Goal: Task Accomplishment & Management: Manage account settings

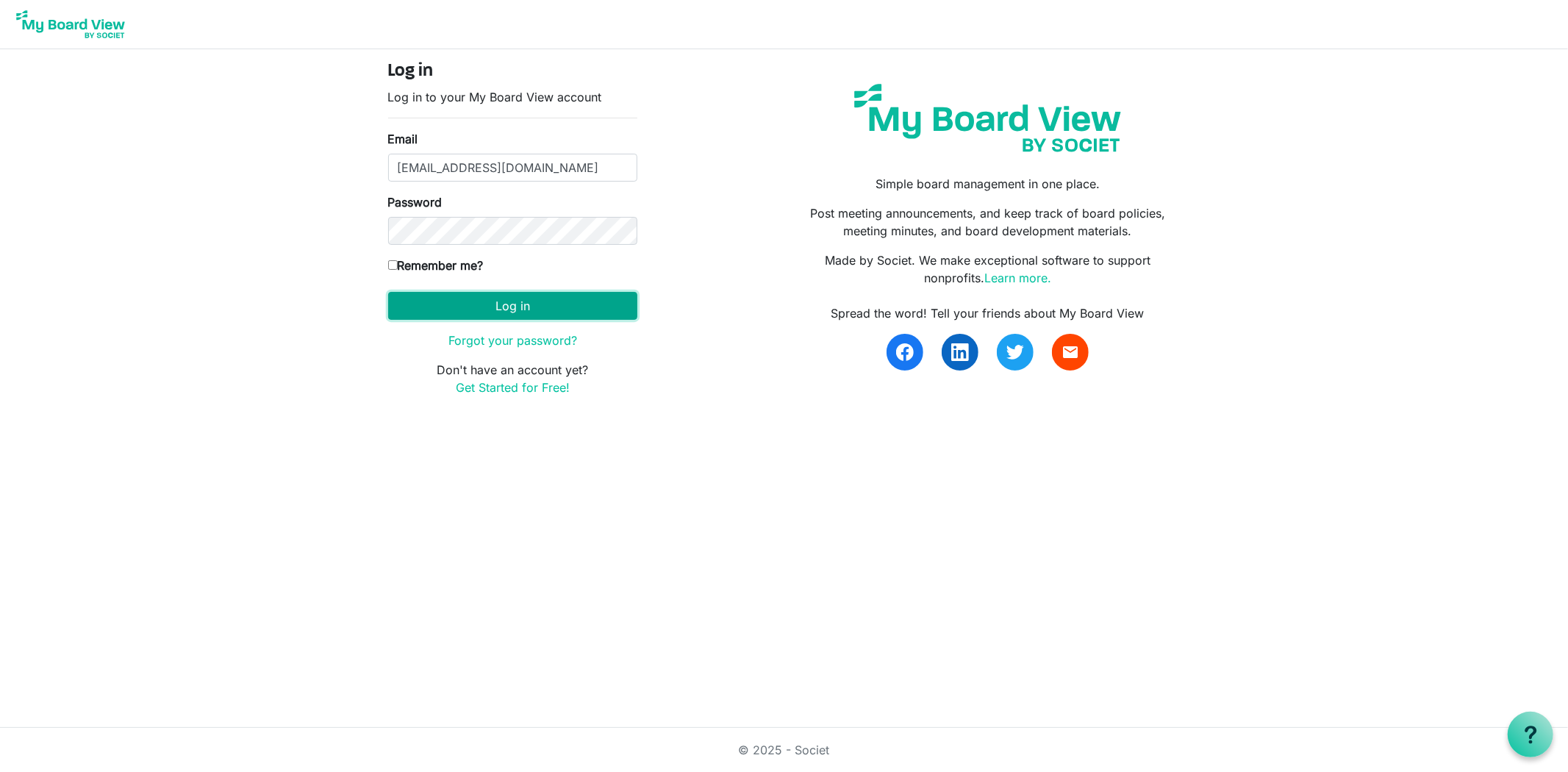
click at [608, 303] on button "Log in" at bounding box center [512, 305] width 250 height 28
click at [546, 306] on button "Log in" at bounding box center [512, 305] width 250 height 28
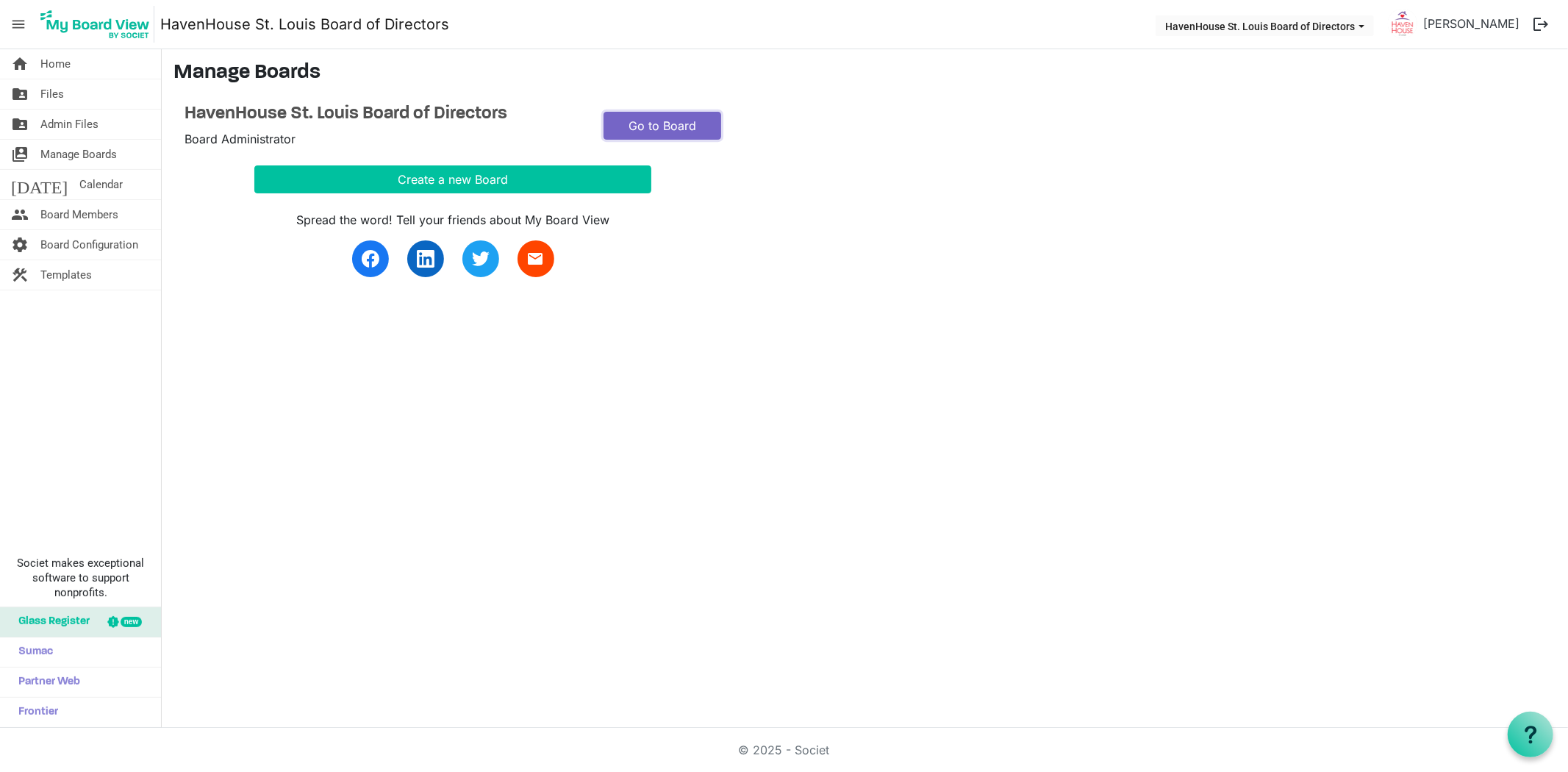
click at [642, 120] on link "Go to Board" at bounding box center [662, 125] width 118 height 28
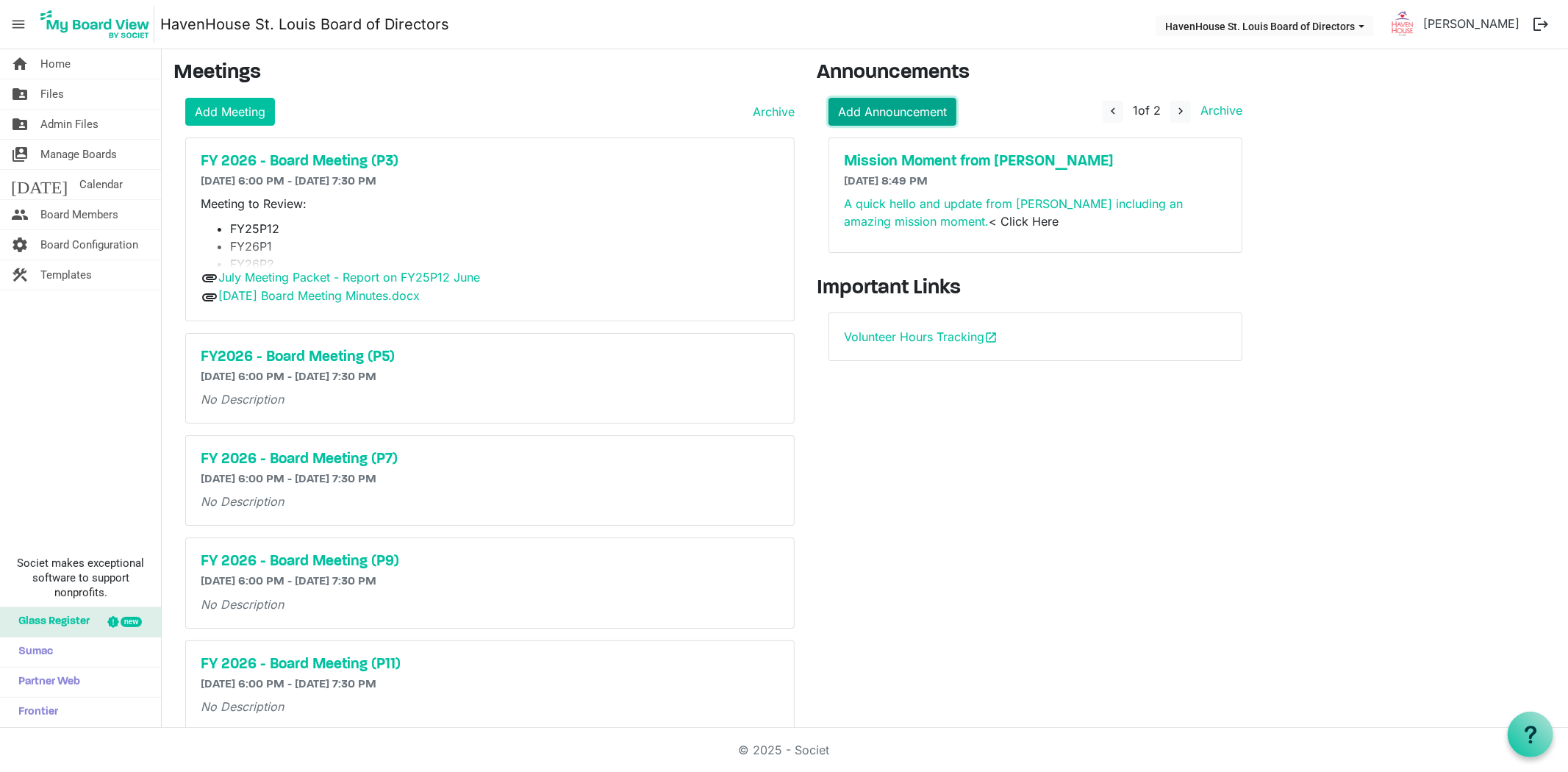
click at [888, 111] on link "Add Announcement" at bounding box center [892, 111] width 128 height 28
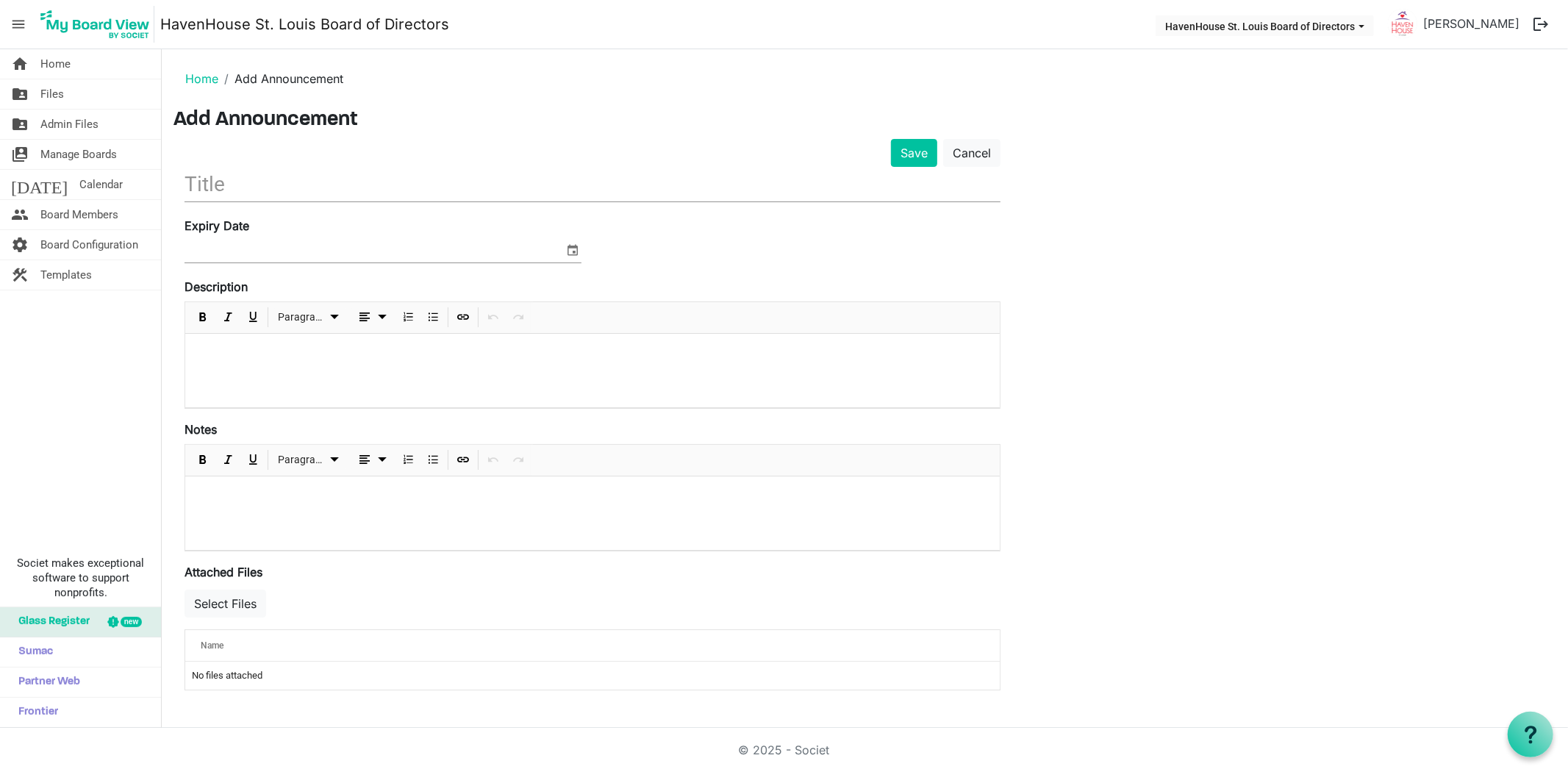
click at [291, 170] on input "text" at bounding box center [592, 184] width 816 height 34
type input "T"
click at [210, 608] on button "Select Files" at bounding box center [225, 603] width 81 height 28
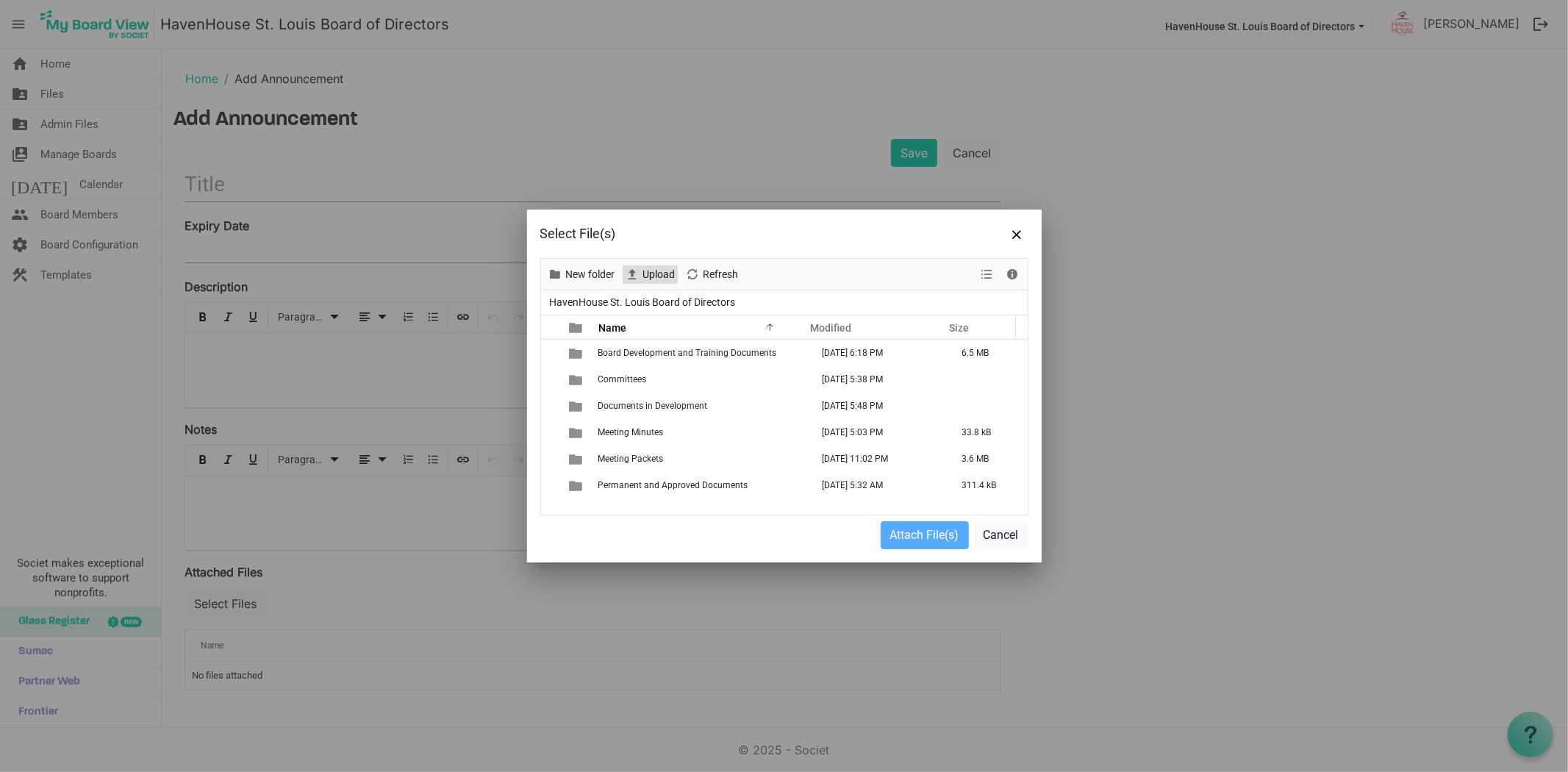
click at [651, 273] on span "Upload" at bounding box center [659, 274] width 35 height 18
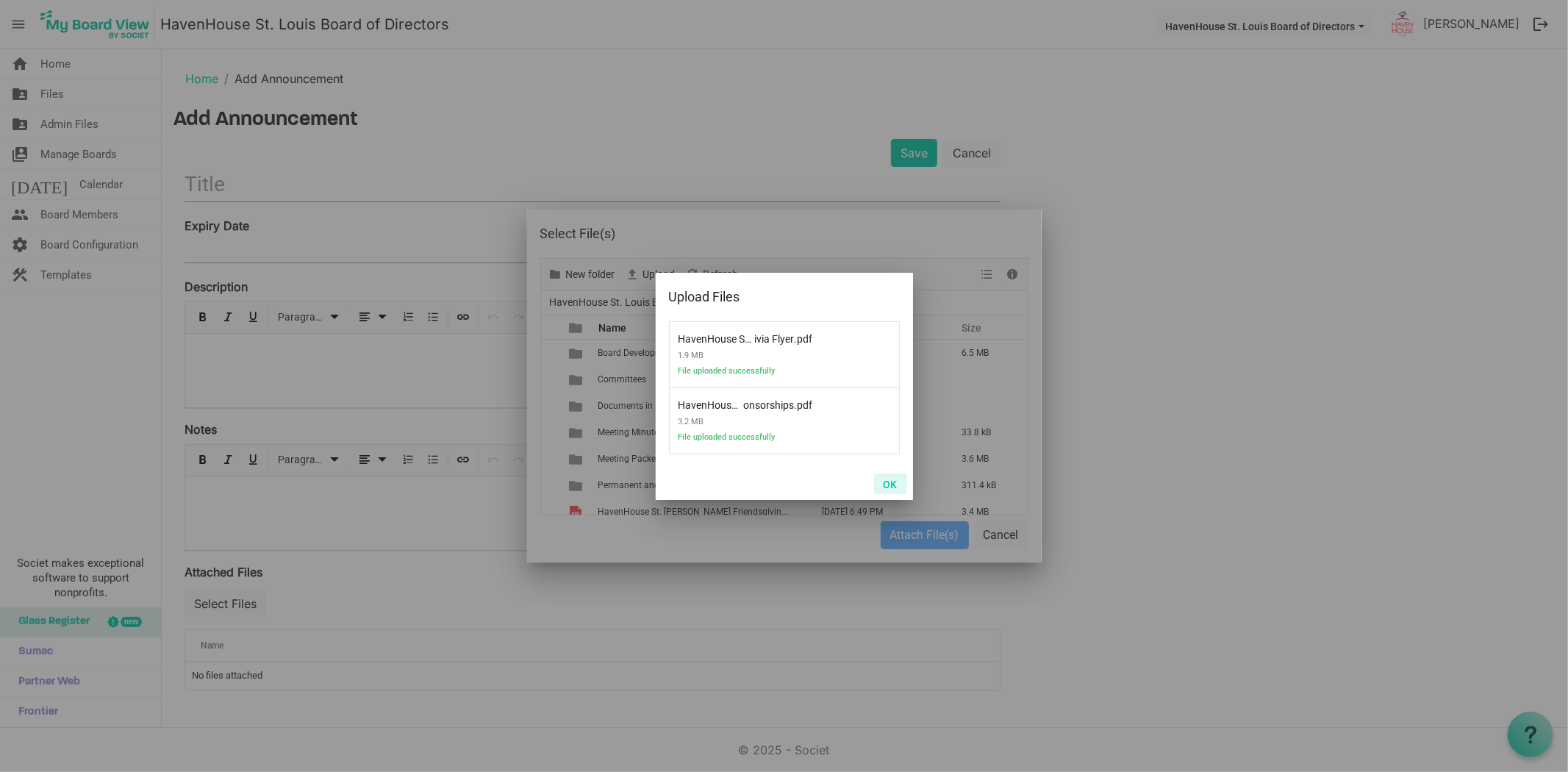
click at [892, 484] on button "OK" at bounding box center [890, 484] width 33 height 21
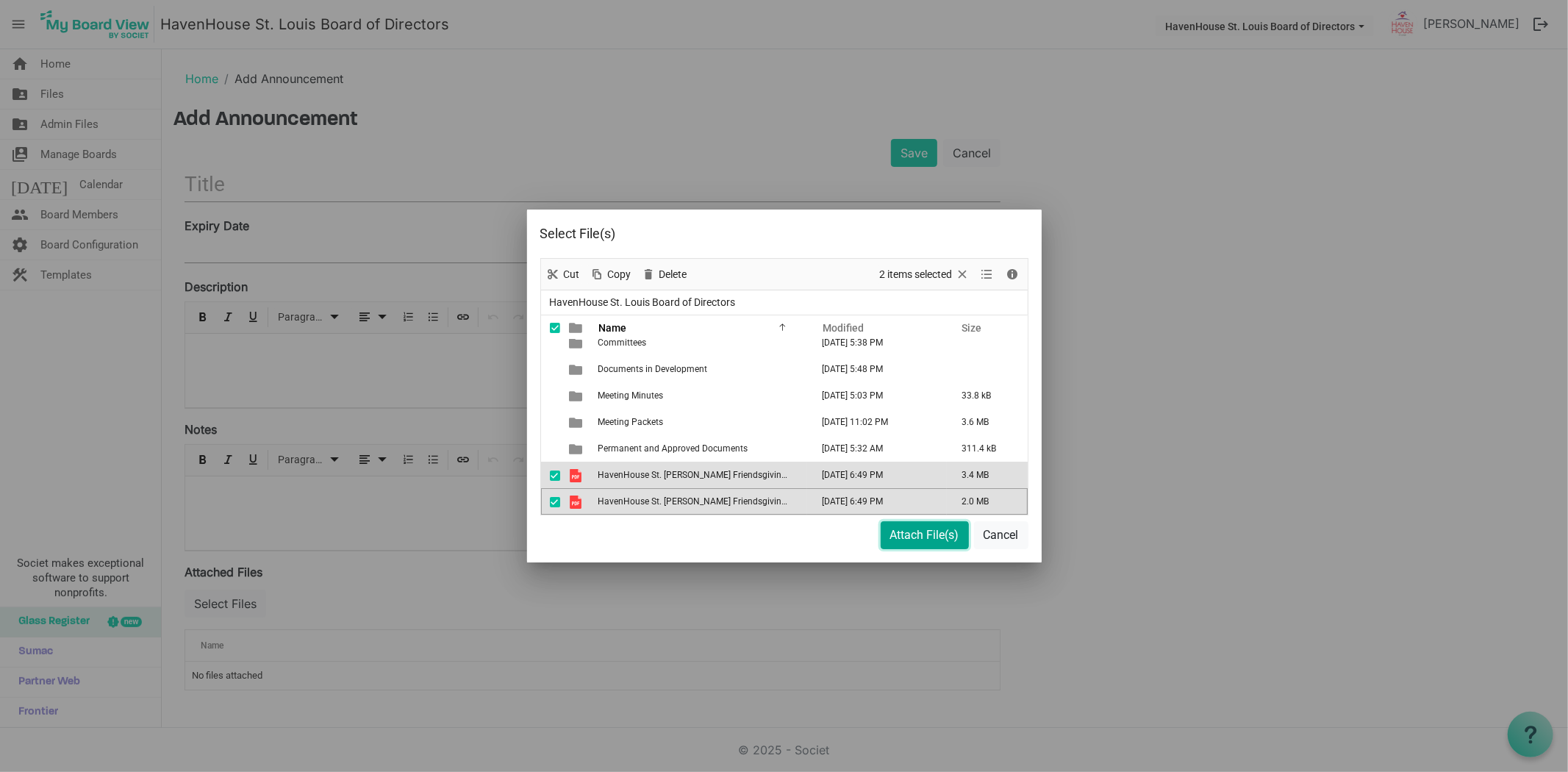
click at [909, 535] on button "Attach File(s)" at bounding box center [925, 535] width 88 height 28
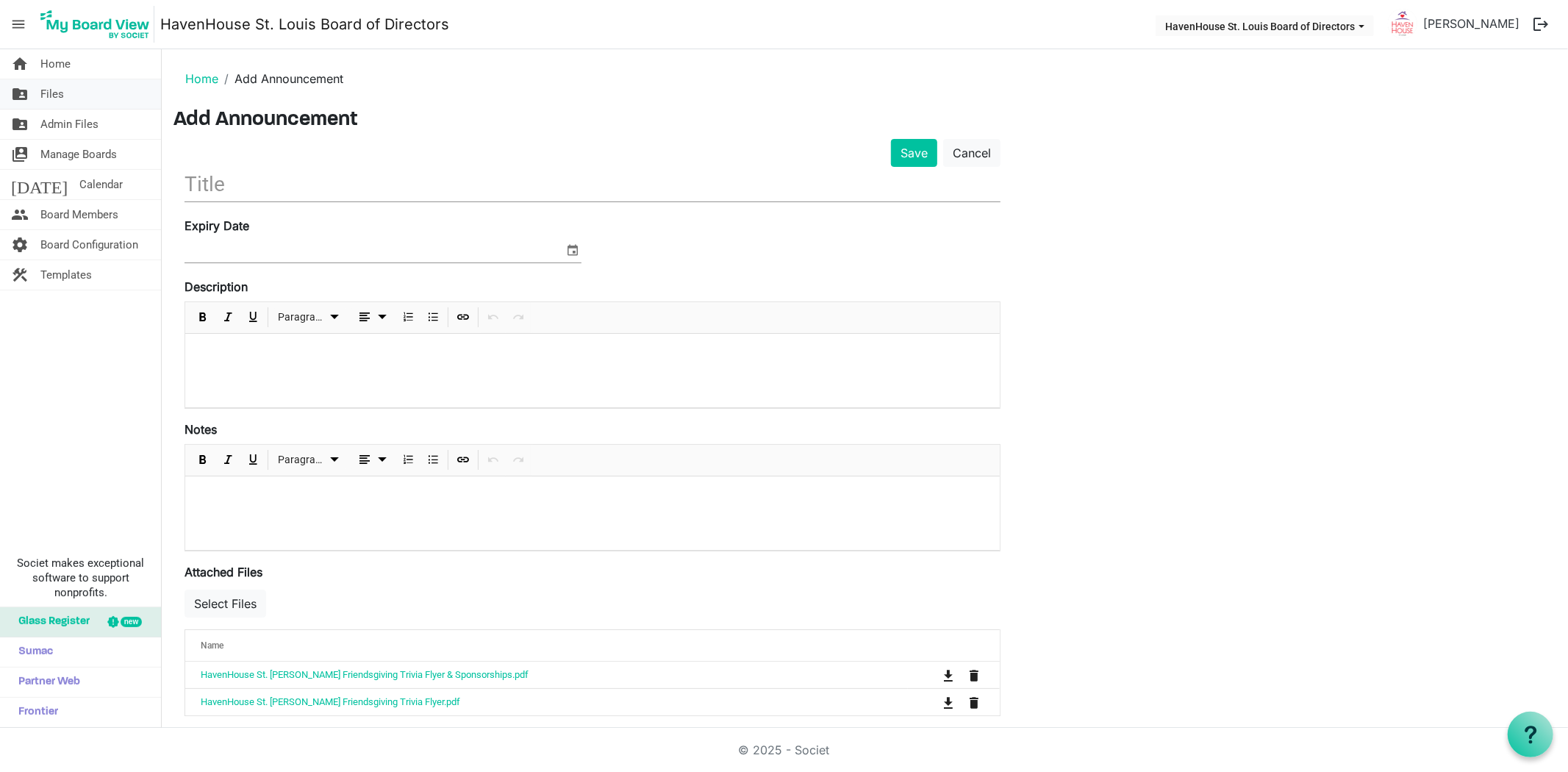
click at [52, 90] on span "Files" at bounding box center [52, 94] width 24 height 30
click at [223, 361] on p at bounding box center [592, 353] width 791 height 15
click at [229, 166] on input "text" at bounding box center [592, 184] width 816 height 34
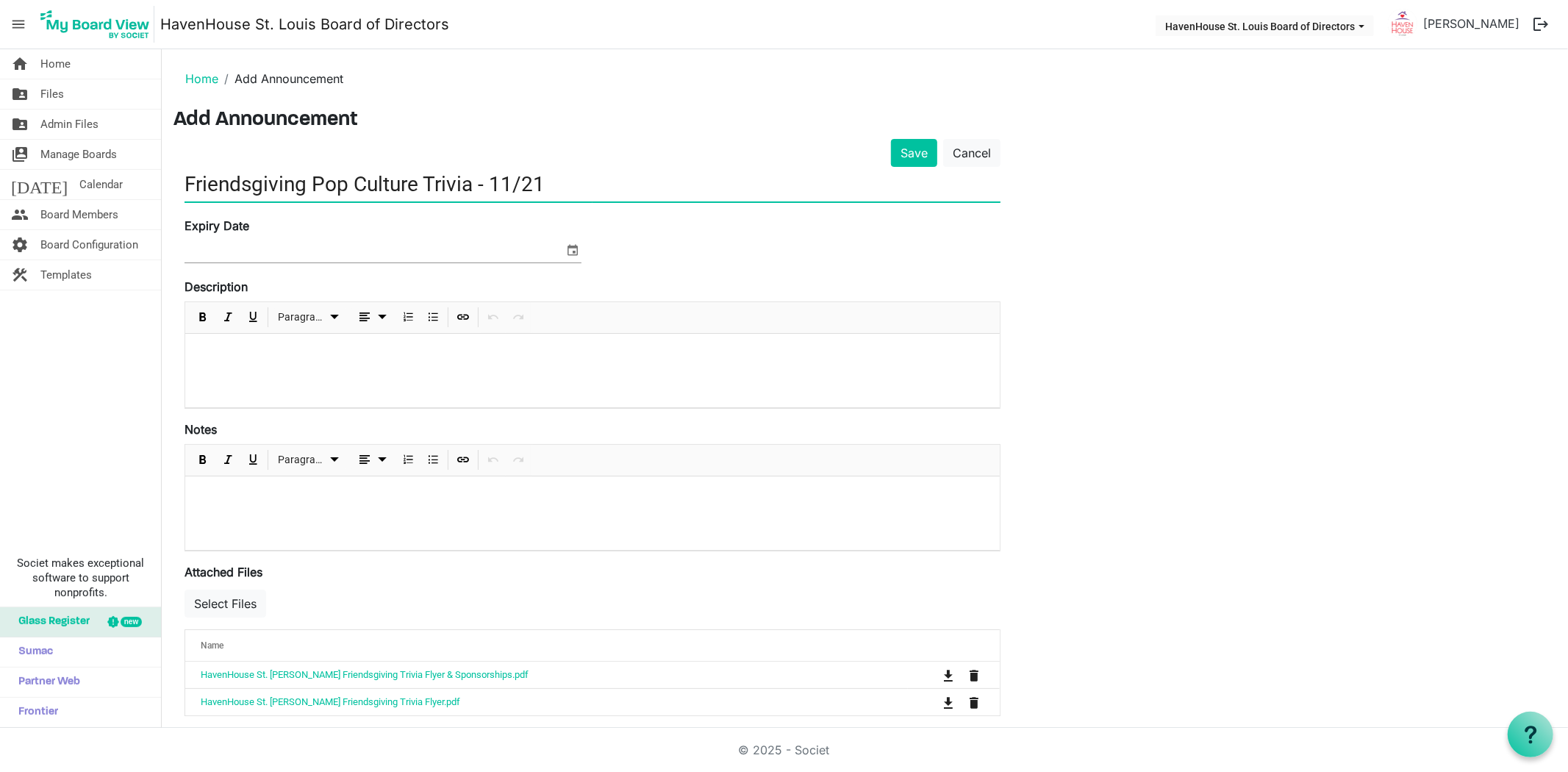
type input "Friendsgiving Pop Culture Trivia - 11/21"
click at [233, 247] on input at bounding box center [374, 251] width 380 height 22
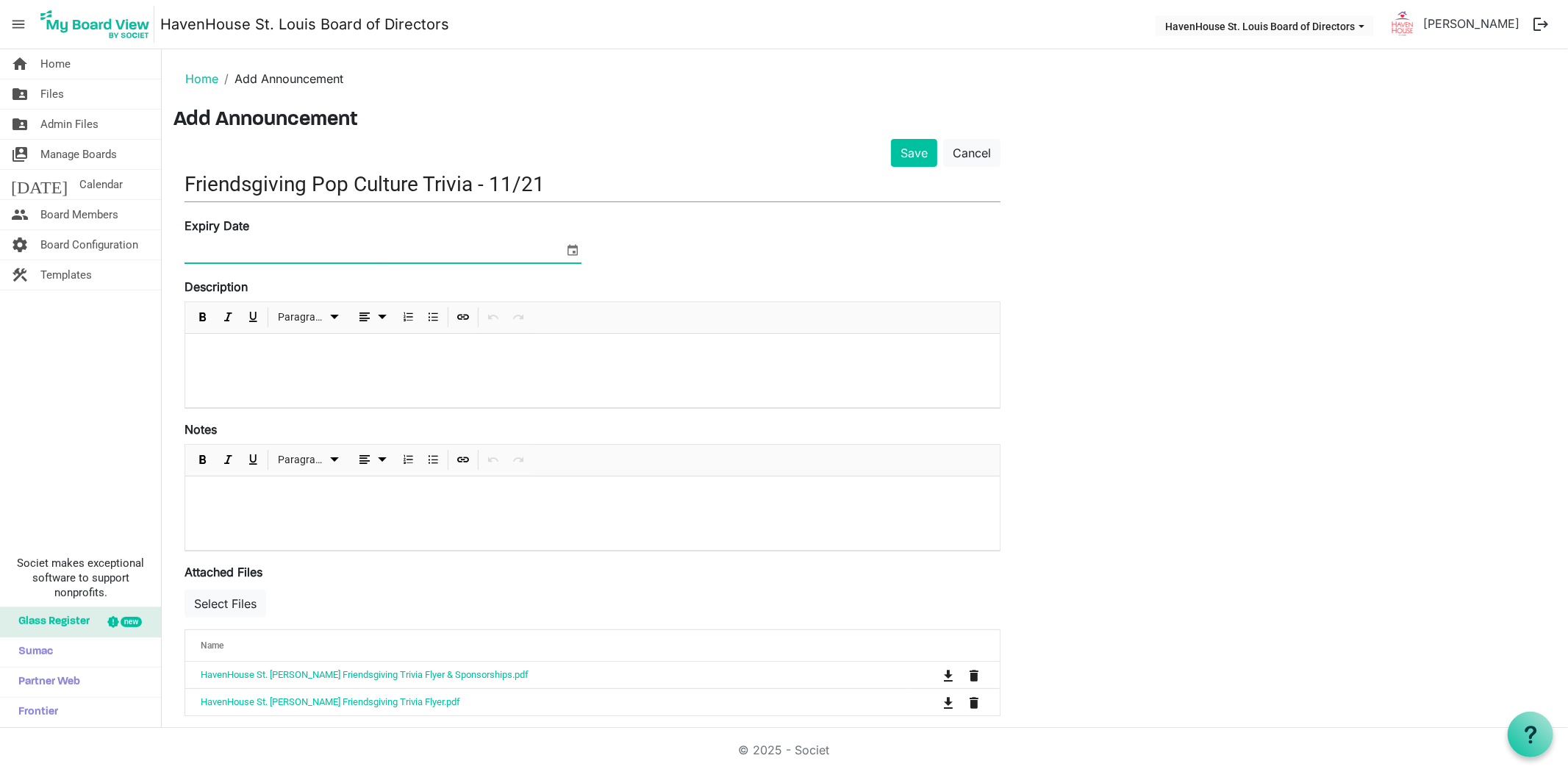
click at [574, 253] on span "select" at bounding box center [573, 250] width 17 height 19
click at [346, 284] on span "next month" at bounding box center [344, 287] width 26 height 27
click at [329, 413] on span "21" at bounding box center [322, 412] width 22 height 22
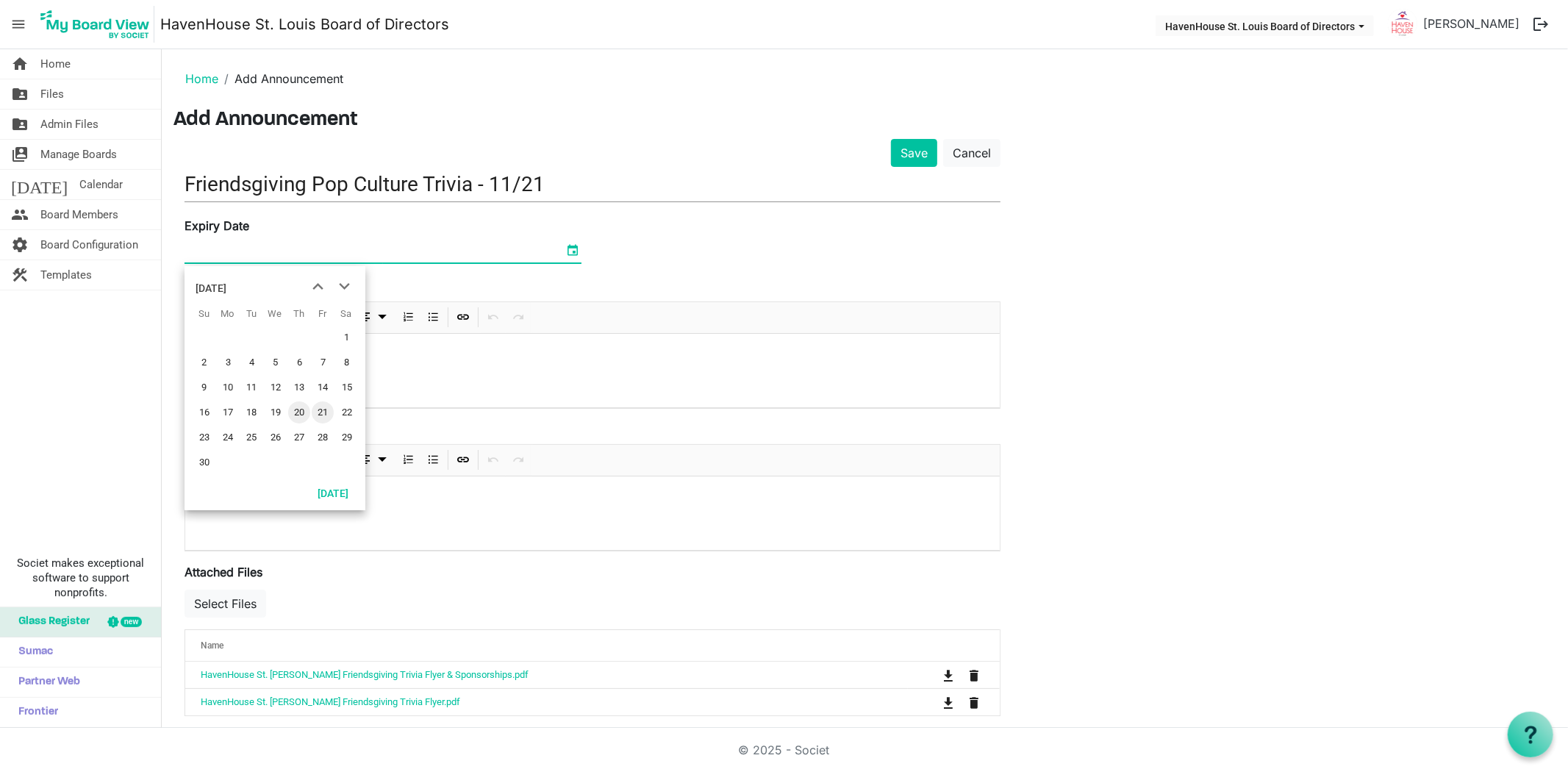
type input "11/21/2025"
click at [380, 392] on div at bounding box center [593, 370] width 815 height 74
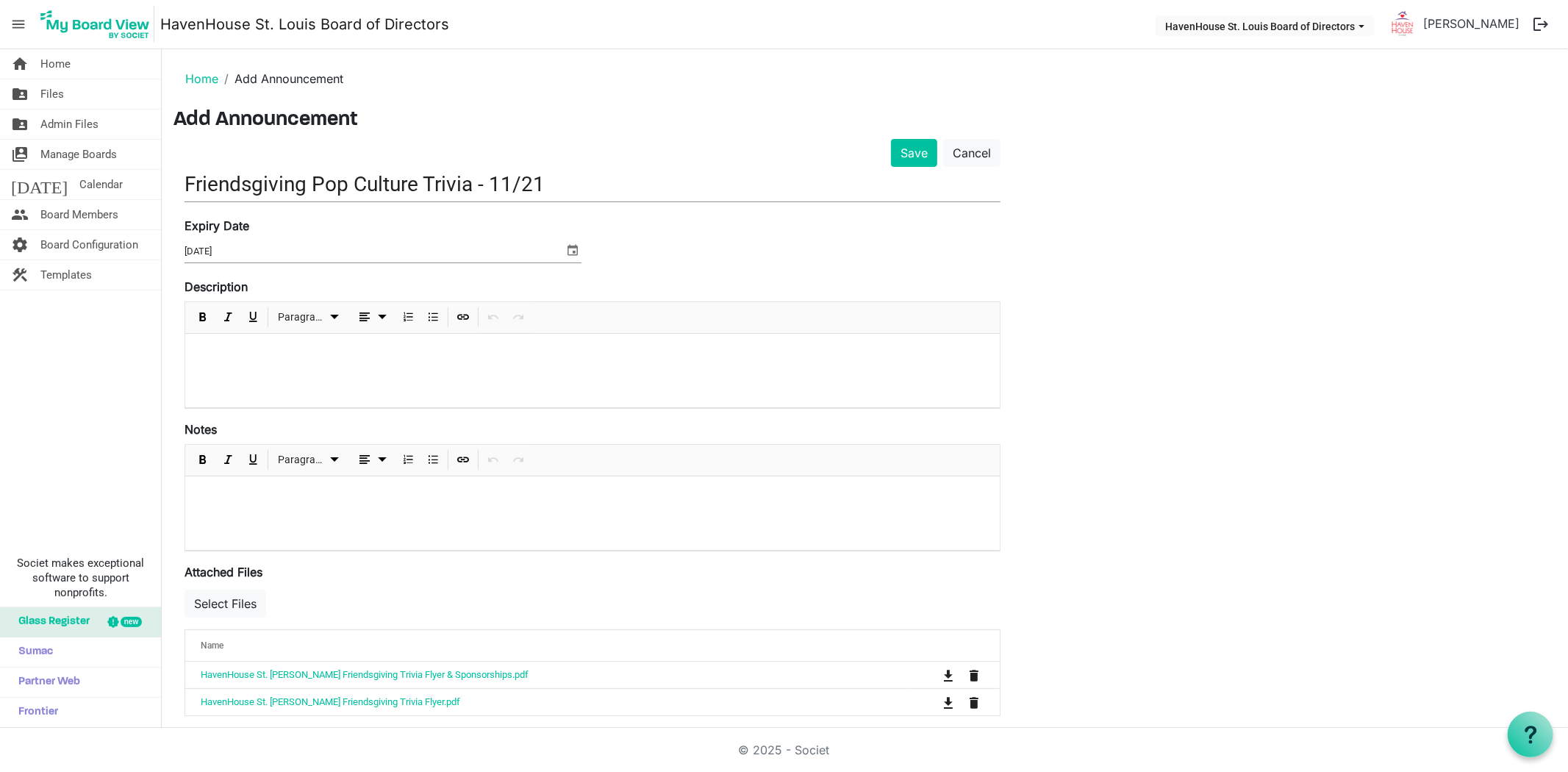
click at [252, 354] on p at bounding box center [592, 353] width 791 height 15
click at [466, 351] on p "Detail, tickets and sponsorship information can be found here or in the flyer a…" at bounding box center [592, 353] width 791 height 15
click at [463, 309] on span "Insert Link" at bounding box center [463, 317] width 17 height 18
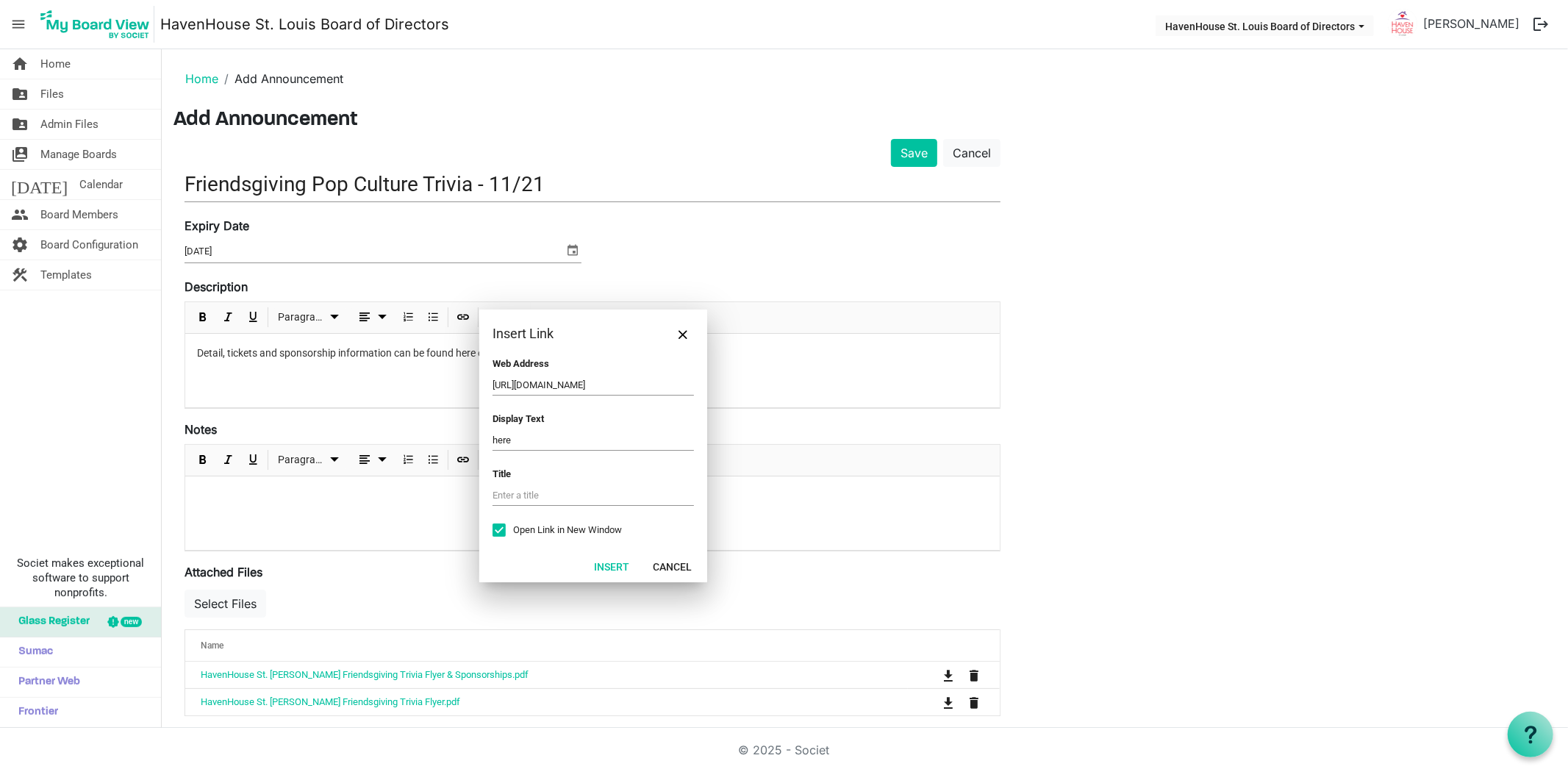
scroll to position [0, 46]
type input "https://www.havenhousestl.org/events-main/friendsgiving"
click at [603, 564] on button "Insert" at bounding box center [611, 566] width 54 height 21
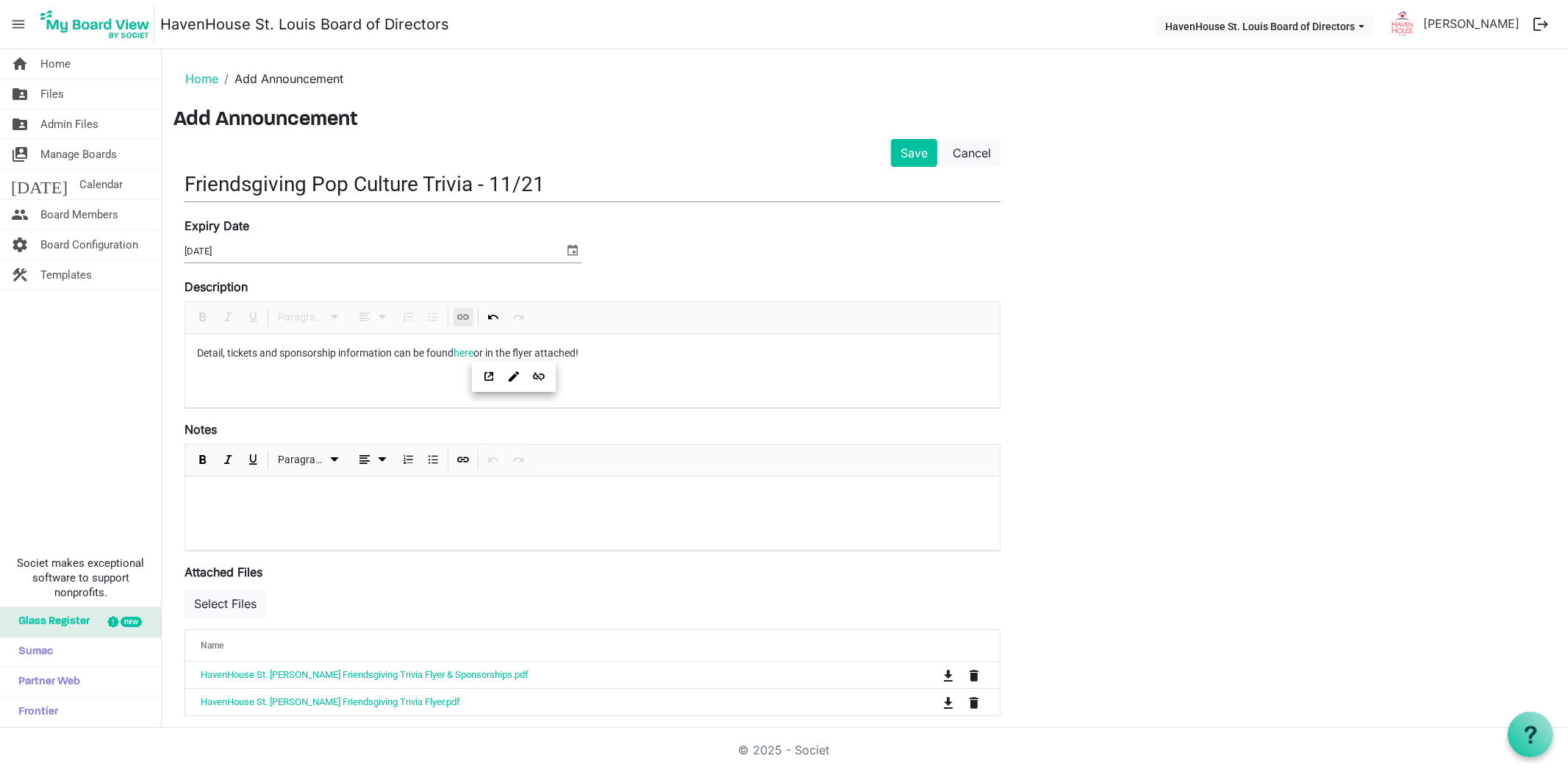
click at [669, 406] on div "Detail, tickets and sponsorship information can be found here or in the flyer a…" at bounding box center [593, 370] width 815 height 74
click at [914, 150] on button "Save" at bounding box center [914, 152] width 46 height 28
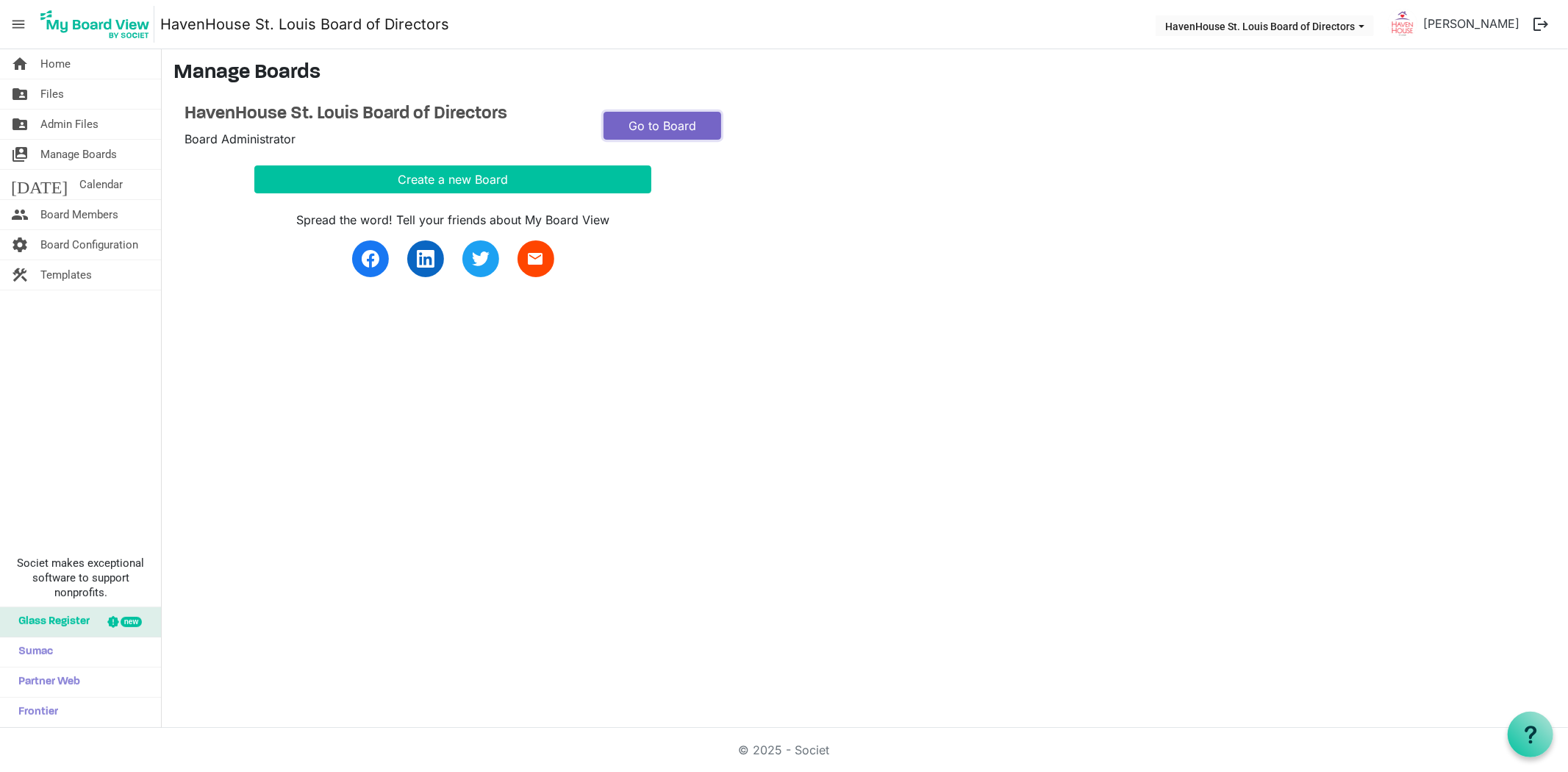
click at [684, 120] on link "Go to Board" at bounding box center [662, 125] width 118 height 28
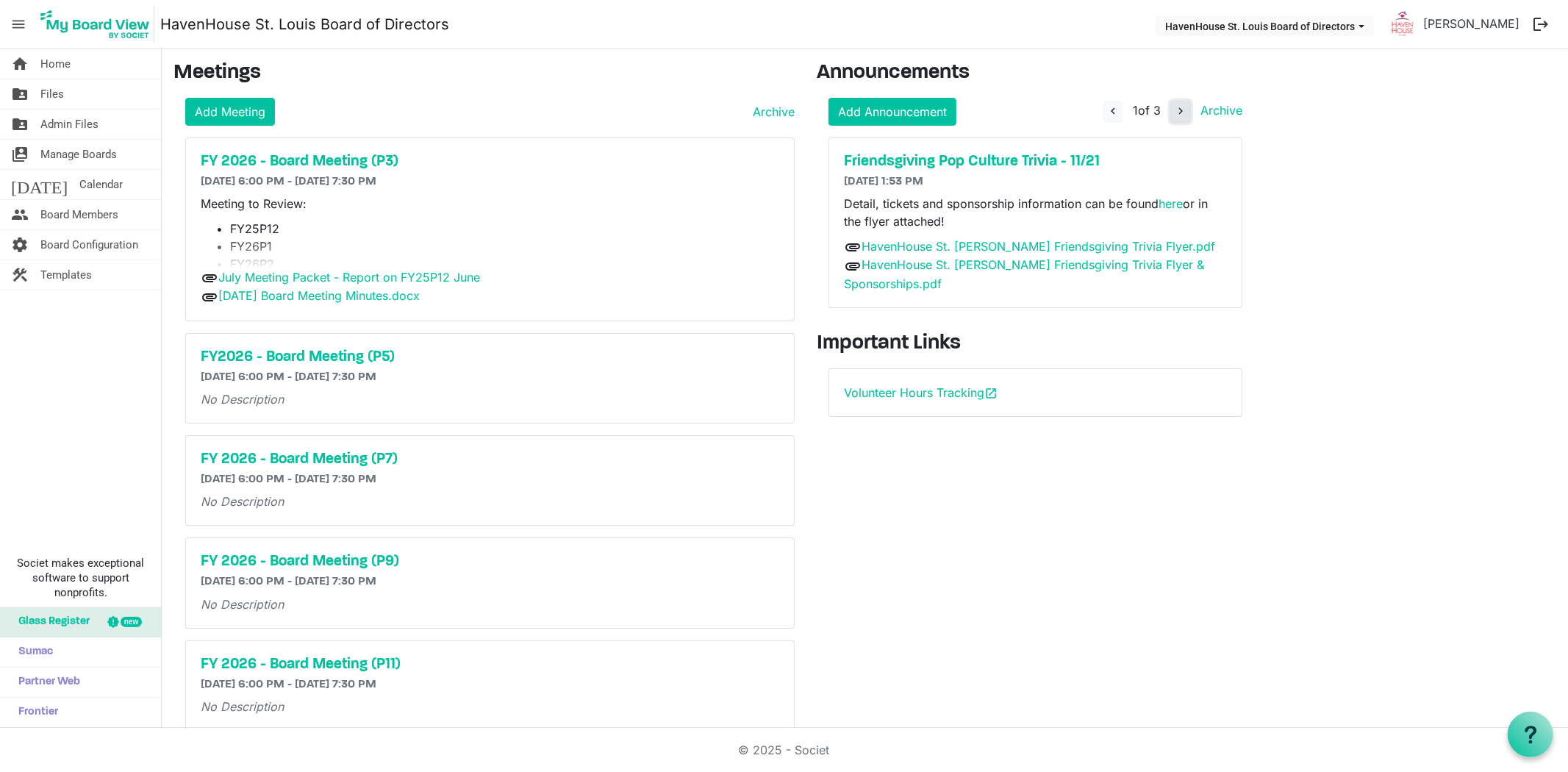
click at [1170, 110] on button "navigate_next" at bounding box center [1181, 111] width 21 height 22
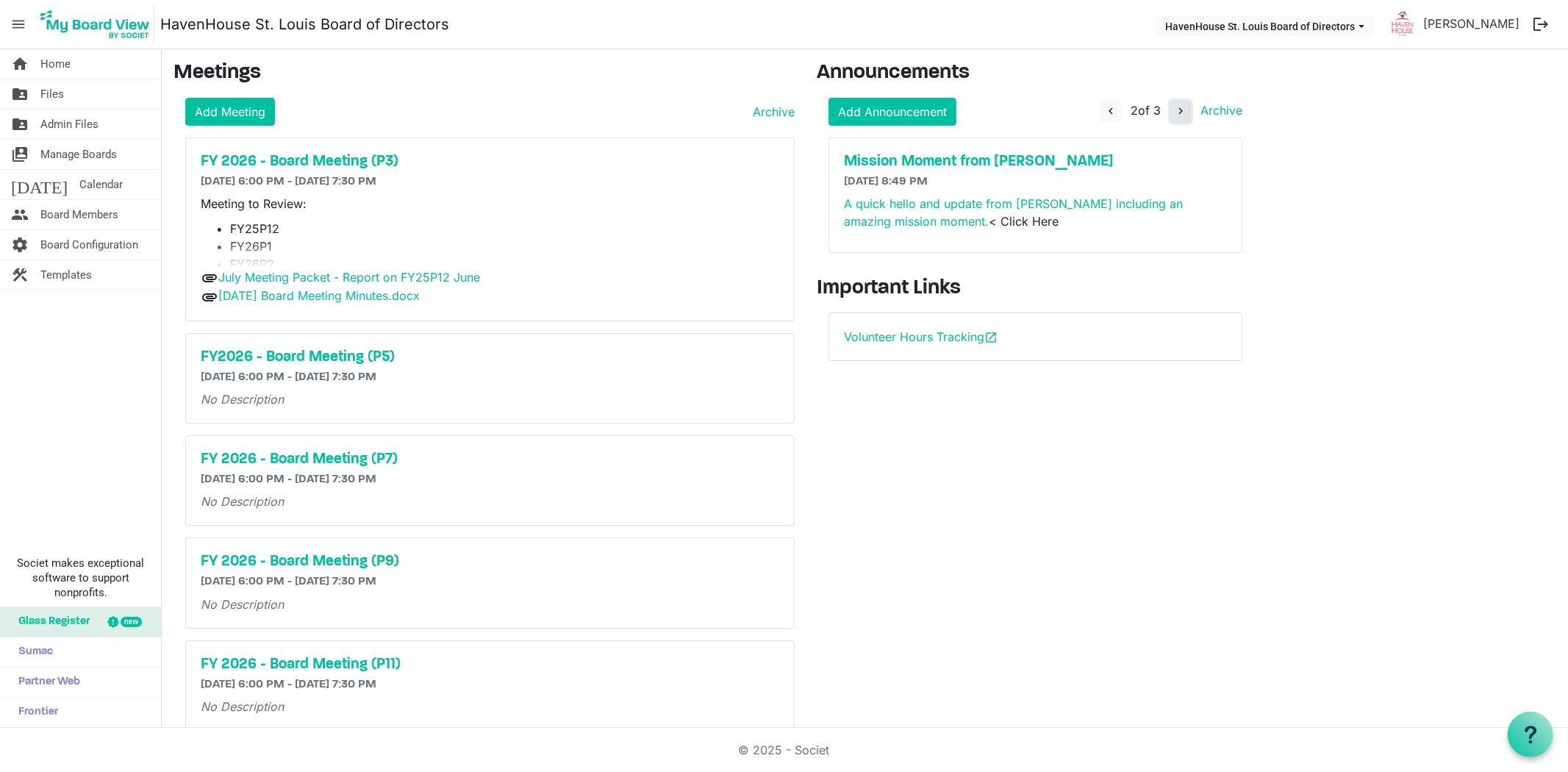
click at [1170, 110] on button "navigate_next" at bounding box center [1181, 111] width 21 height 22
click at [1107, 111] on span "navigate_before" at bounding box center [1111, 111] width 13 height 13
click at [1188, 103] on button "navigate_next" at bounding box center [1181, 111] width 21 height 22
click link "Archive"
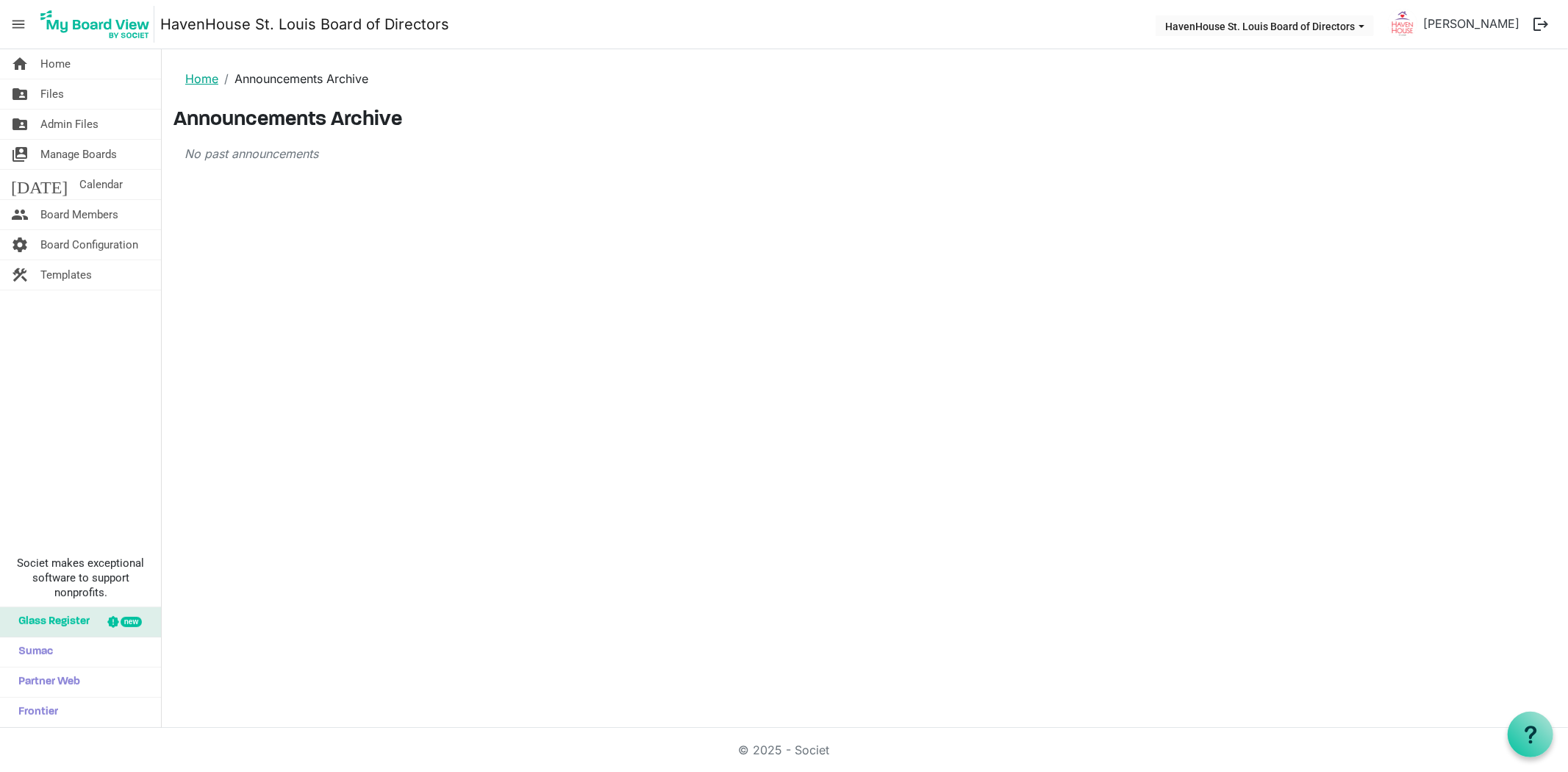
click at [216, 77] on link "Home" at bounding box center [202, 78] width 33 height 14
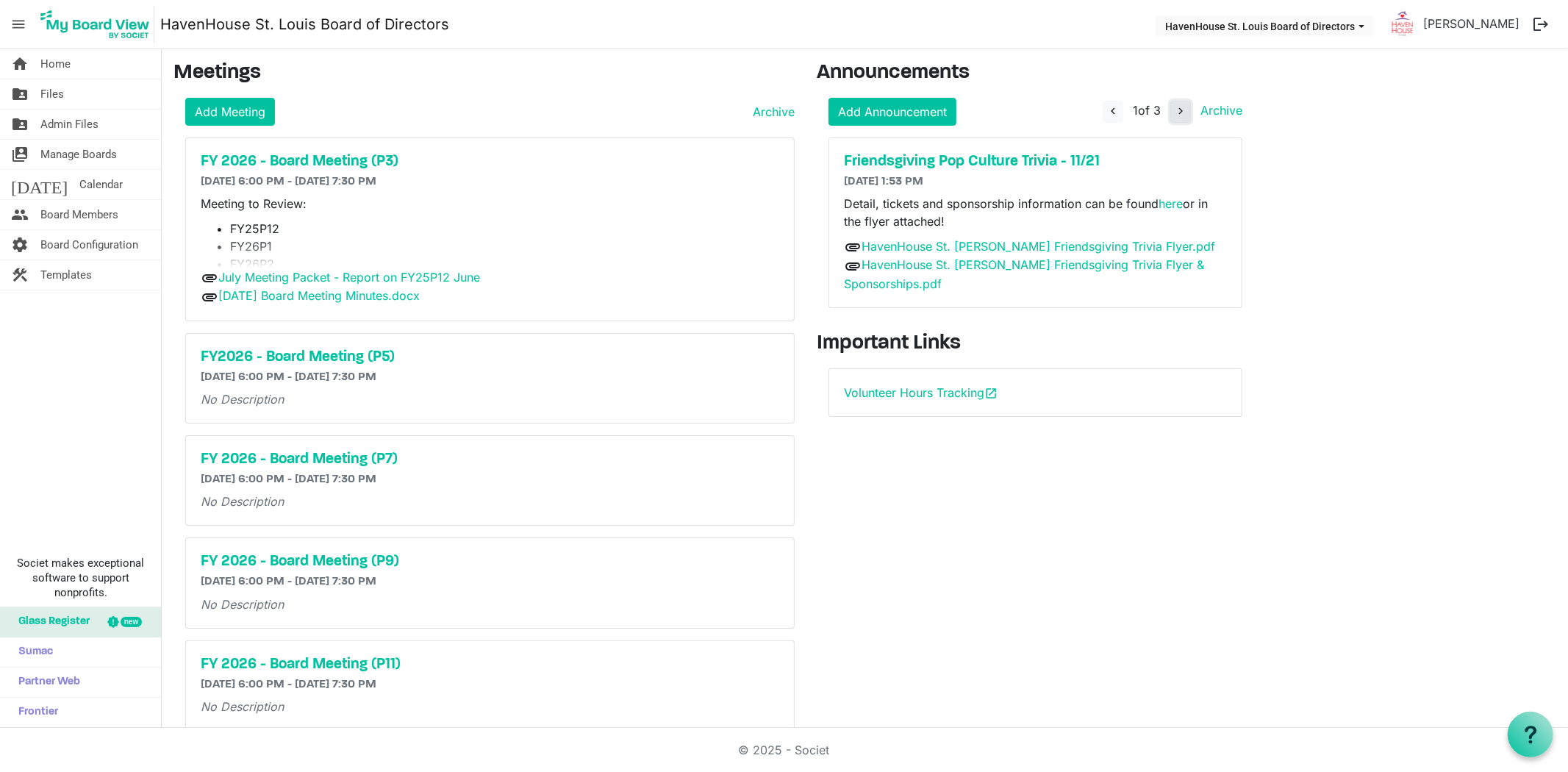
click at [1171, 113] on button "navigate_next" at bounding box center [1181, 111] width 21 height 22
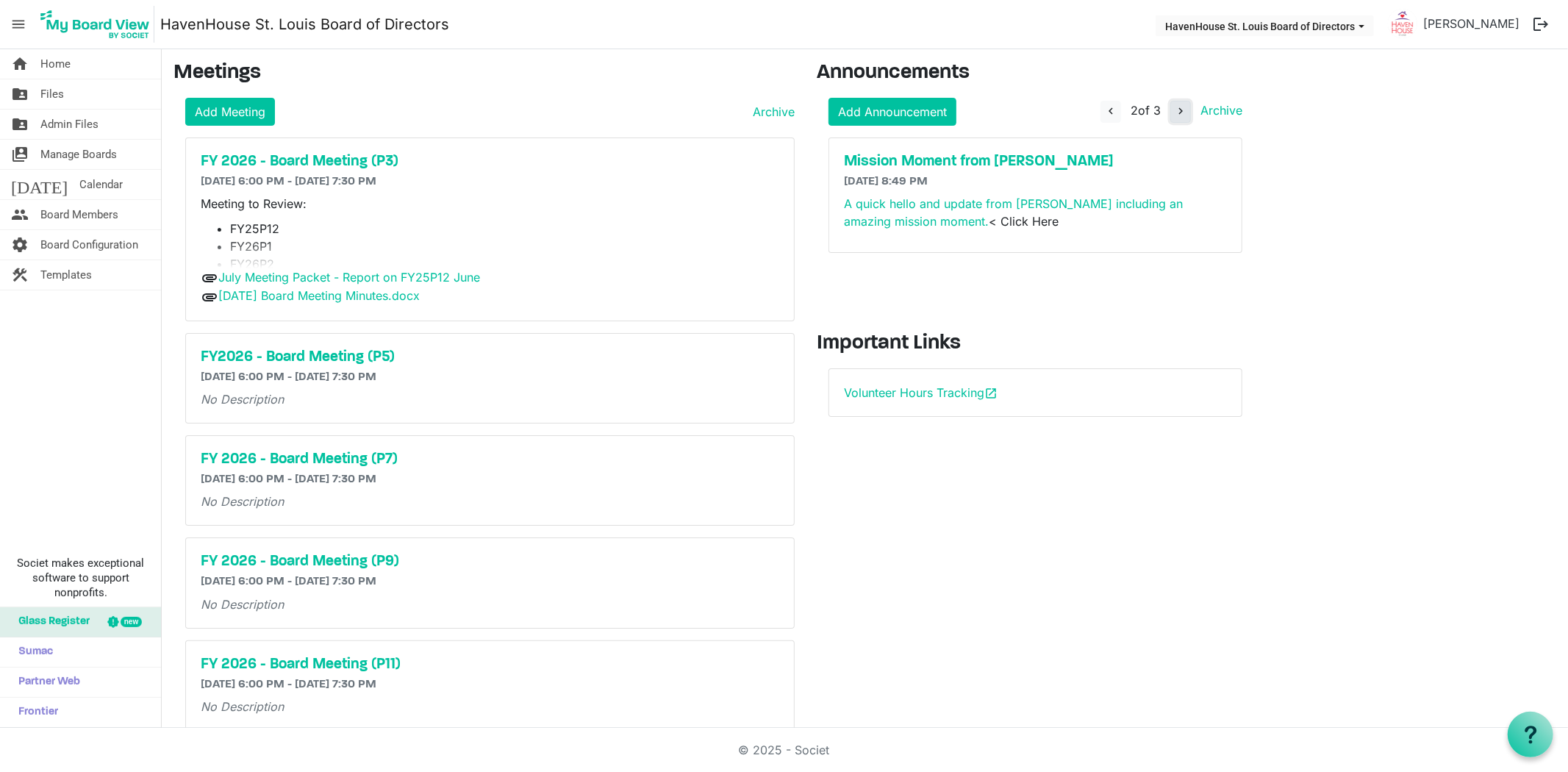
click at [1171, 113] on button "navigate_next" at bounding box center [1181, 111] width 21 height 22
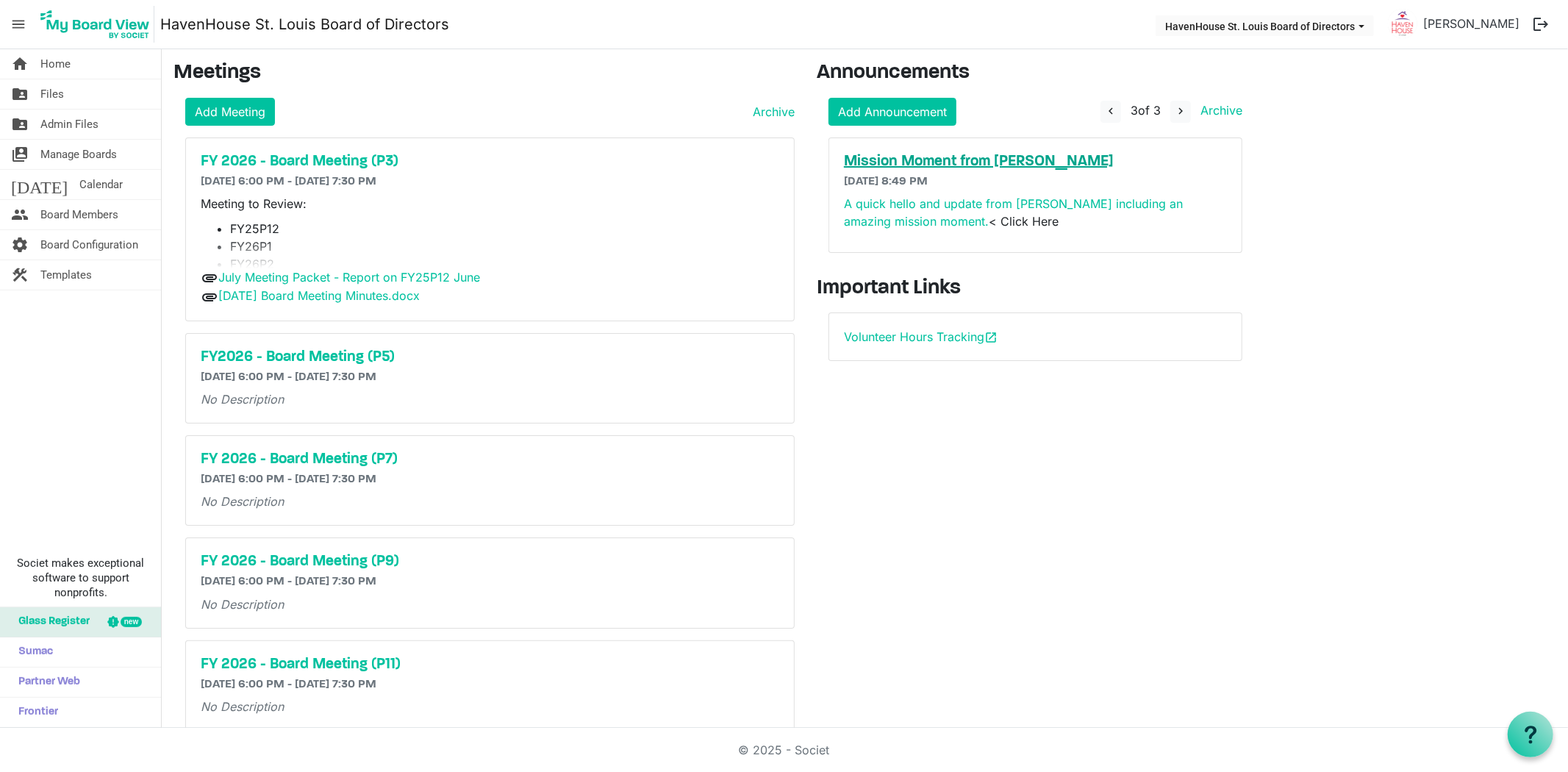
click at [999, 153] on h5 "Mission Moment from Paula" at bounding box center [1034, 162] width 382 height 17
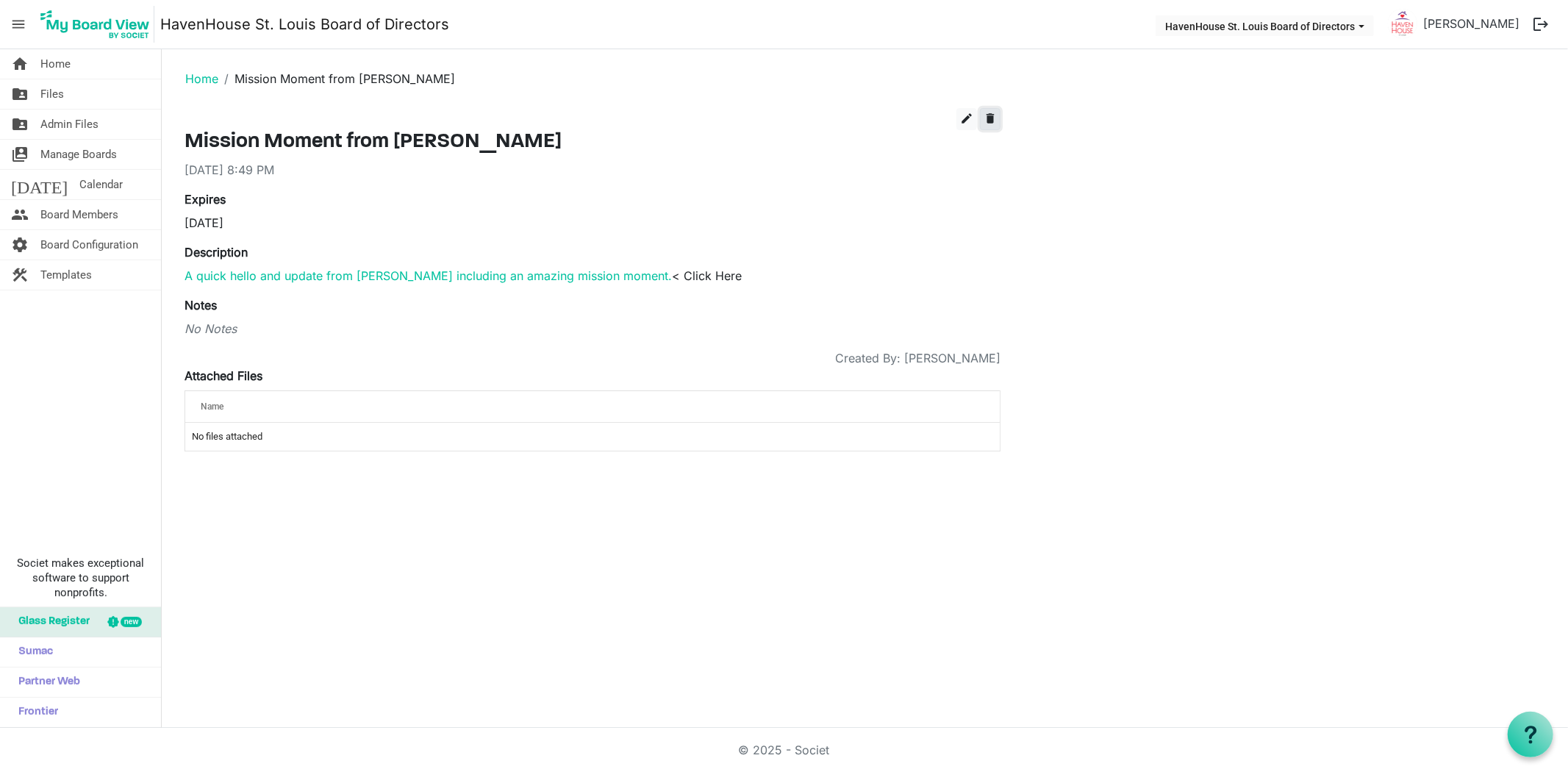
click at [989, 115] on span "delete" at bounding box center [991, 119] width 13 height 13
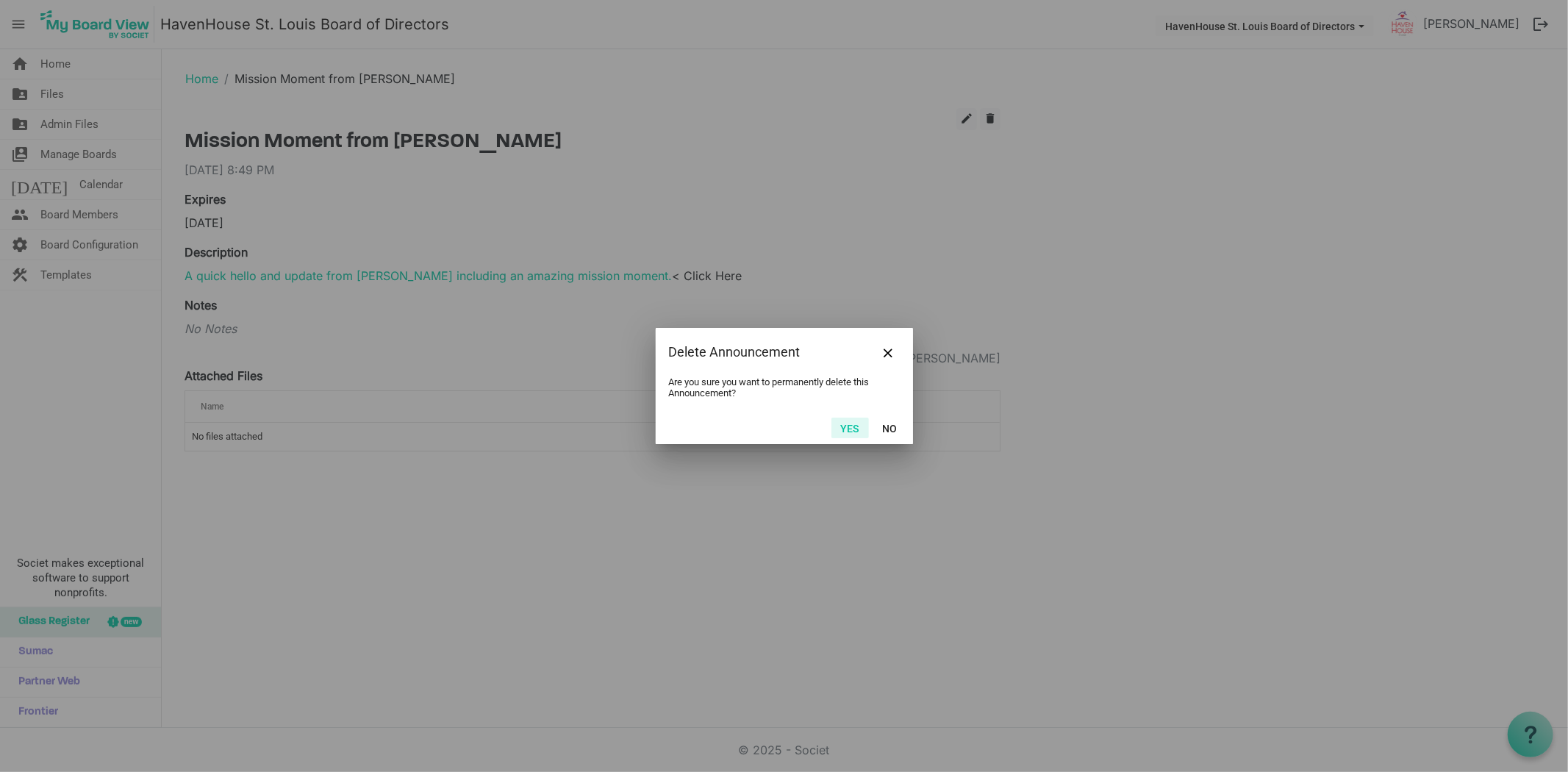
click at [845, 432] on button "Yes" at bounding box center [849, 429] width 37 height 21
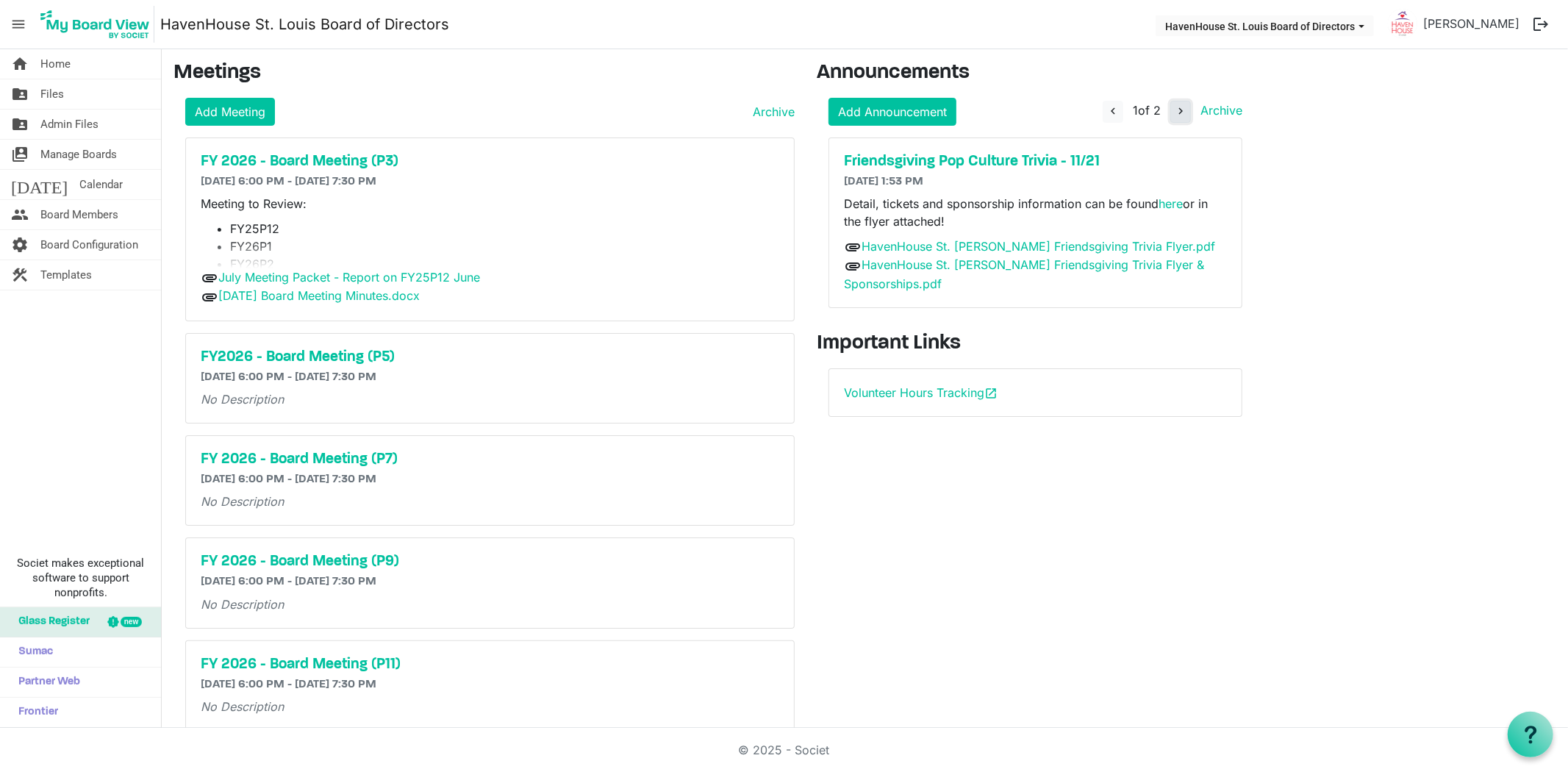
click at [1174, 104] on span "navigate_next" at bounding box center [1181, 111] width 13 height 13
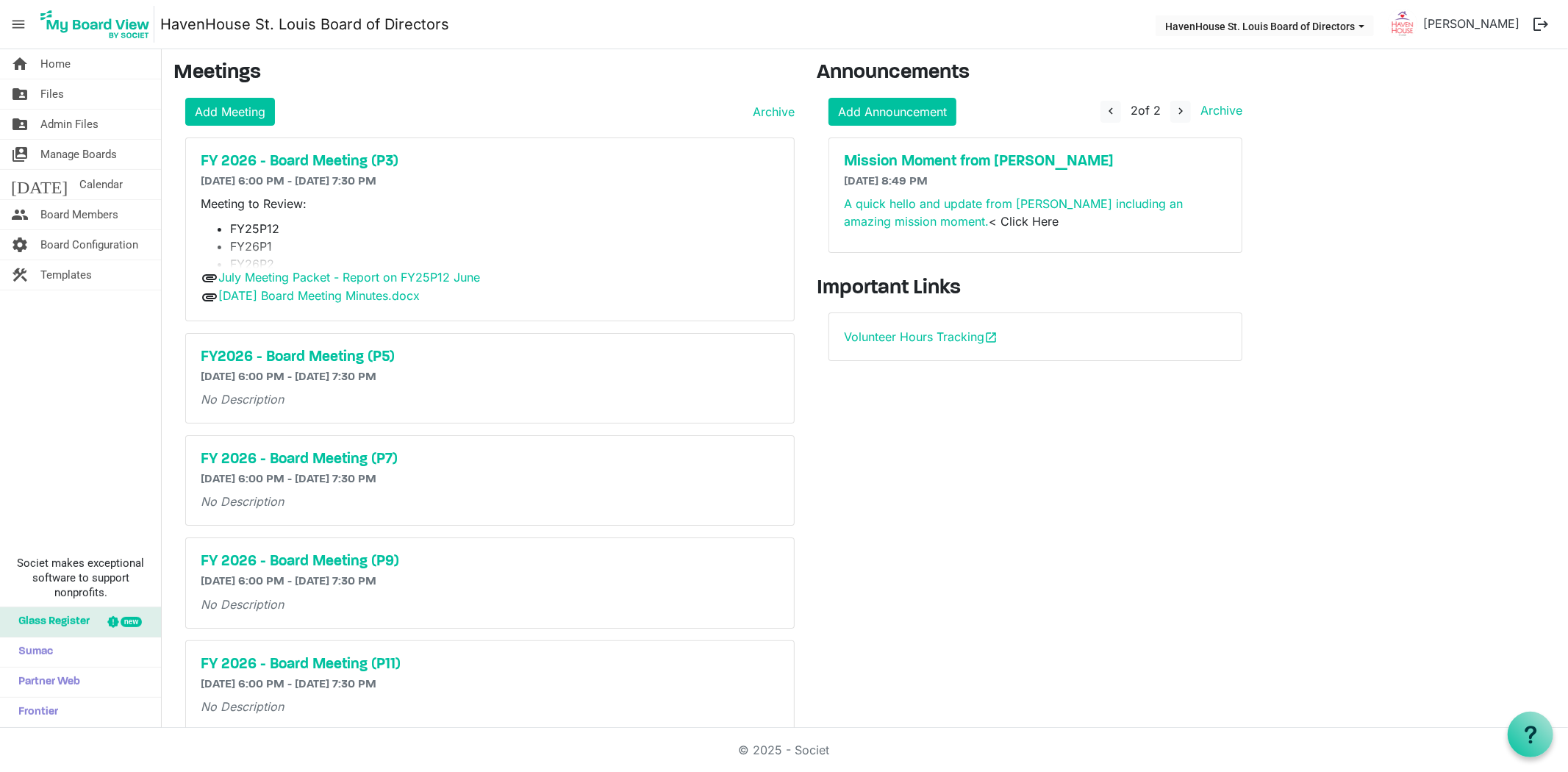
click at [1136, 171] on div "Mission Moment from Paula 7/24/2025 8:49 PM A quick hello and update from Paula…" at bounding box center [1034, 195] width 412 height 114
click at [1225, 110] on link "Archive" at bounding box center [1218, 110] width 48 height 14
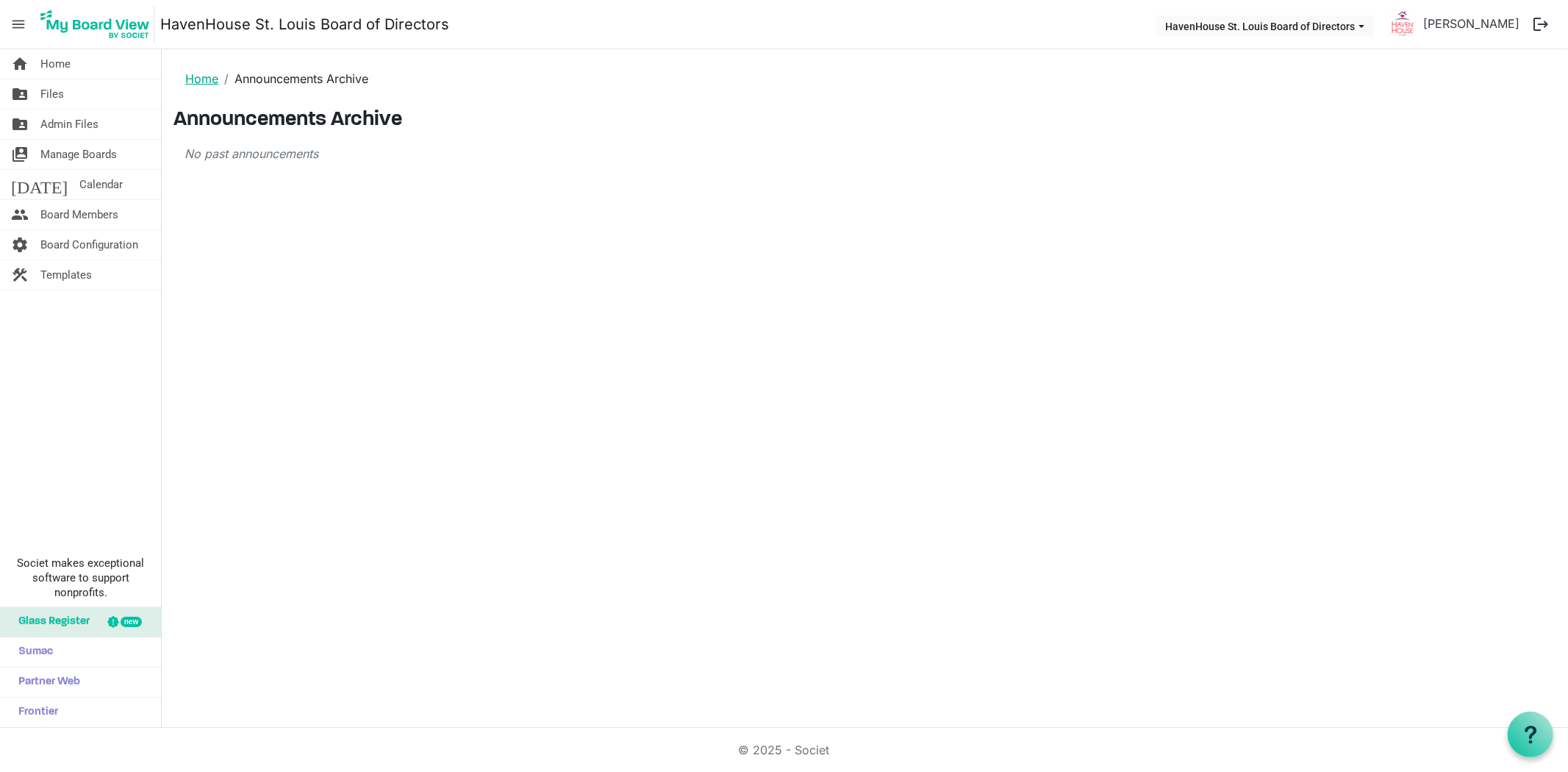
click at [206, 72] on link "Home" at bounding box center [202, 78] width 33 height 14
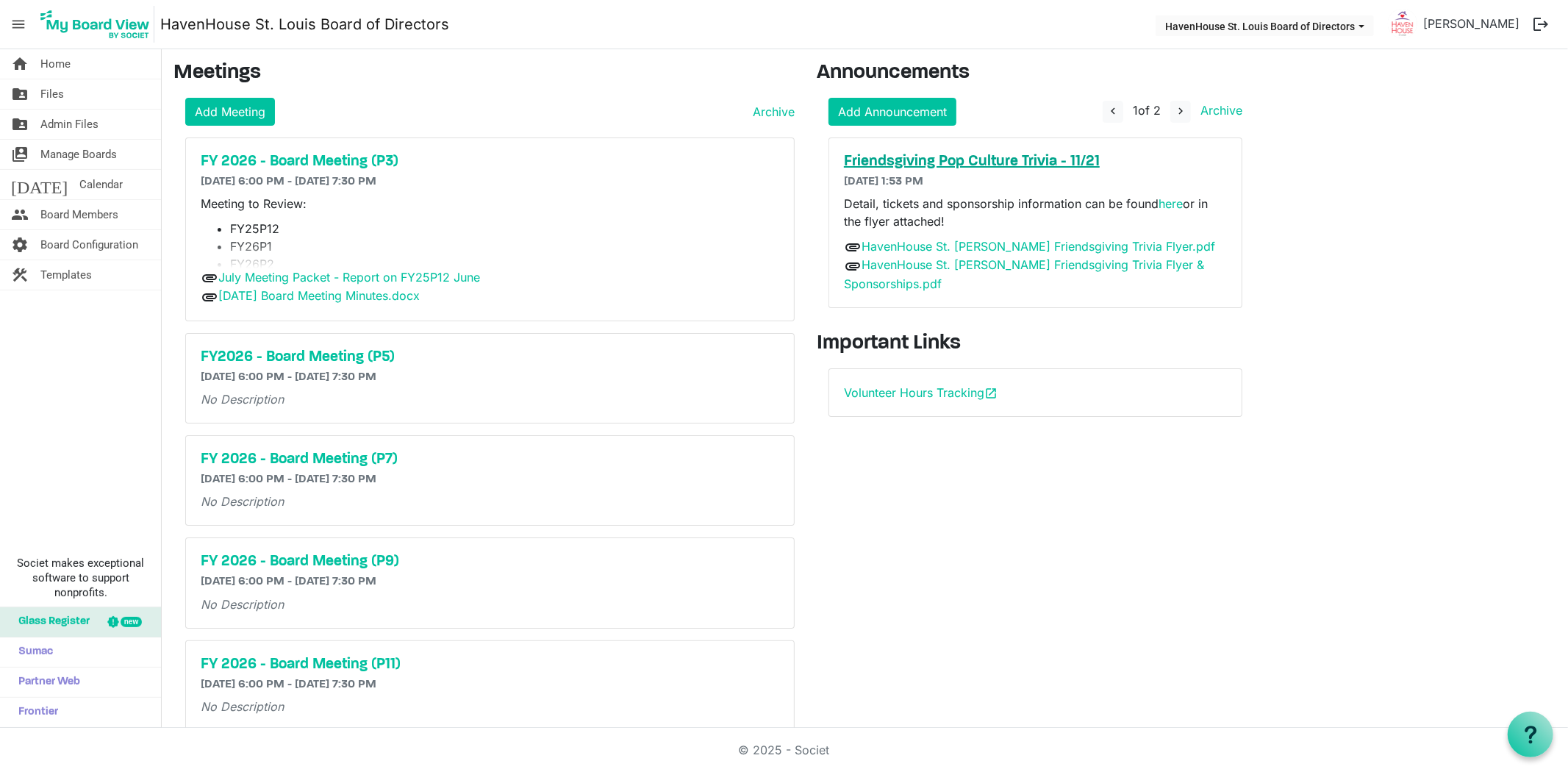
click at [951, 157] on h5 "Friendsgiving Pop Culture Trivia - 11/21" at bounding box center [1034, 162] width 382 height 17
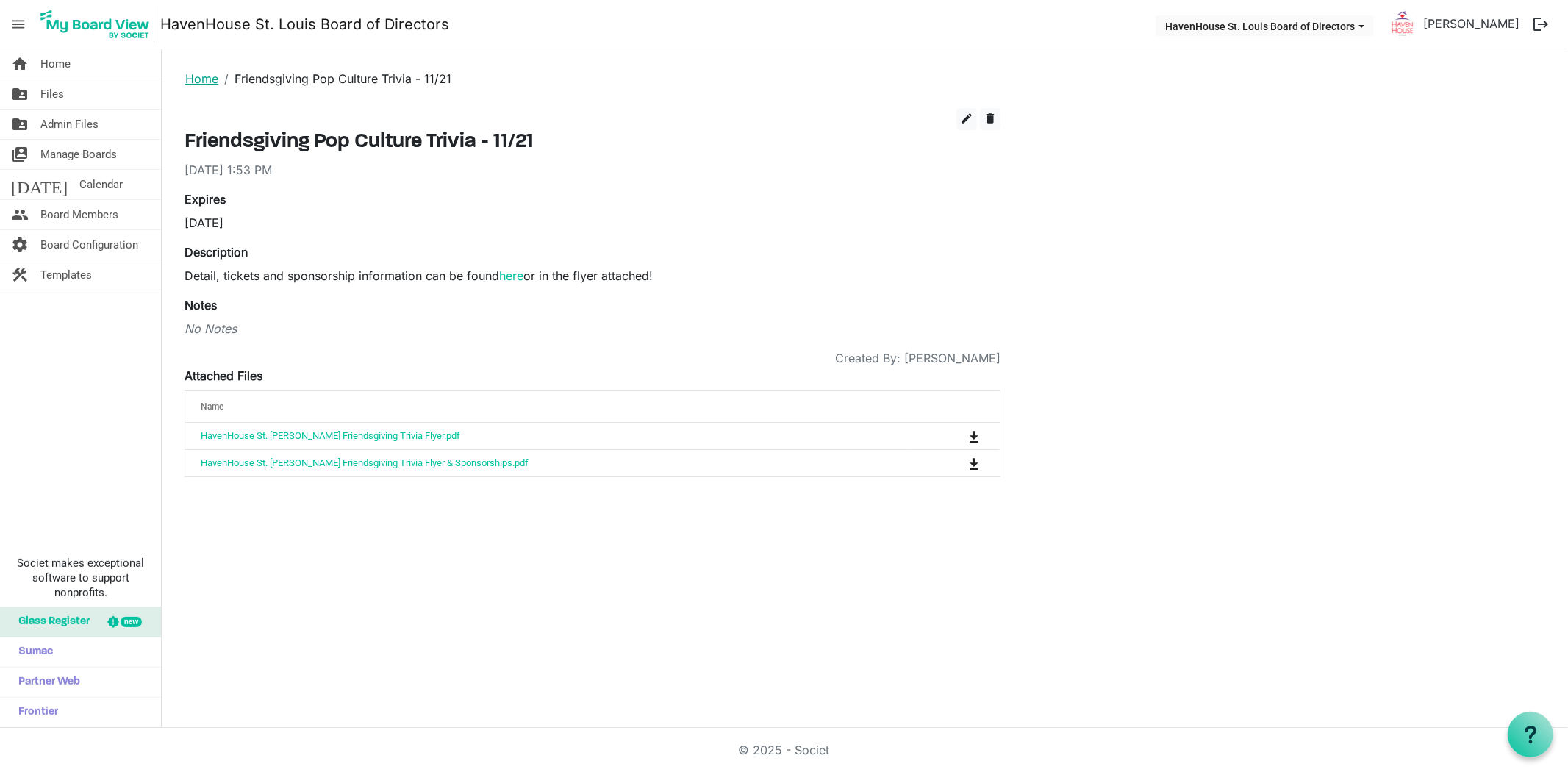
click at [199, 84] on link "Home" at bounding box center [202, 78] width 33 height 14
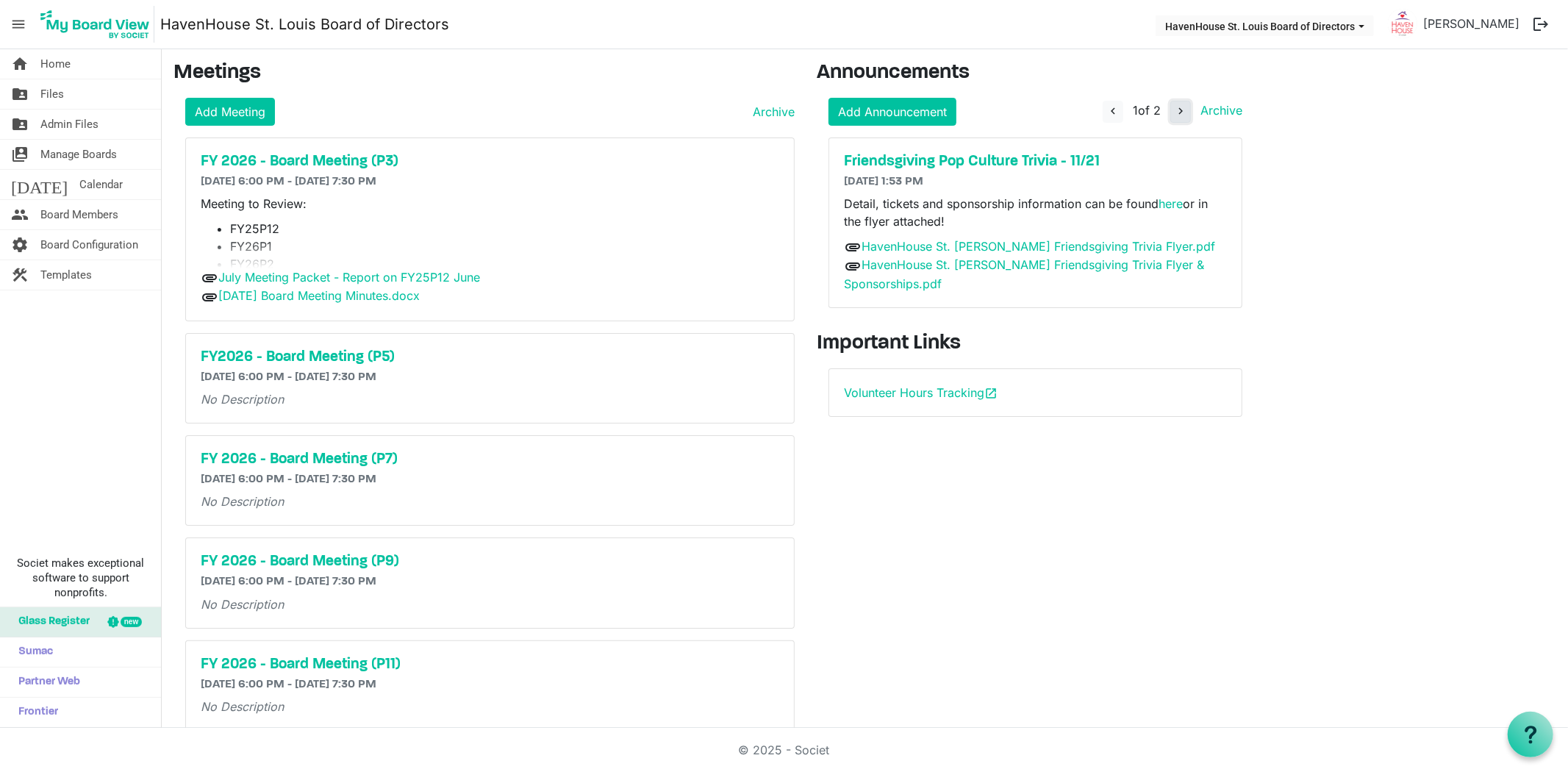
click at [1179, 120] on button "navigate_next" at bounding box center [1181, 111] width 21 height 22
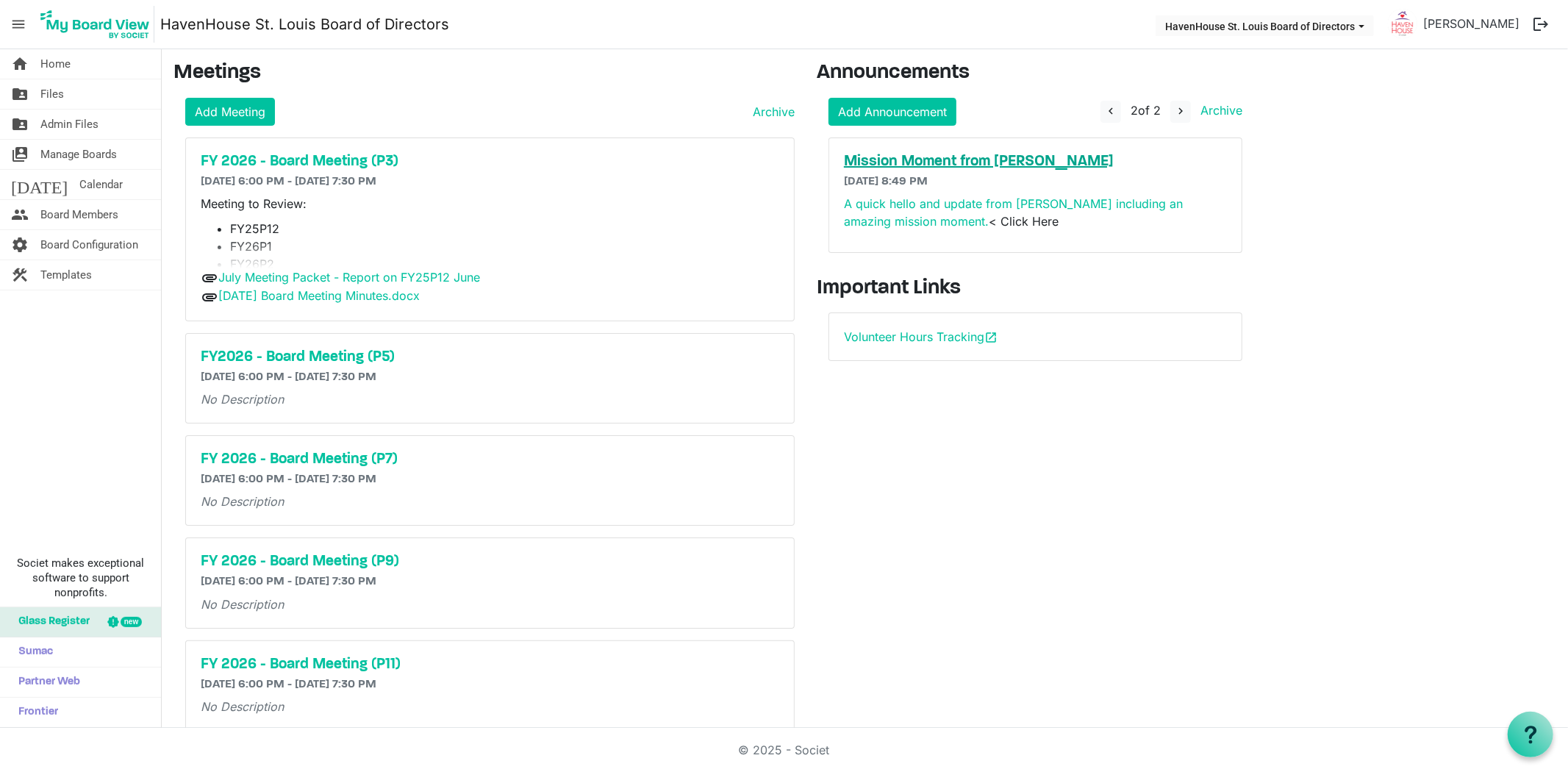
click at [968, 164] on h5 "Mission Moment from [PERSON_NAME]" at bounding box center [1034, 162] width 382 height 17
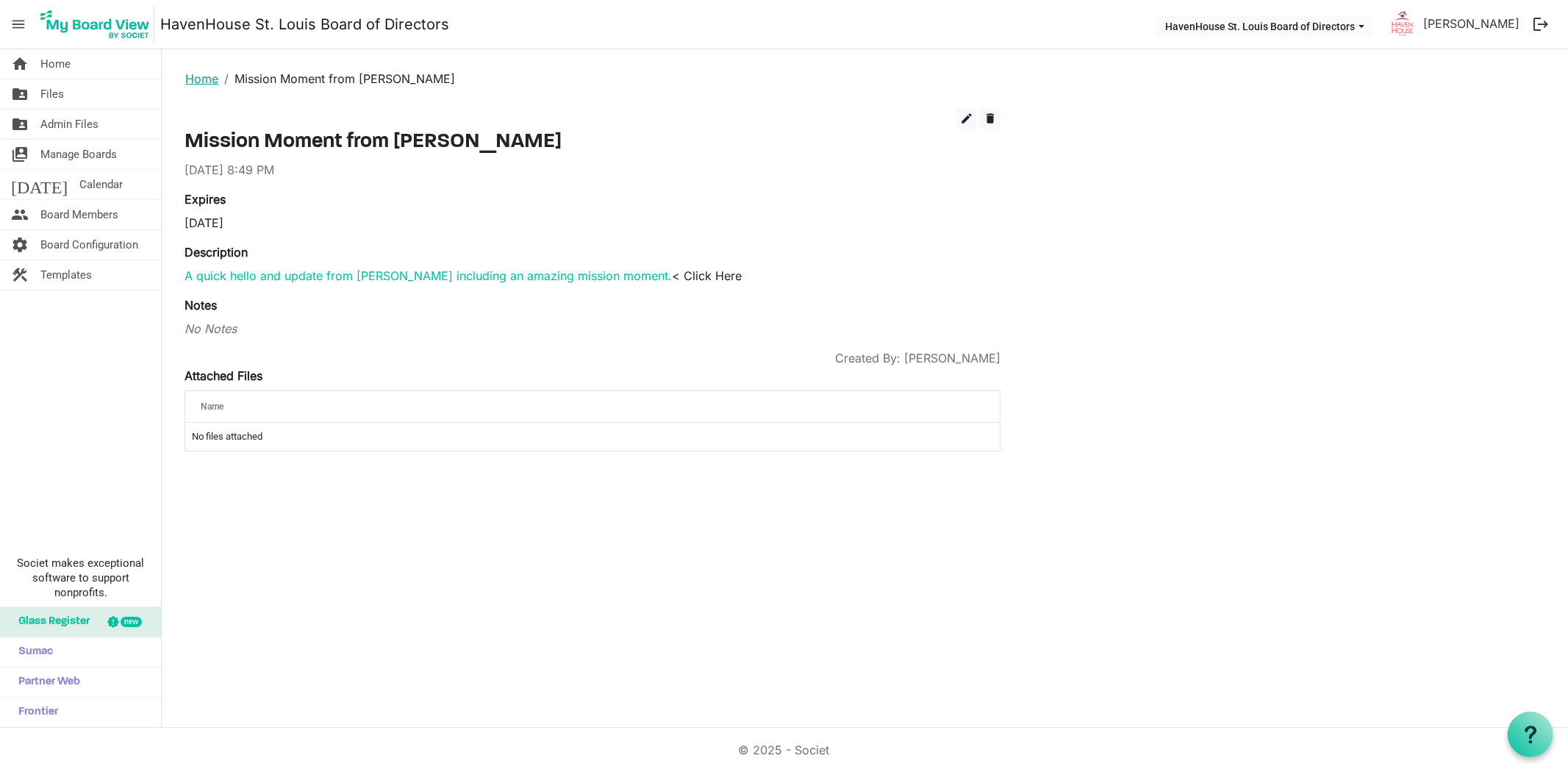
click at [213, 84] on link "Home" at bounding box center [202, 78] width 33 height 14
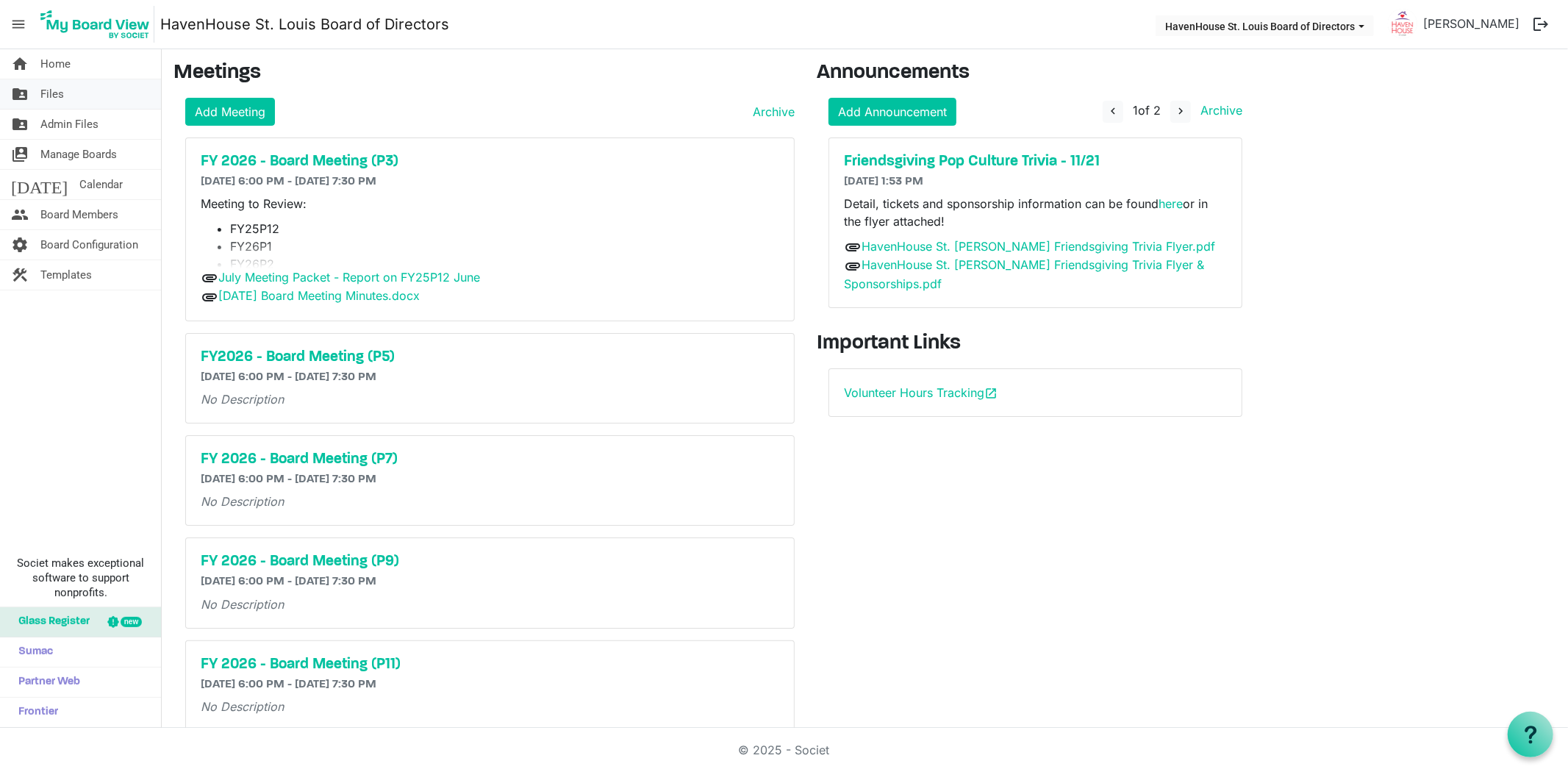
click at [54, 96] on span "Files" at bounding box center [52, 94] width 24 height 30
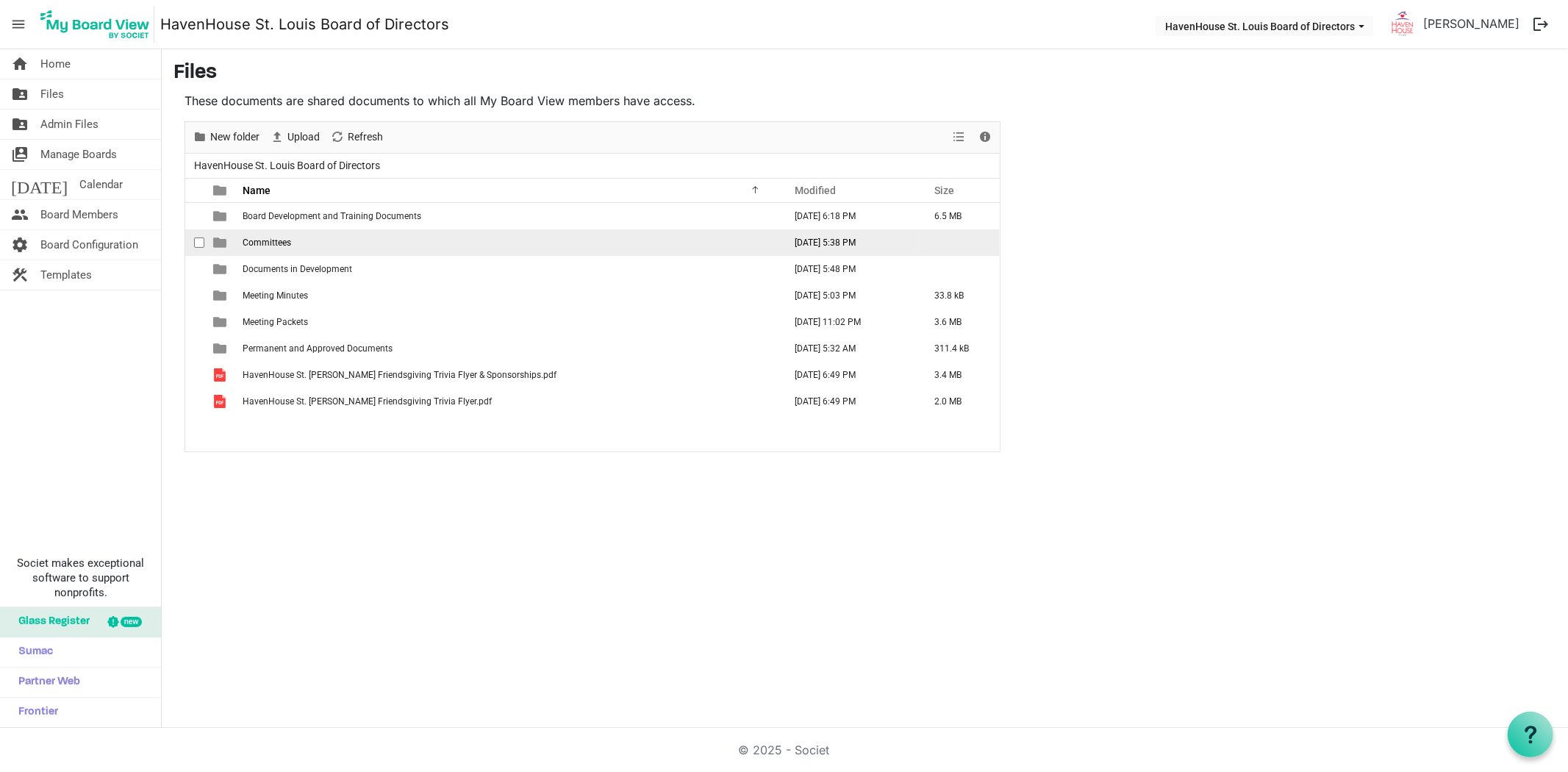
click at [270, 243] on span "Committees" at bounding box center [267, 242] width 49 height 11
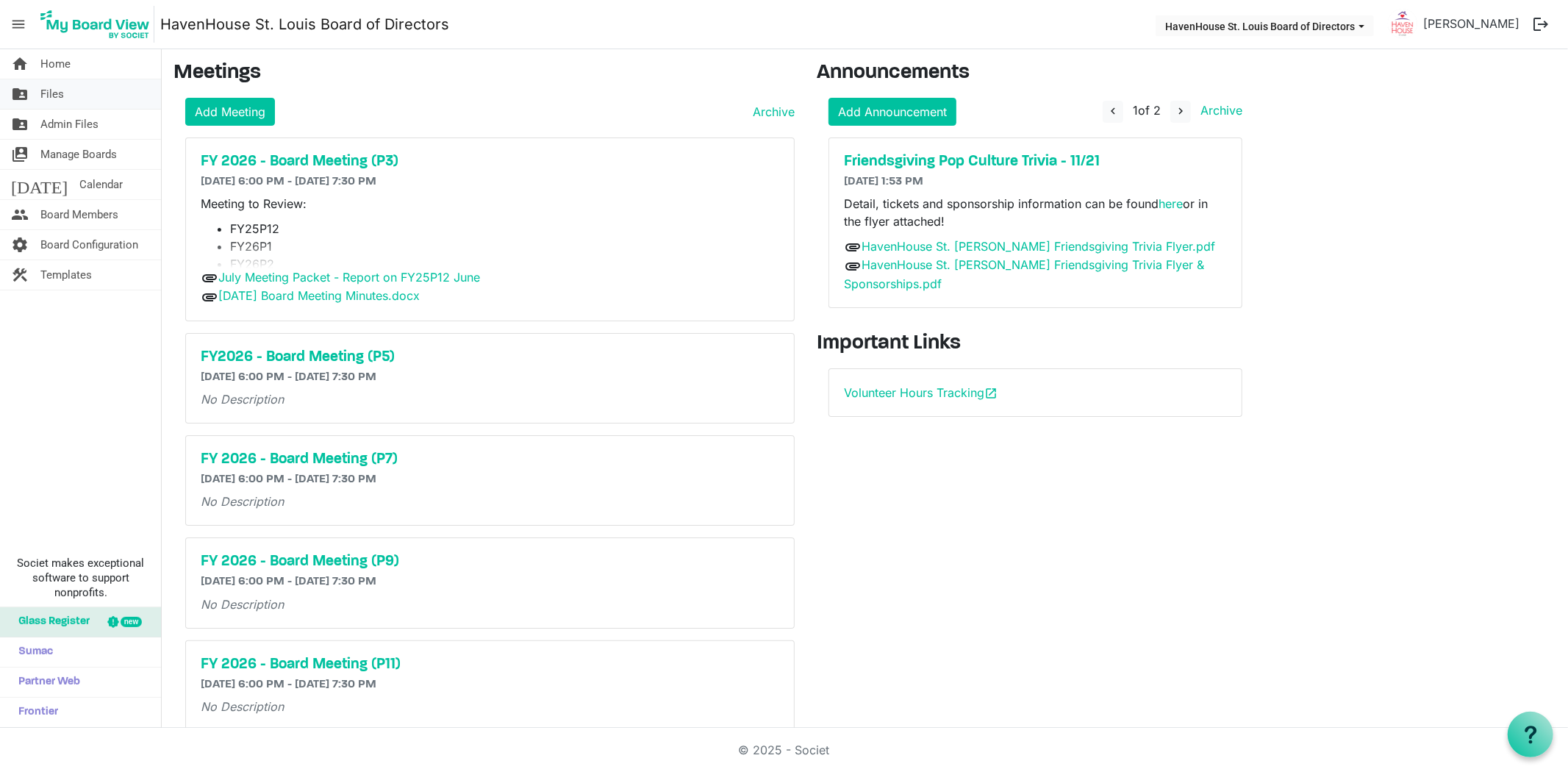
click at [58, 89] on span "Files" at bounding box center [52, 94] width 24 height 30
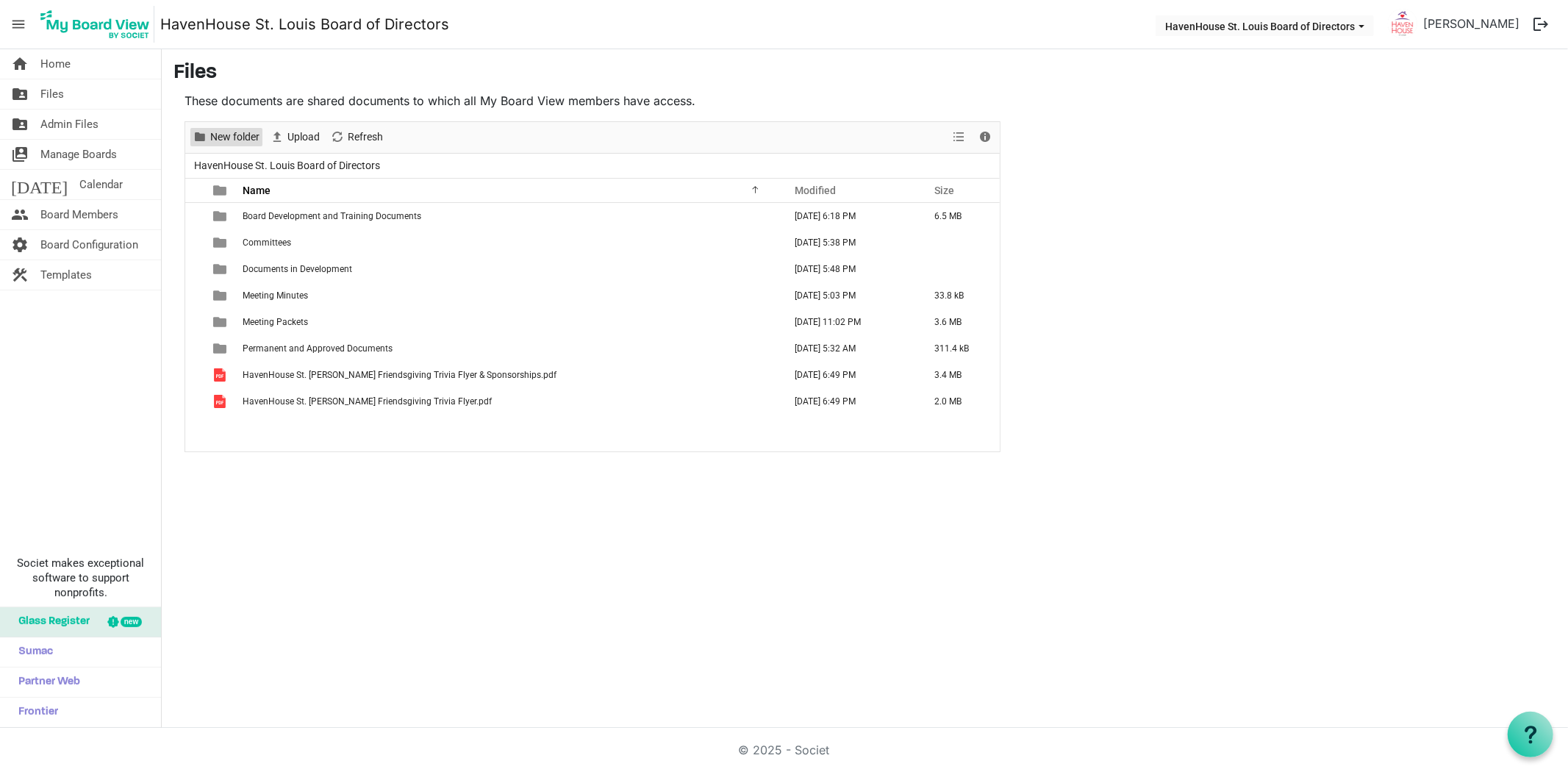
click at [236, 137] on span "New folder" at bounding box center [234, 137] width 53 height 18
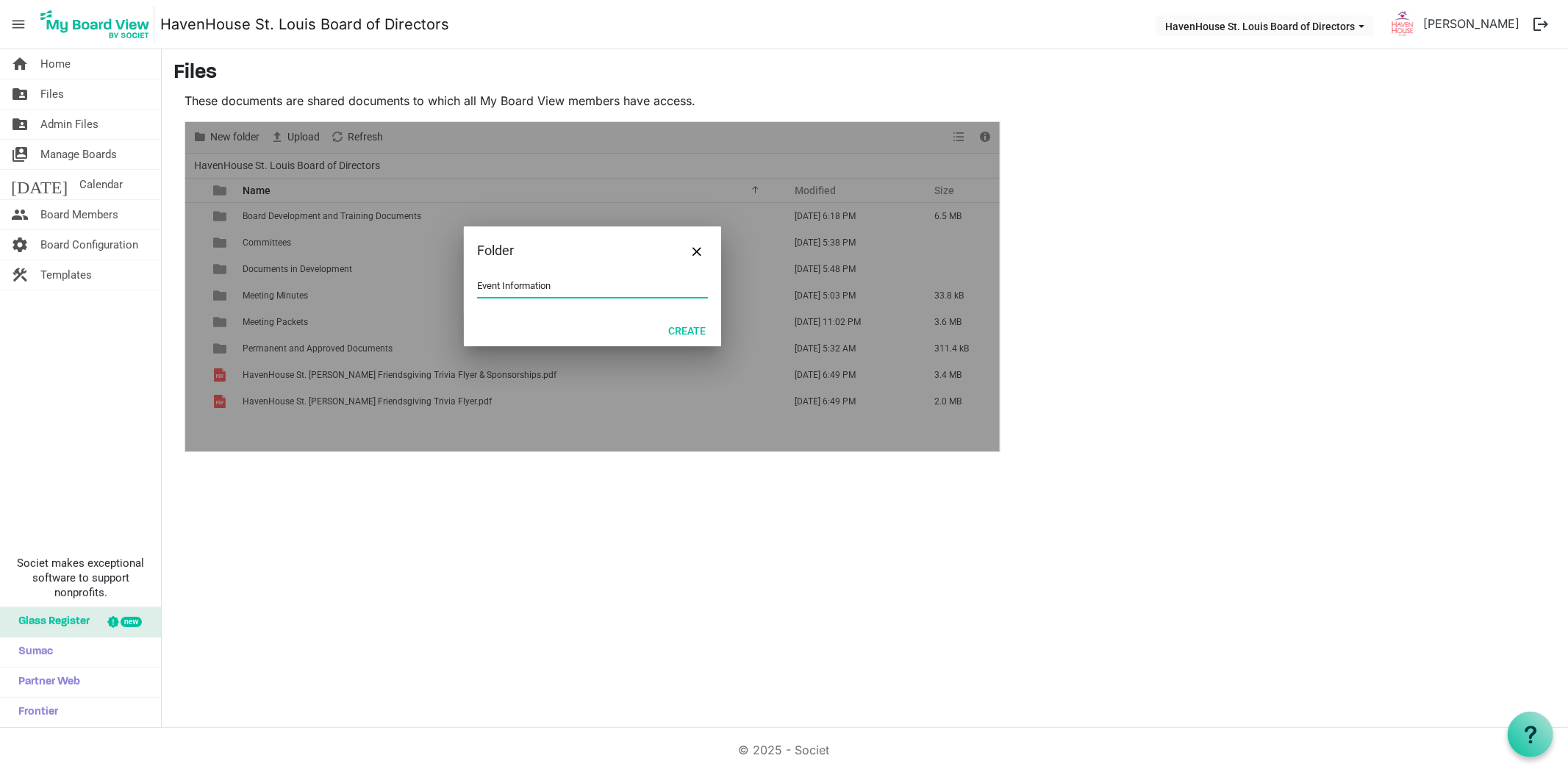
type input "Event Information"
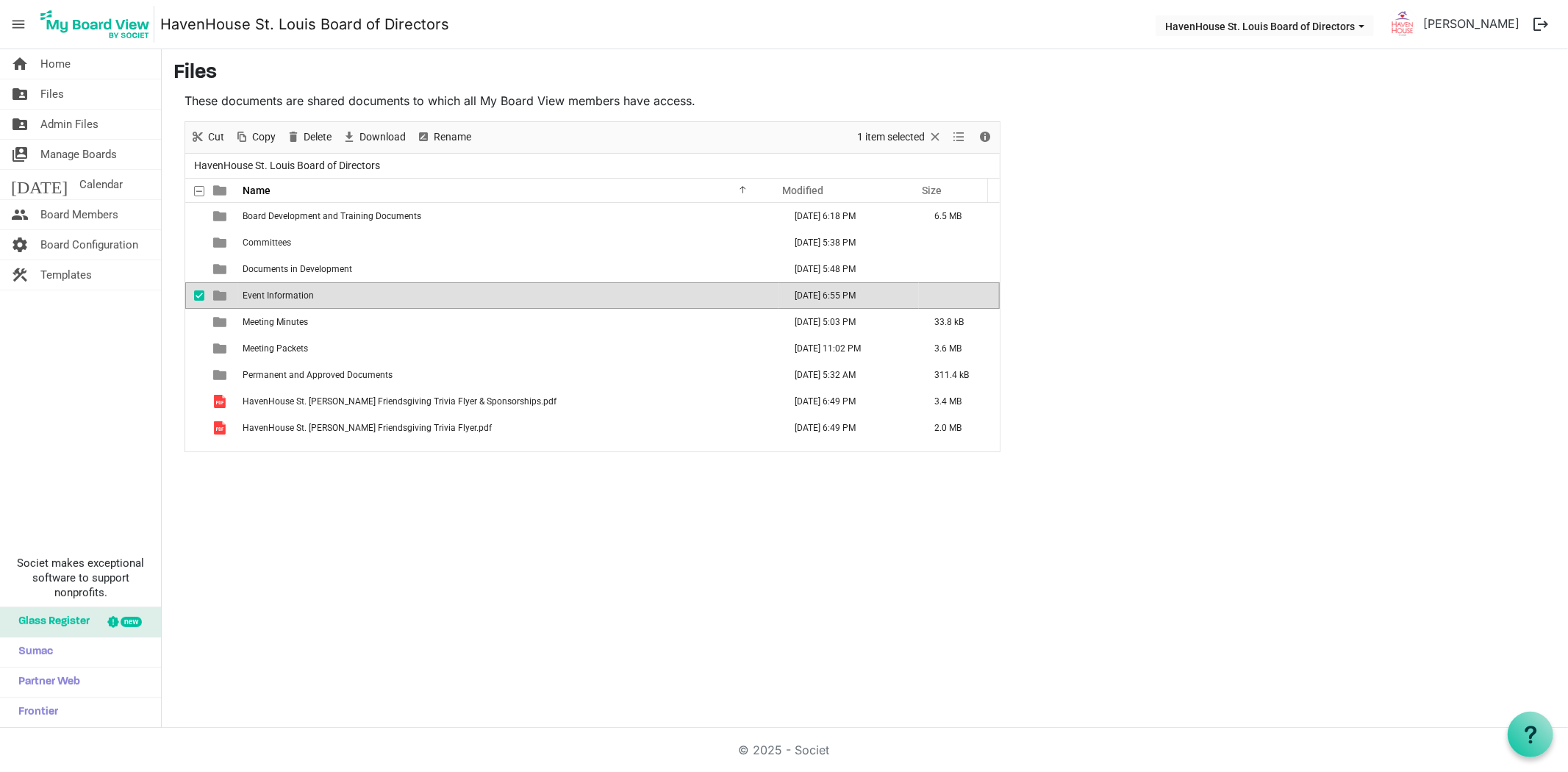
click at [305, 297] on span "Event Information" at bounding box center [278, 296] width 72 height 11
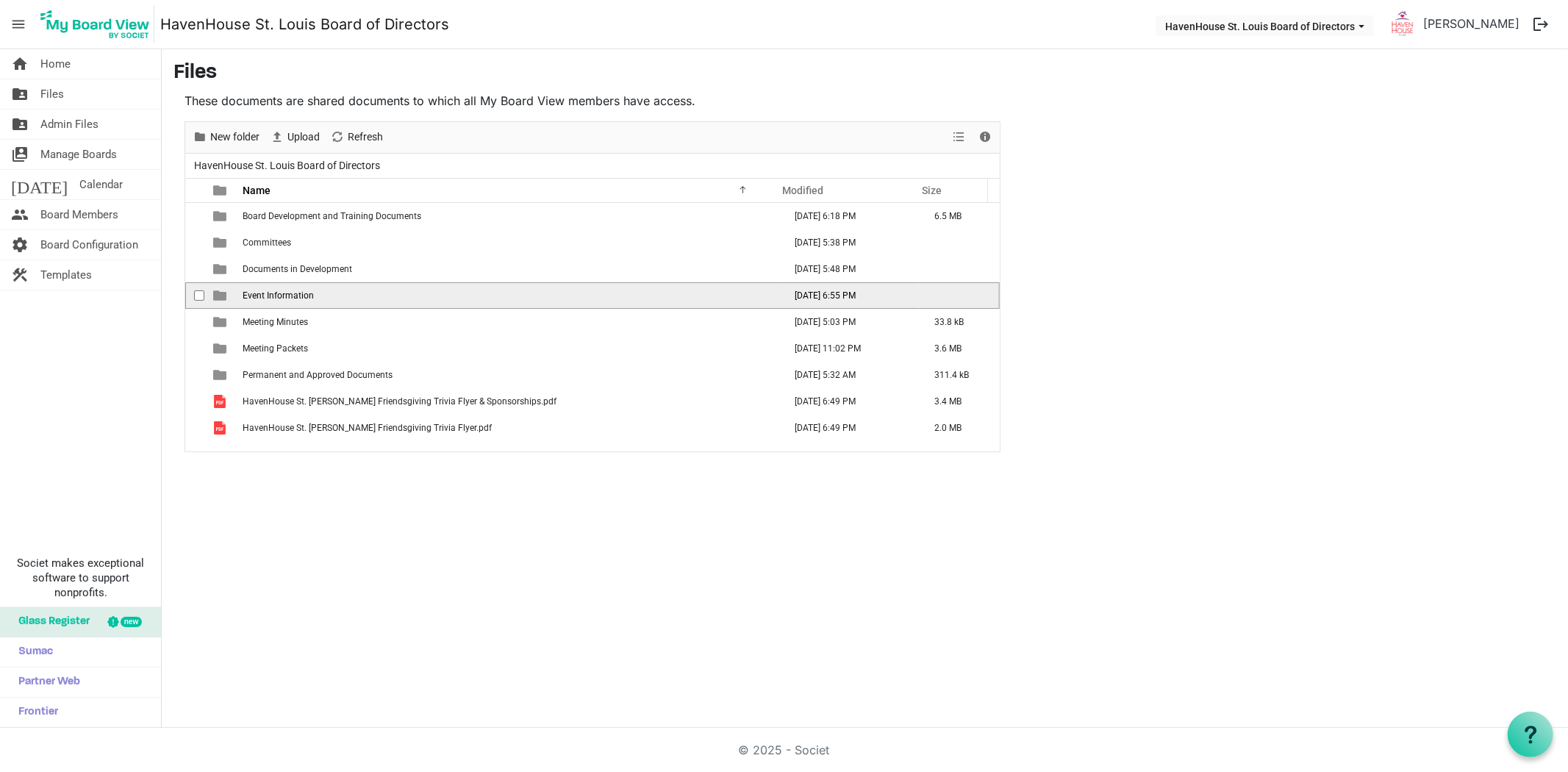
click at [305, 297] on span "Event Information" at bounding box center [278, 296] width 72 height 11
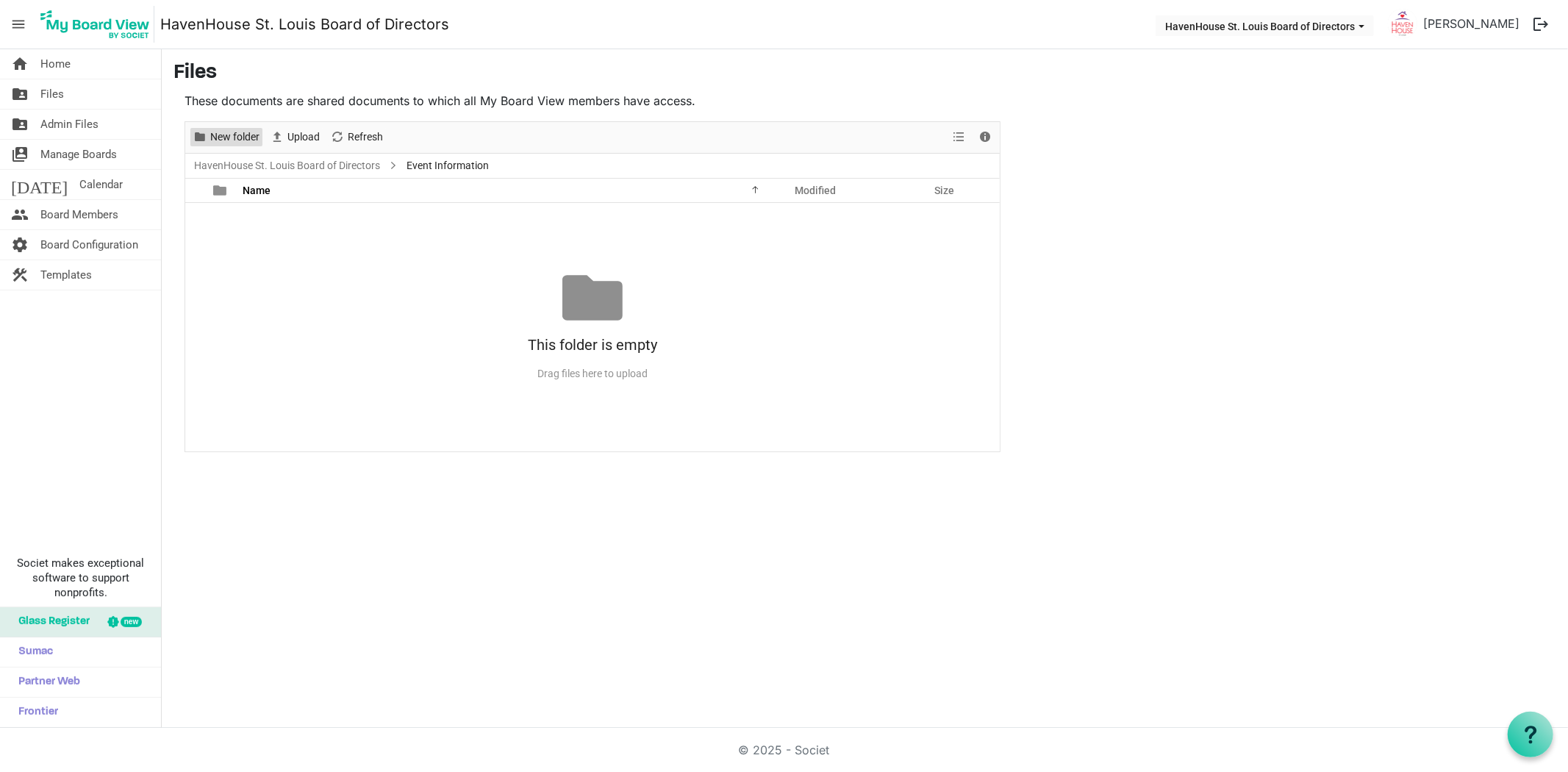
click at [246, 143] on span "New folder" at bounding box center [234, 137] width 53 height 18
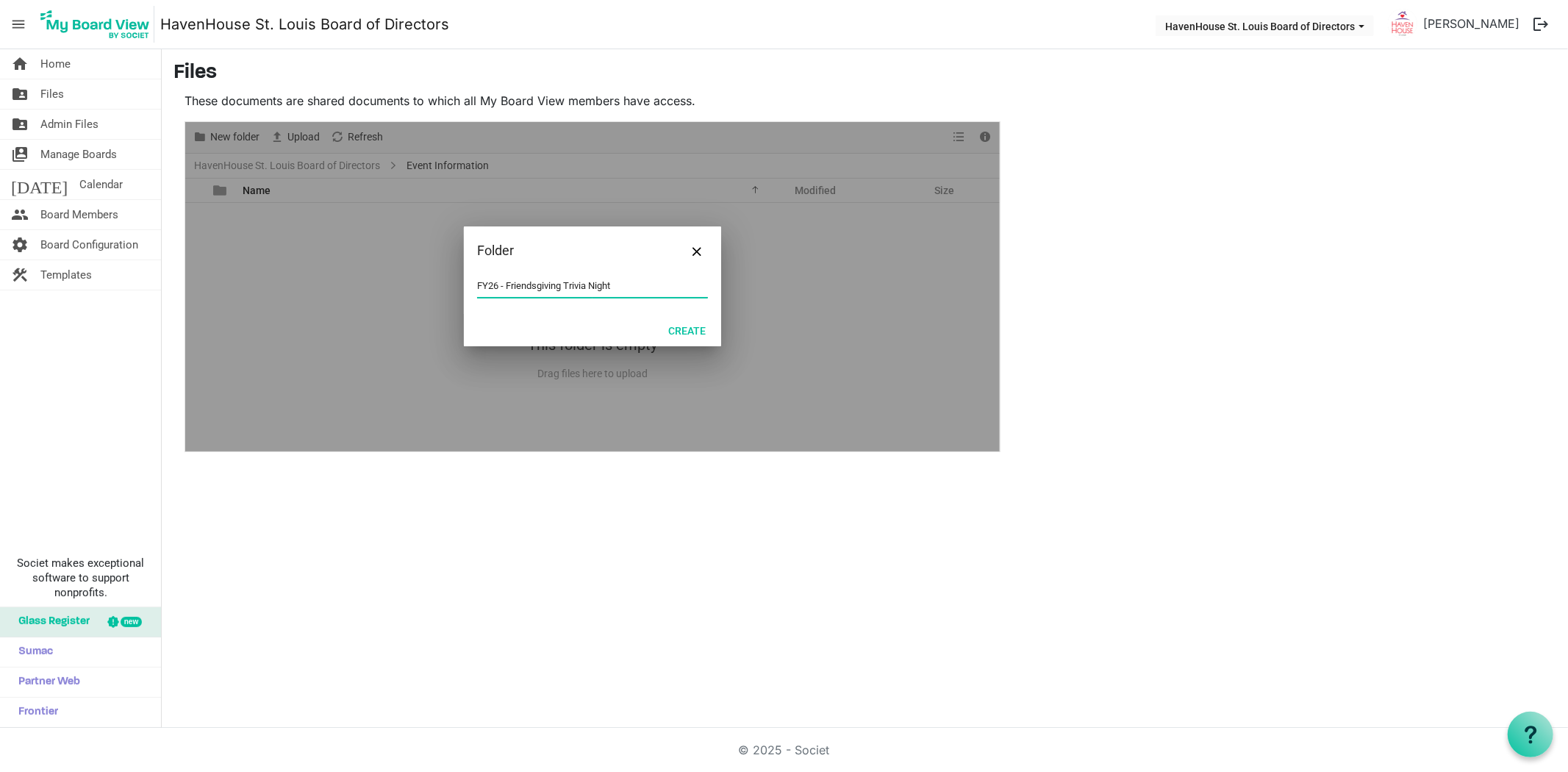
type input "FY26 - Friendsgiving Trivia Night"
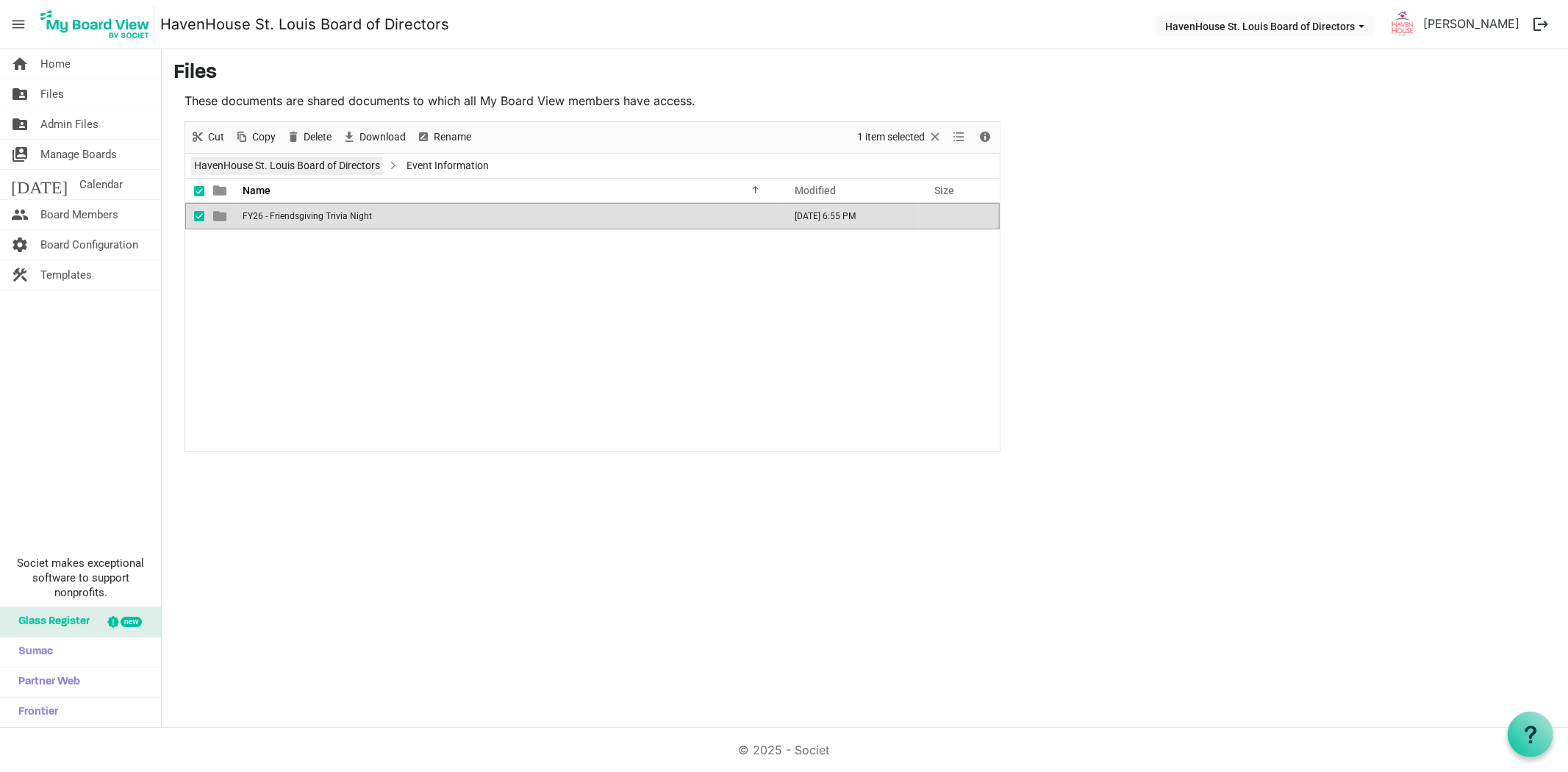
click at [312, 166] on link "HavenHouse St. Louis Board of Directors" at bounding box center [287, 165] width 192 height 18
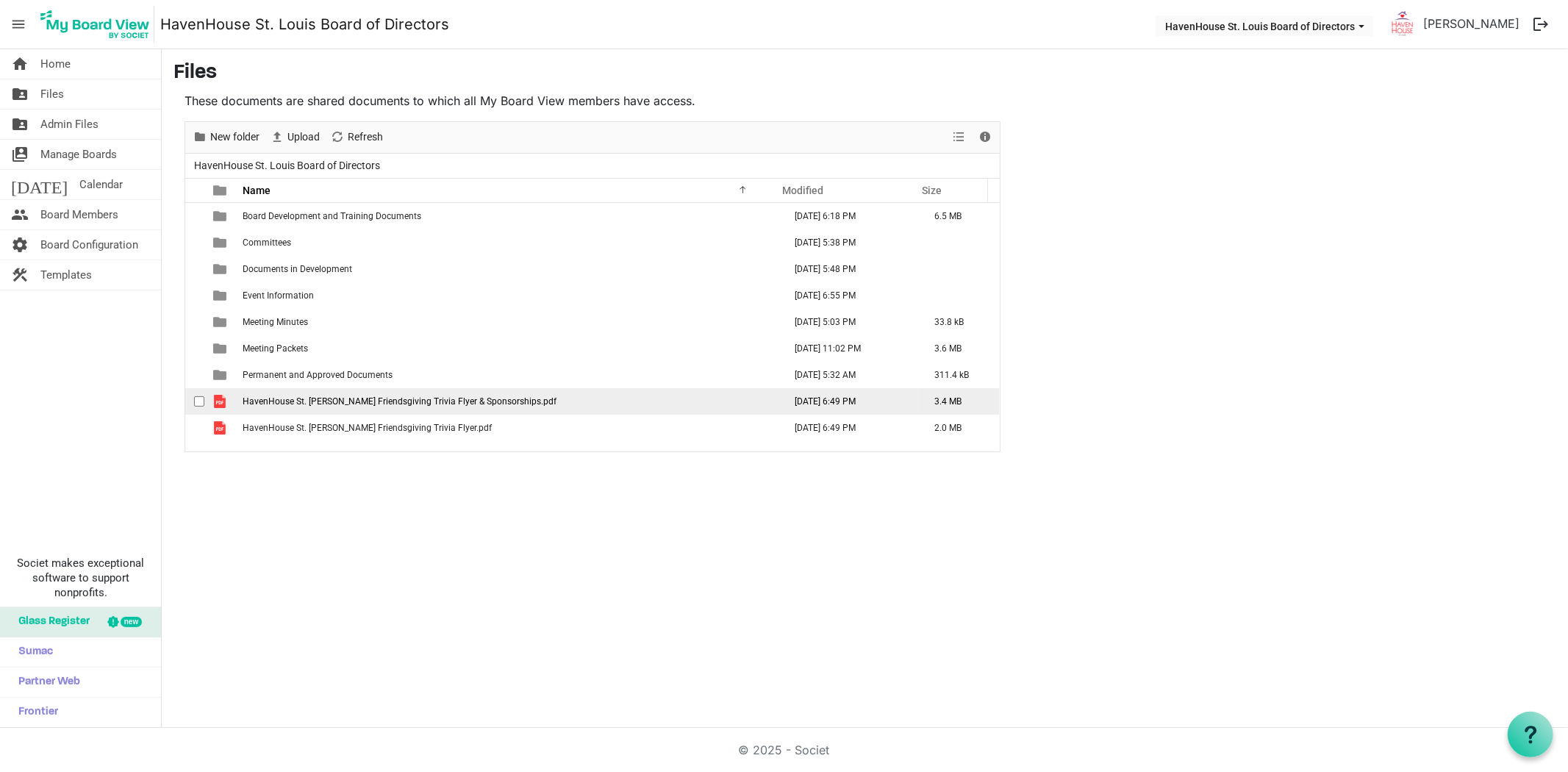
click at [192, 406] on td "checkbox" at bounding box center [195, 402] width 19 height 27
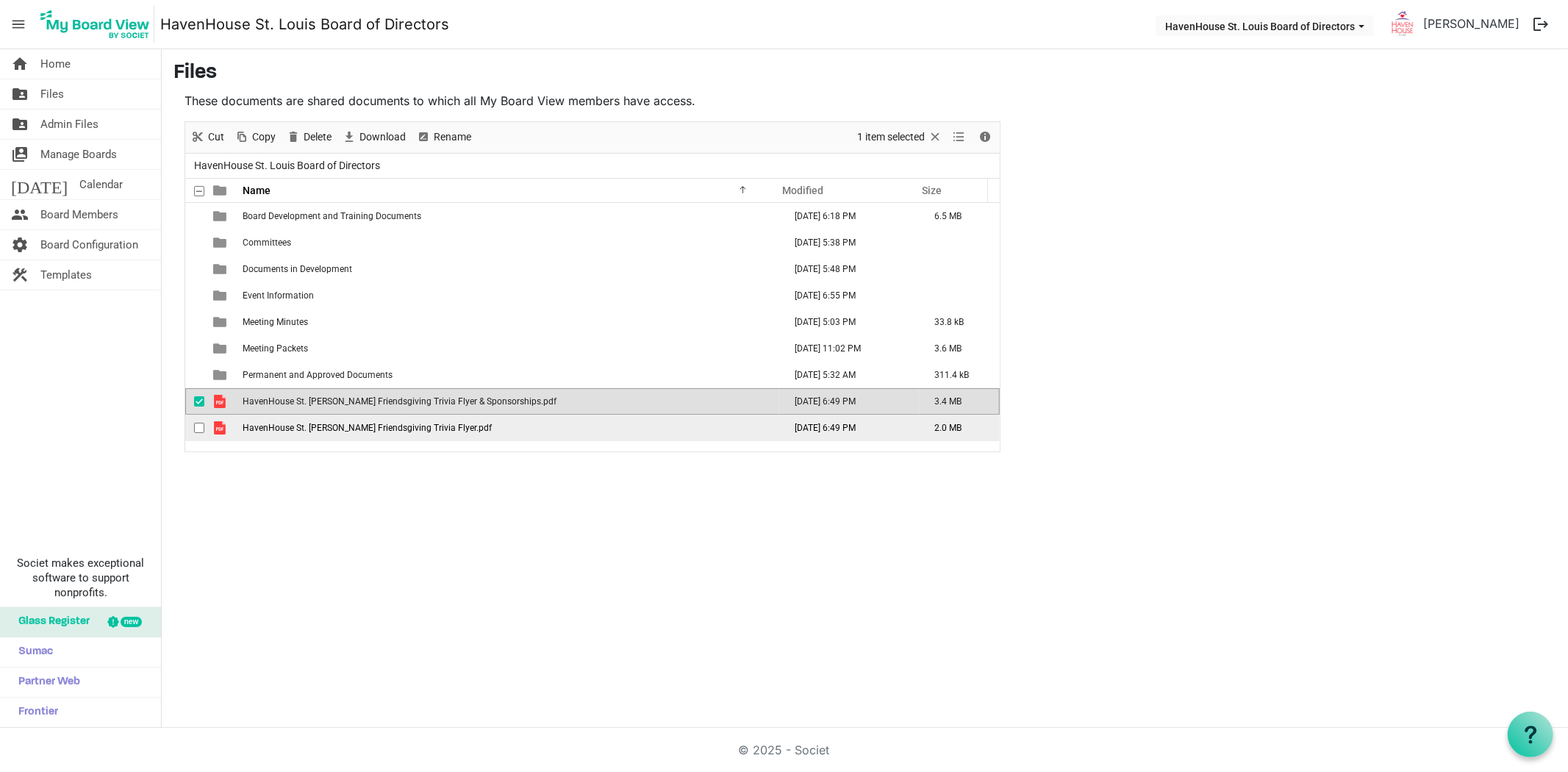
click at [197, 424] on span "checkbox" at bounding box center [199, 428] width 11 height 11
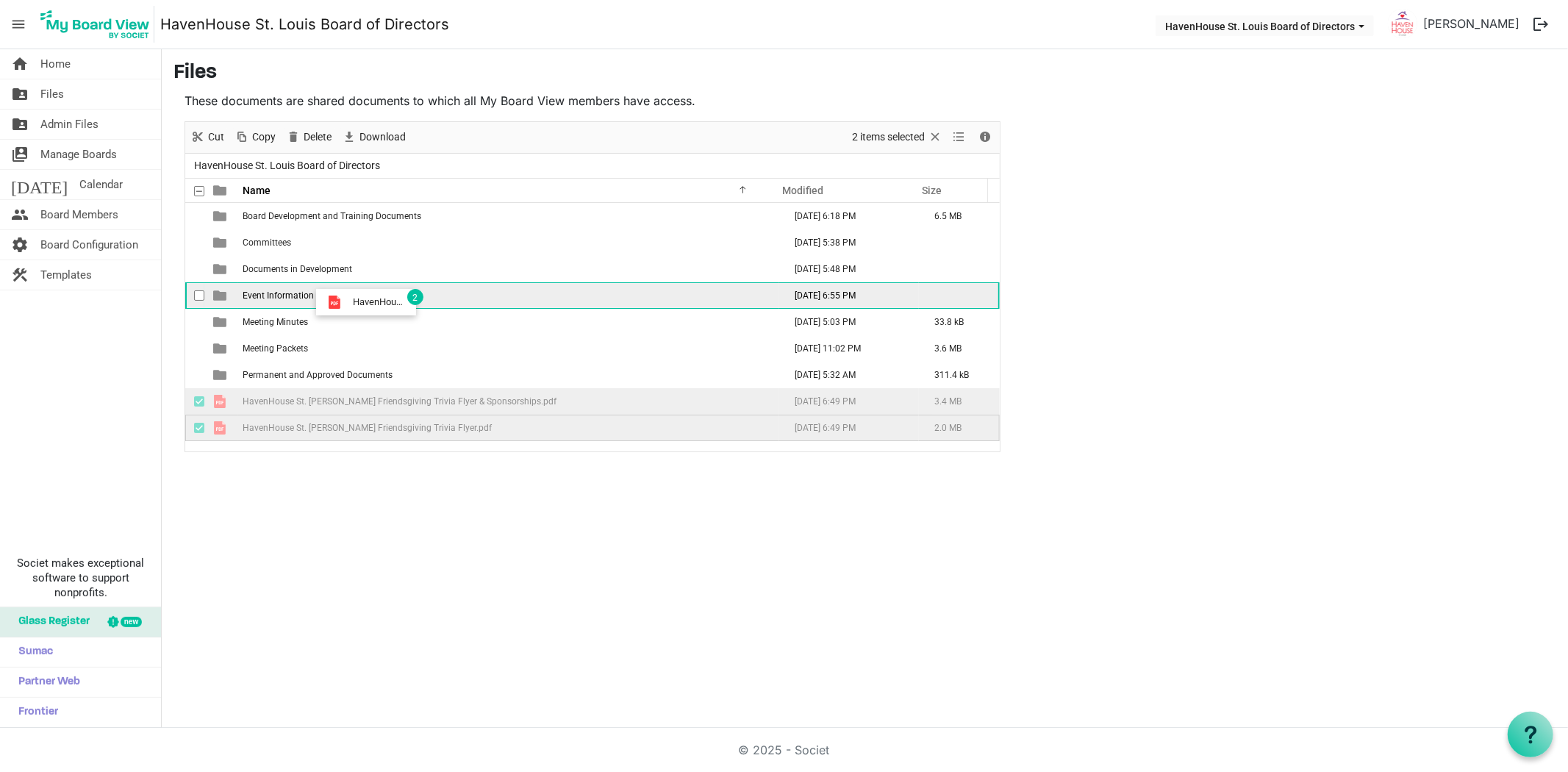
drag, startPoint x: 344, startPoint y: 401, endPoint x: 348, endPoint y: 302, distance: 99.1
click at [348, 302] on tbody "Board Development and Training Documents May 28, 2025 6:18 PM 6.5 MB Committees…" at bounding box center [593, 321] width 815 height 238
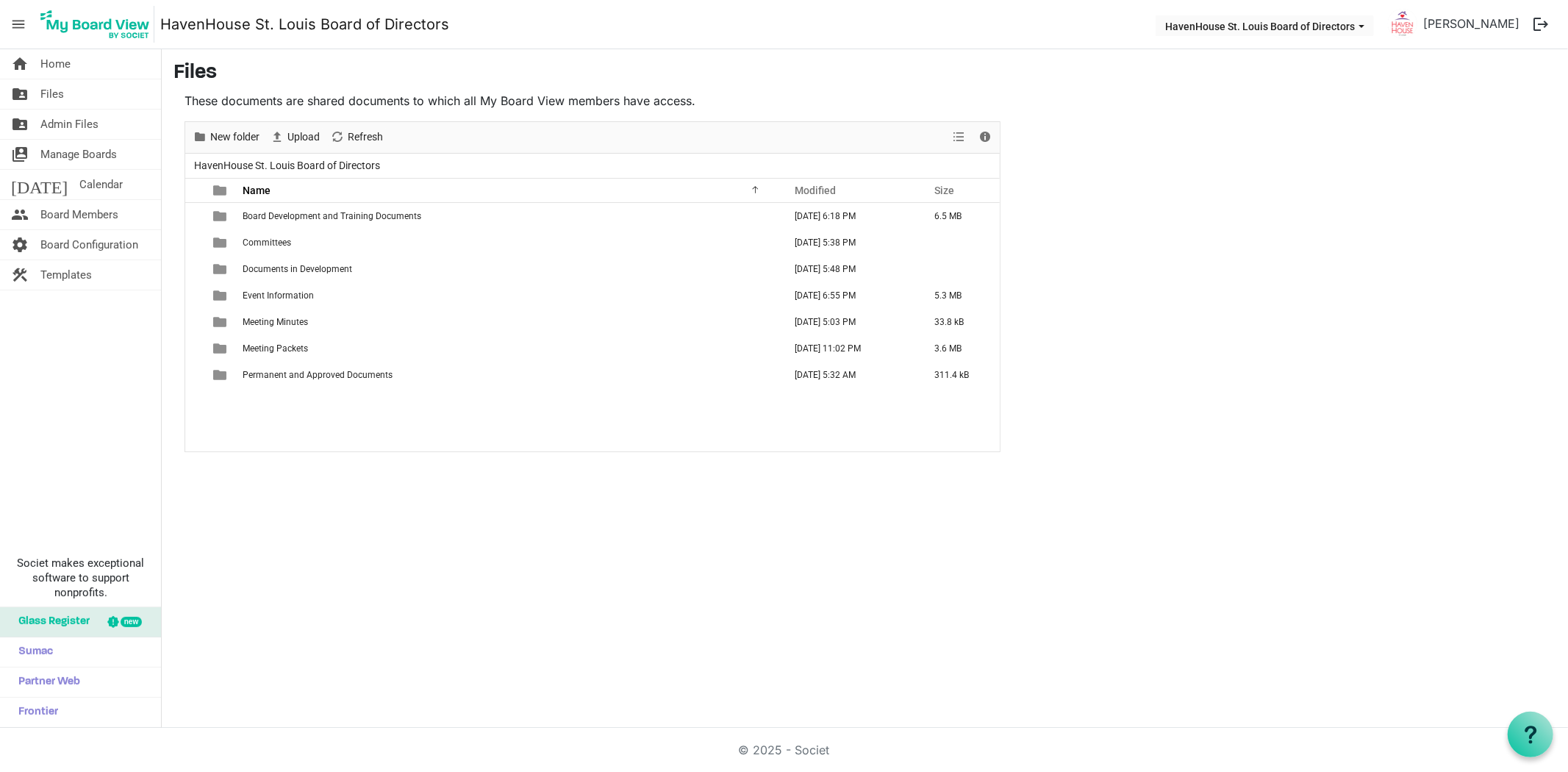
click at [281, 292] on span "Event Information" at bounding box center [278, 296] width 72 height 11
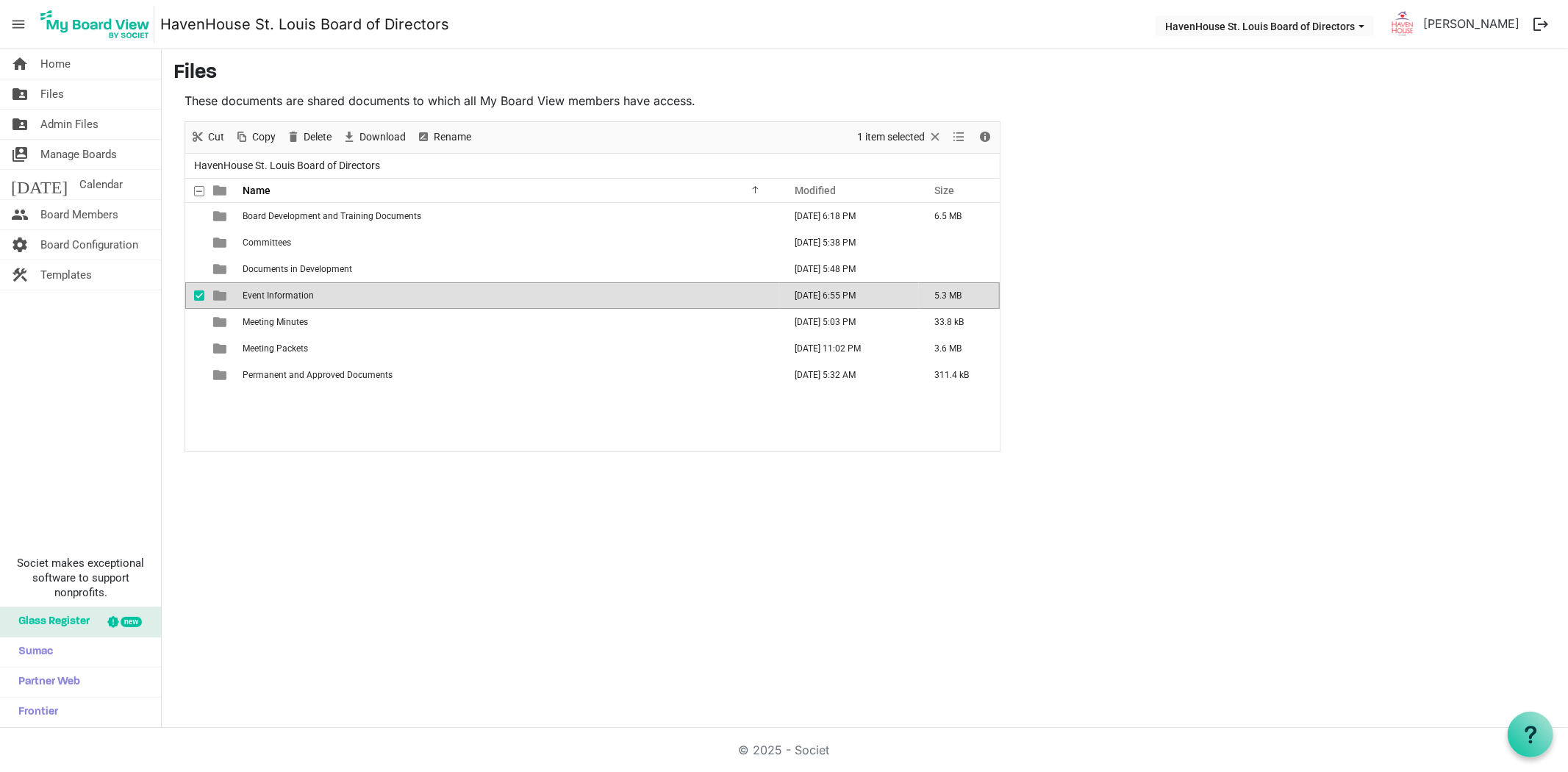
click at [281, 292] on span "Event Information" at bounding box center [278, 296] width 72 height 11
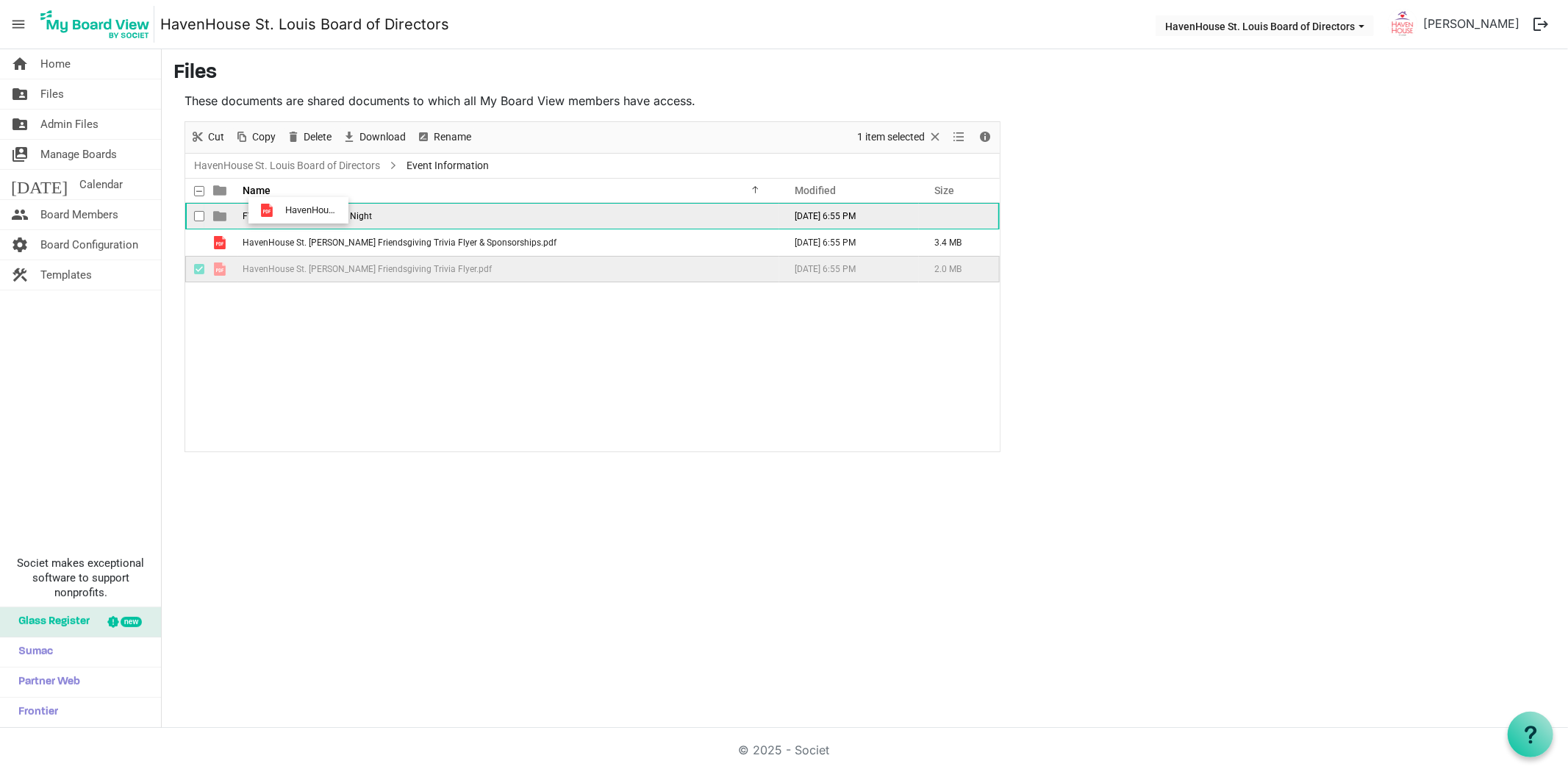
drag, startPoint x: 324, startPoint y: 311, endPoint x: 281, endPoint y: 210, distance: 109.8
click at [281, 210] on div "FY26 - Friendsgiving Trivia Night August 20, 2025 6:55 PM HavenHouse St. Louis …" at bounding box center [593, 327] width 815 height 249
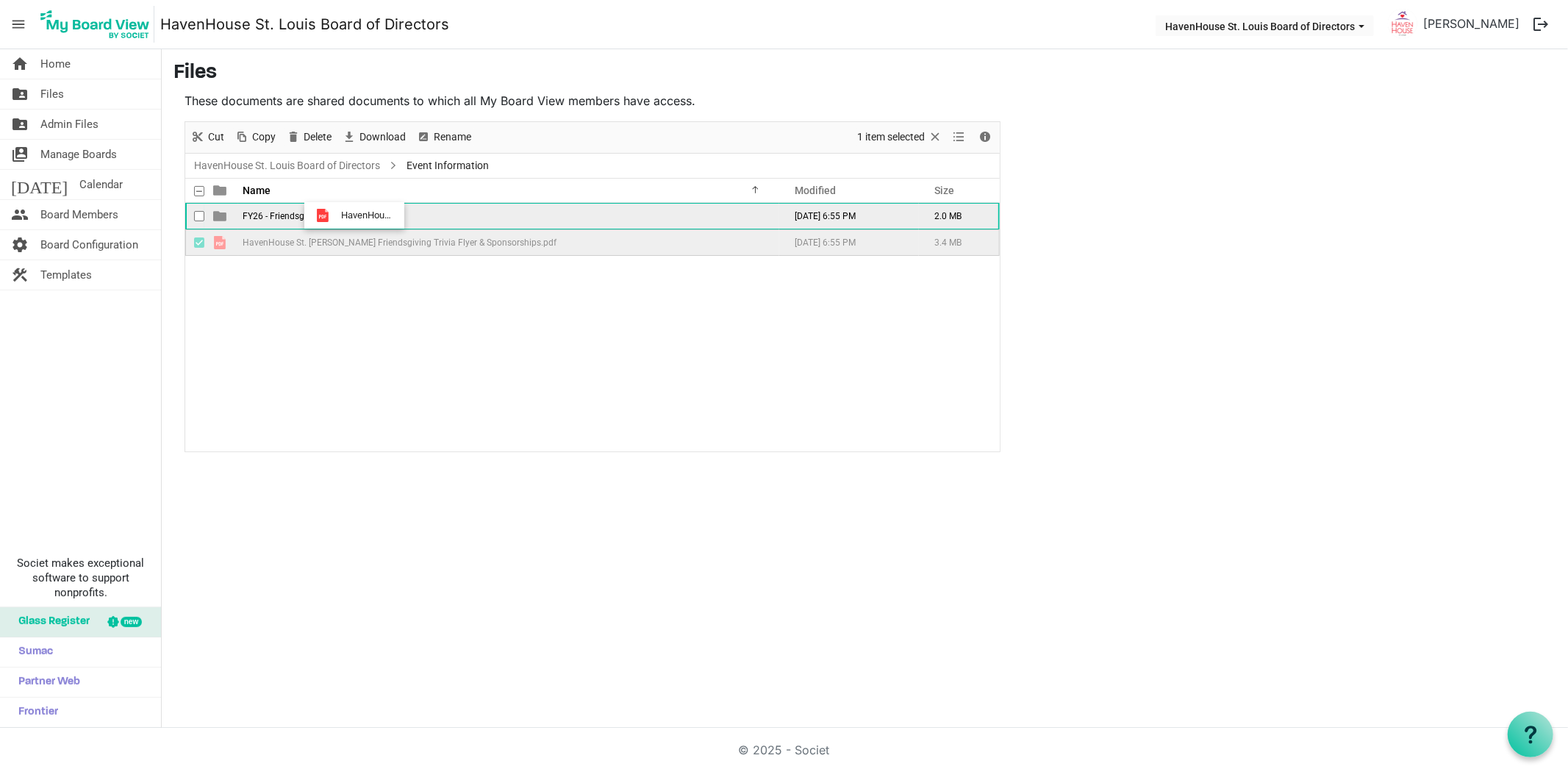
drag, startPoint x: 273, startPoint y: 240, endPoint x: 337, endPoint y: 215, distance: 68.7
click at [337, 215] on tbody "FY26 - Friendsgiving Trivia Night August 20, 2025 6:55 PM 2.0 MB HavenHouse St.…" at bounding box center [593, 229] width 815 height 53
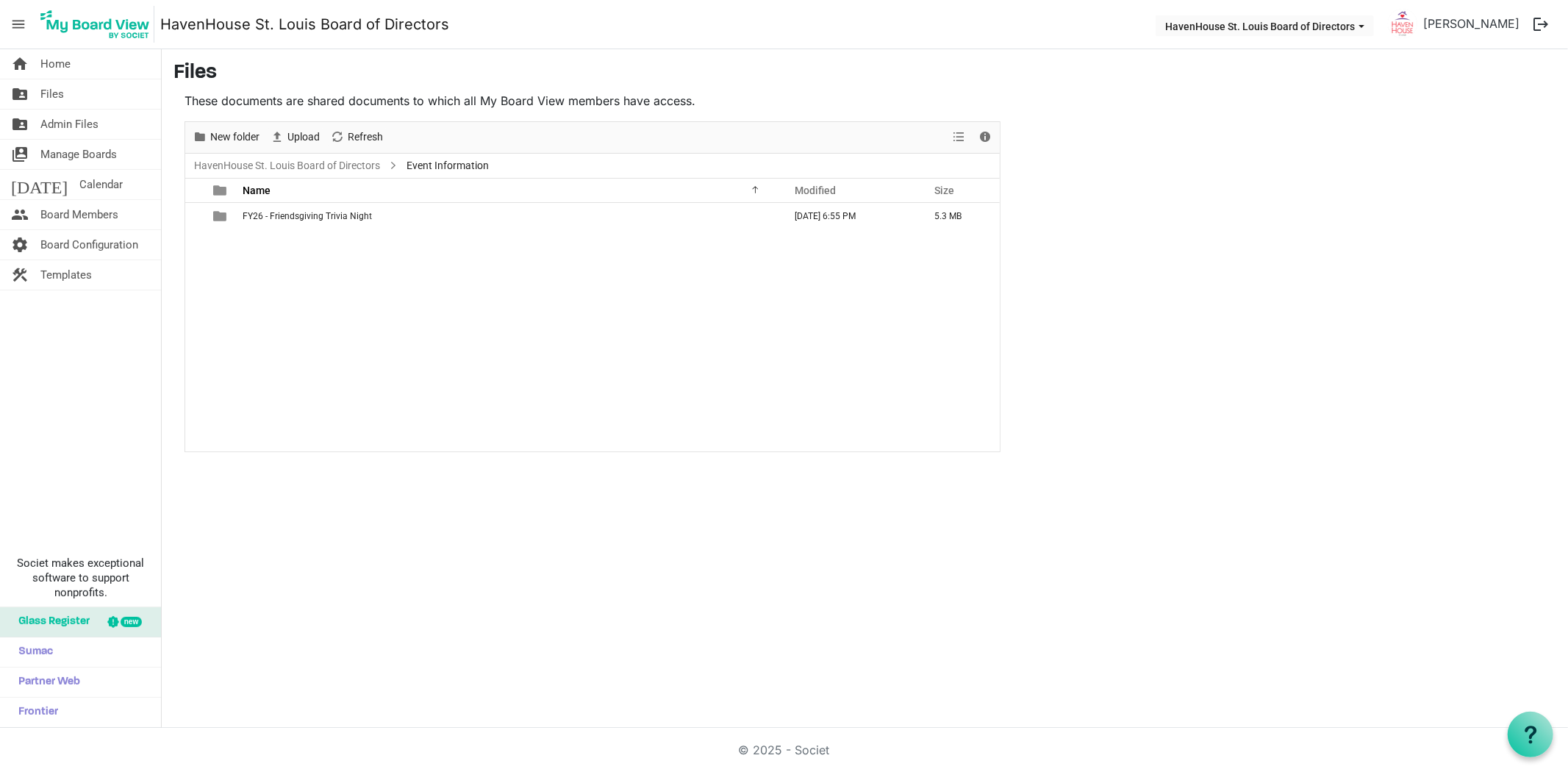
click at [358, 336] on div "FY26 - Friendsgiving Trivia Night August 20, 2025 6:55 PM 5.3 MB" at bounding box center [593, 327] width 815 height 249
click at [59, 85] on span "Files" at bounding box center [52, 94] width 24 height 30
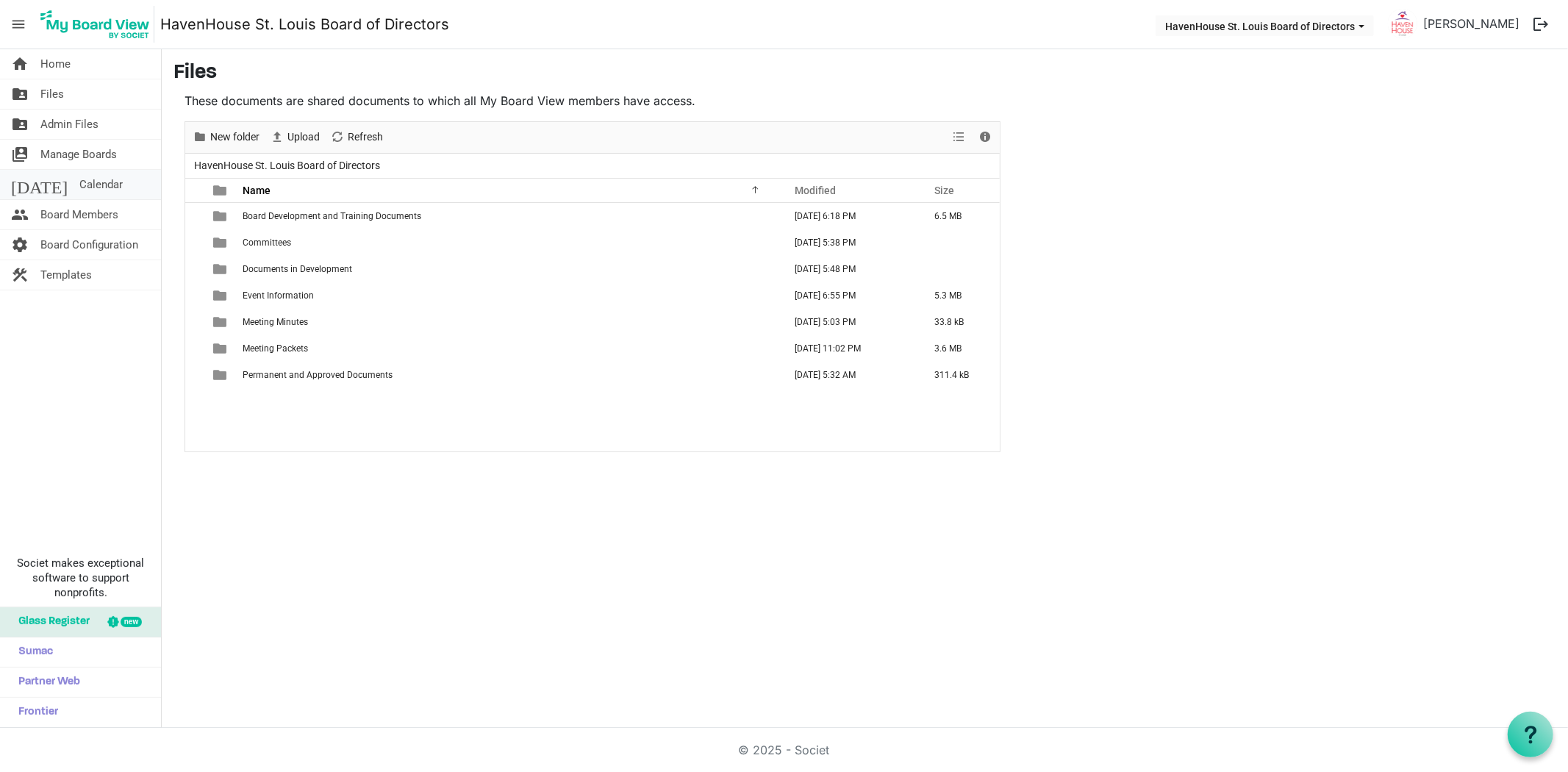
click at [79, 187] on span "Calendar" at bounding box center [100, 185] width 43 height 30
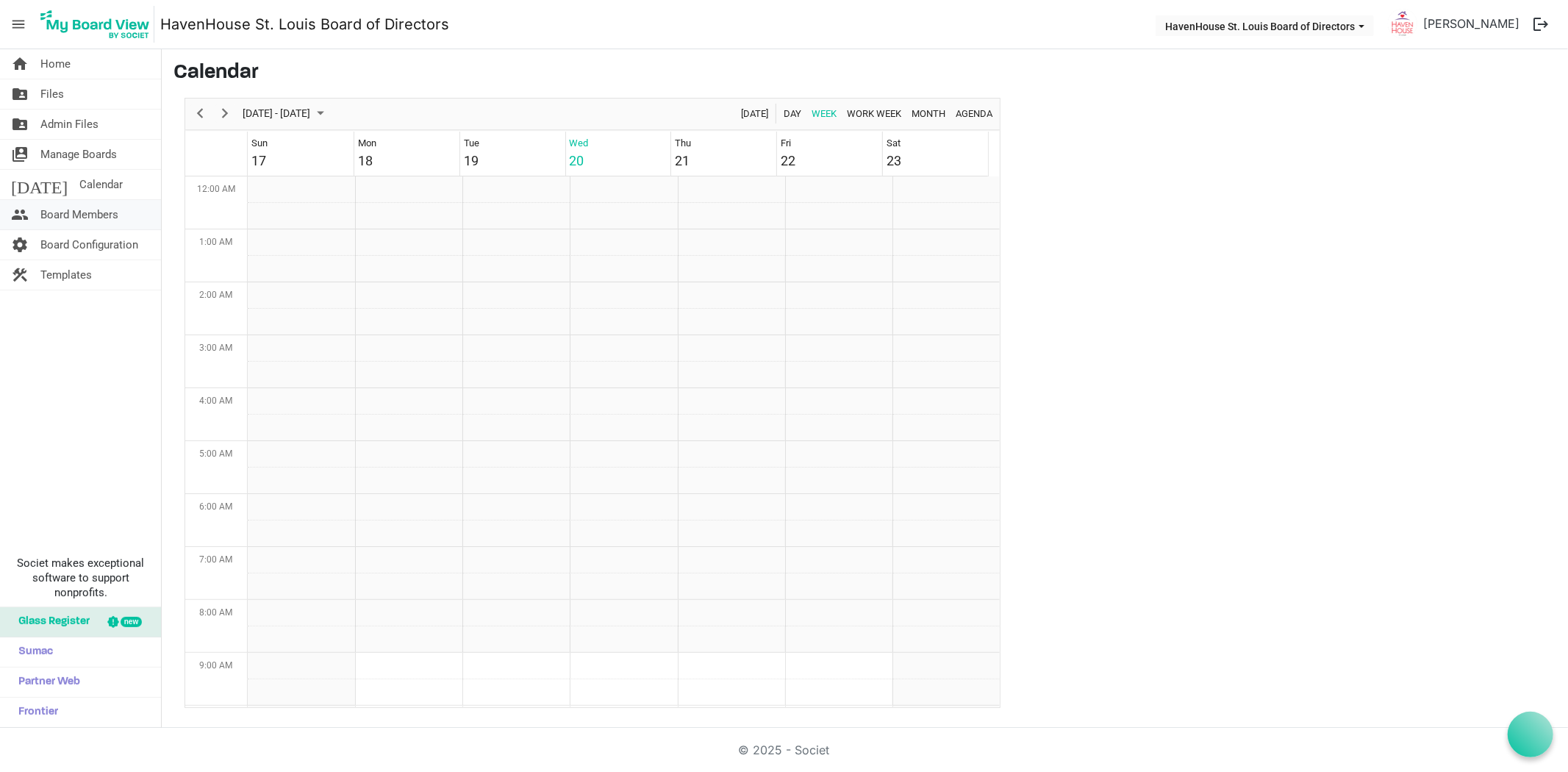
scroll to position [475, 0]
click at [104, 223] on span "Board Members" at bounding box center [78, 214] width 77 height 30
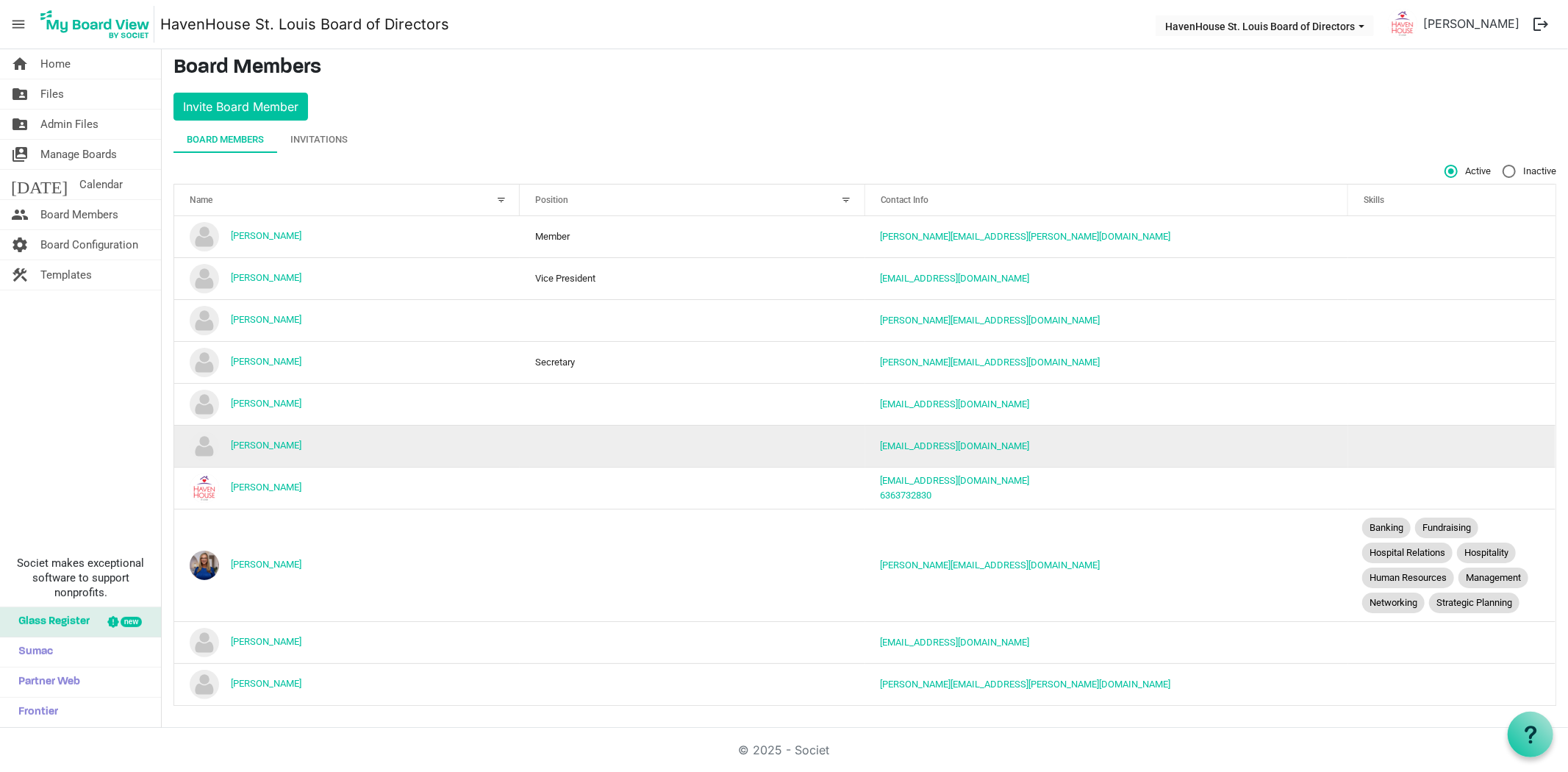
scroll to position [6, 0]
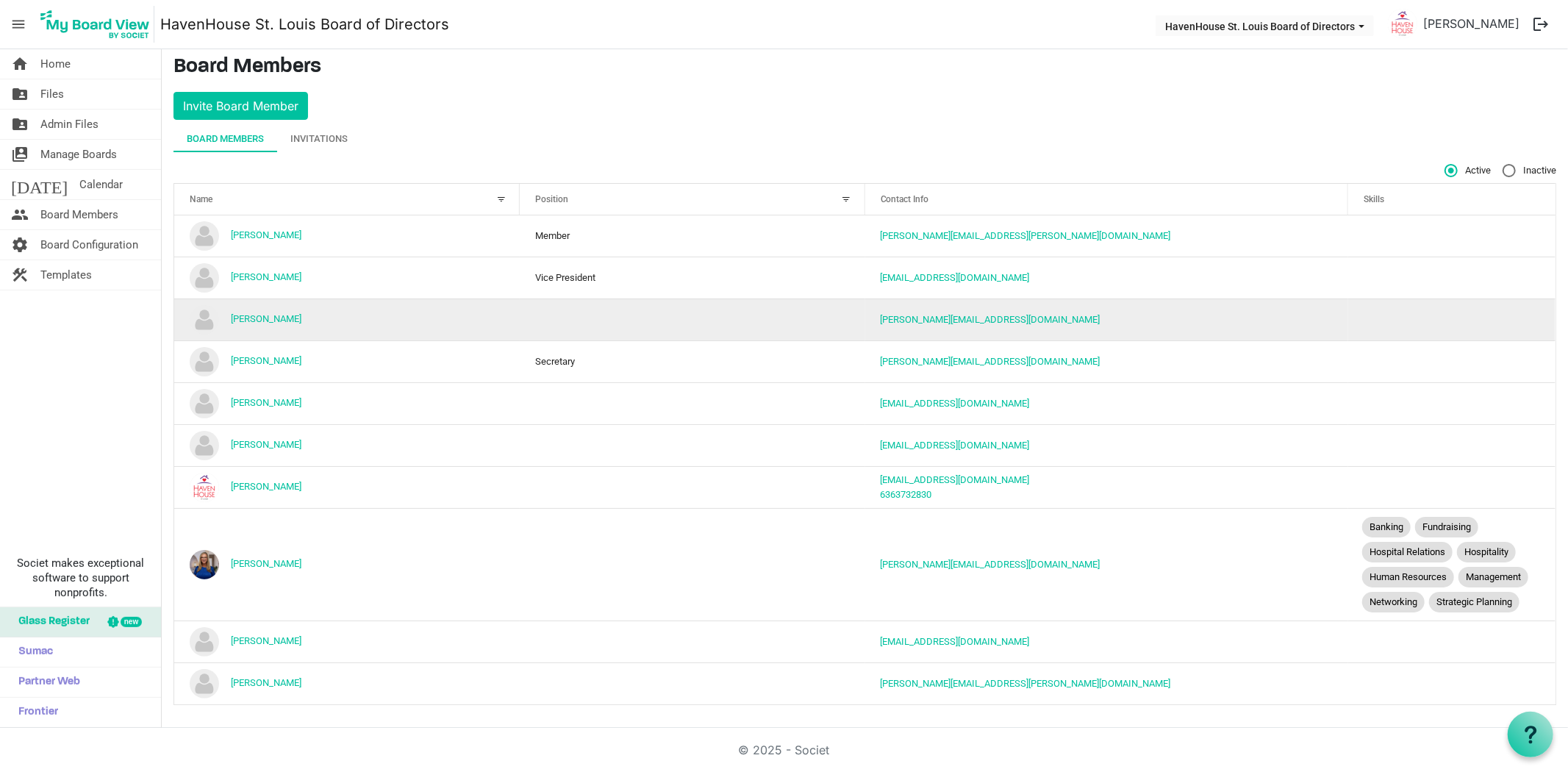
click at [575, 320] on td "column header Position" at bounding box center [691, 320] width 345 height 42
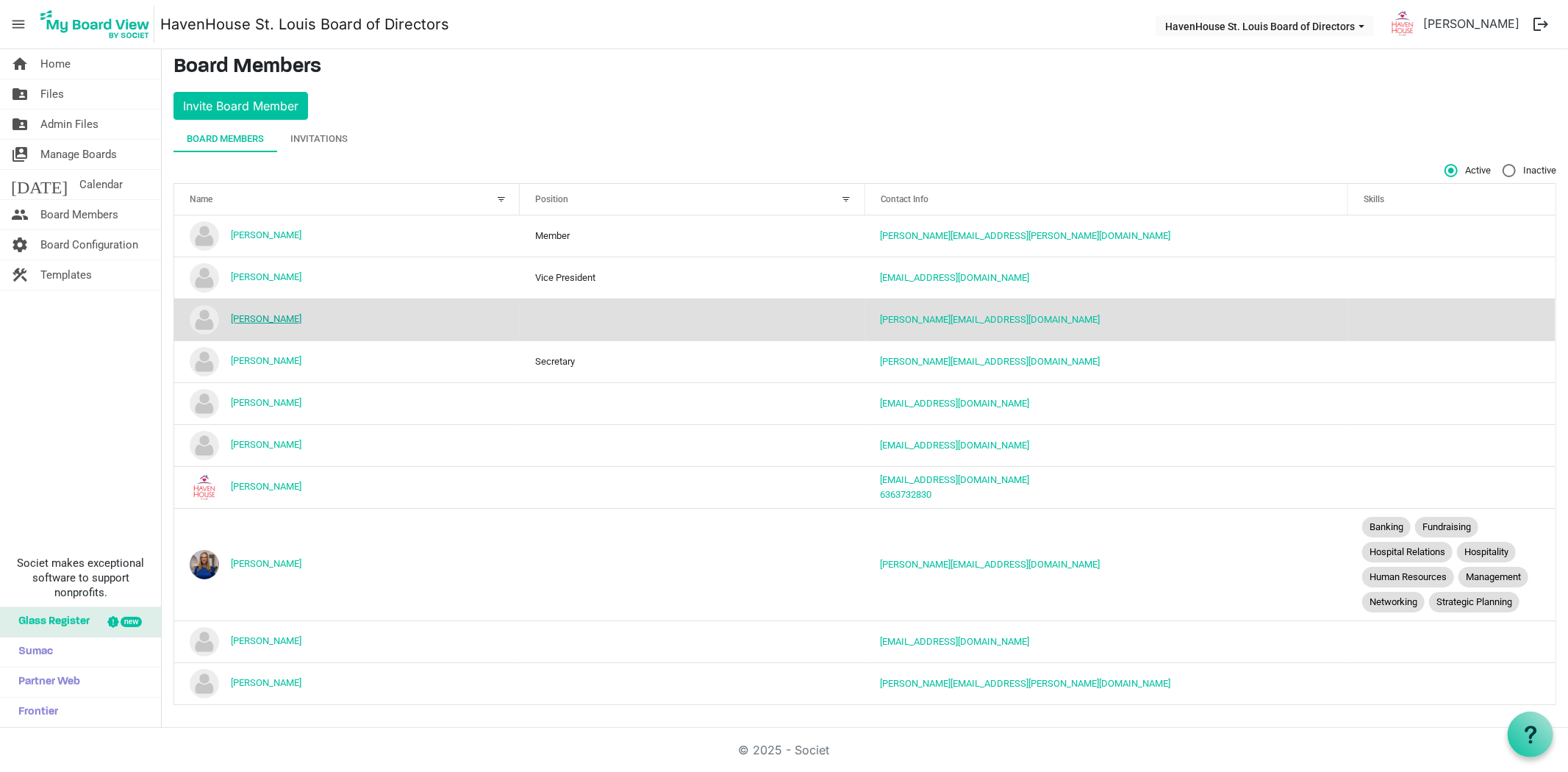
click at [262, 319] on link "[PERSON_NAME]" at bounding box center [266, 319] width 71 height 11
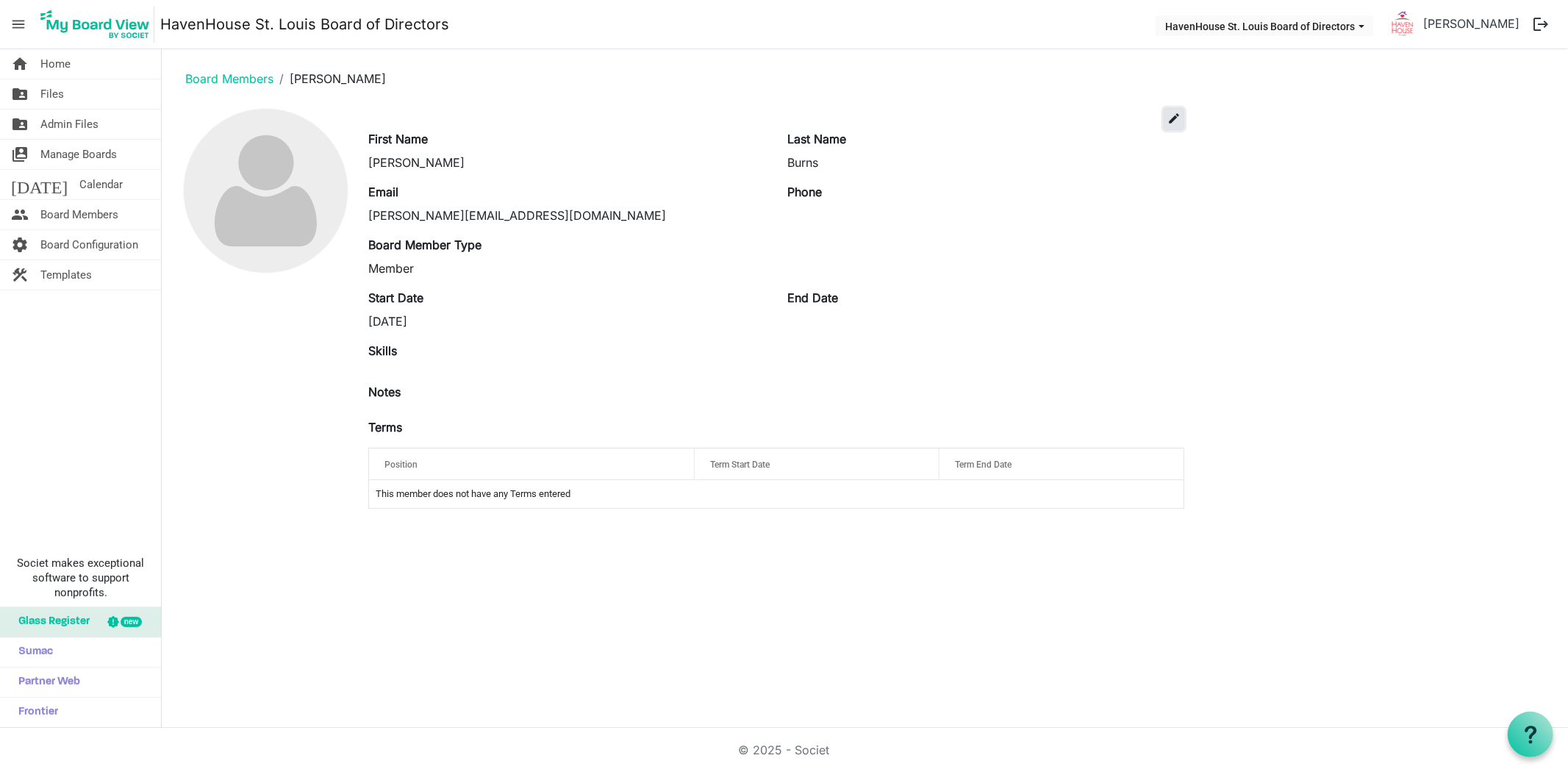
click at [1168, 121] on span "edit" at bounding box center [1174, 119] width 13 height 13
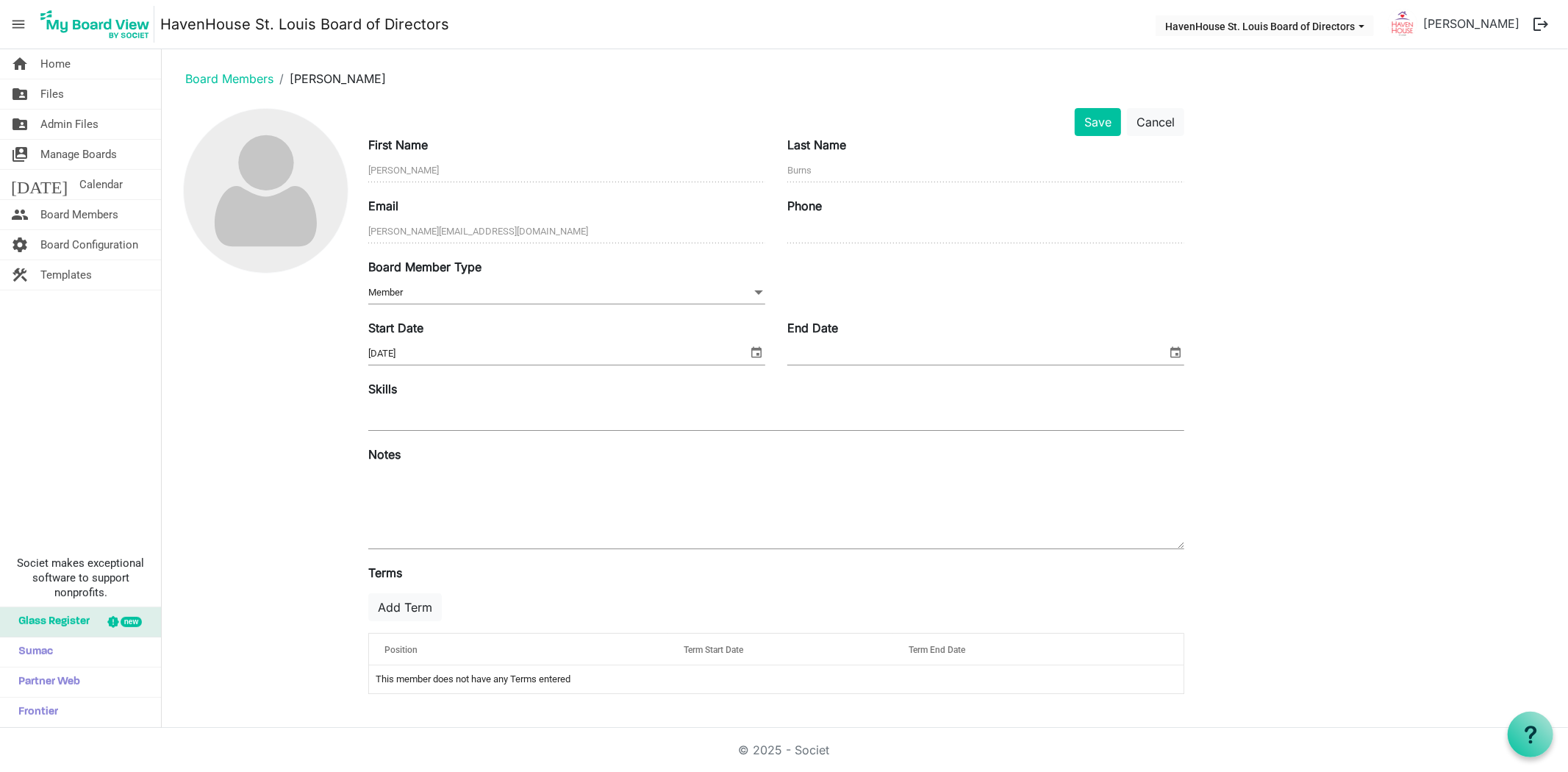
click at [470, 298] on span "Member Member" at bounding box center [566, 293] width 397 height 23
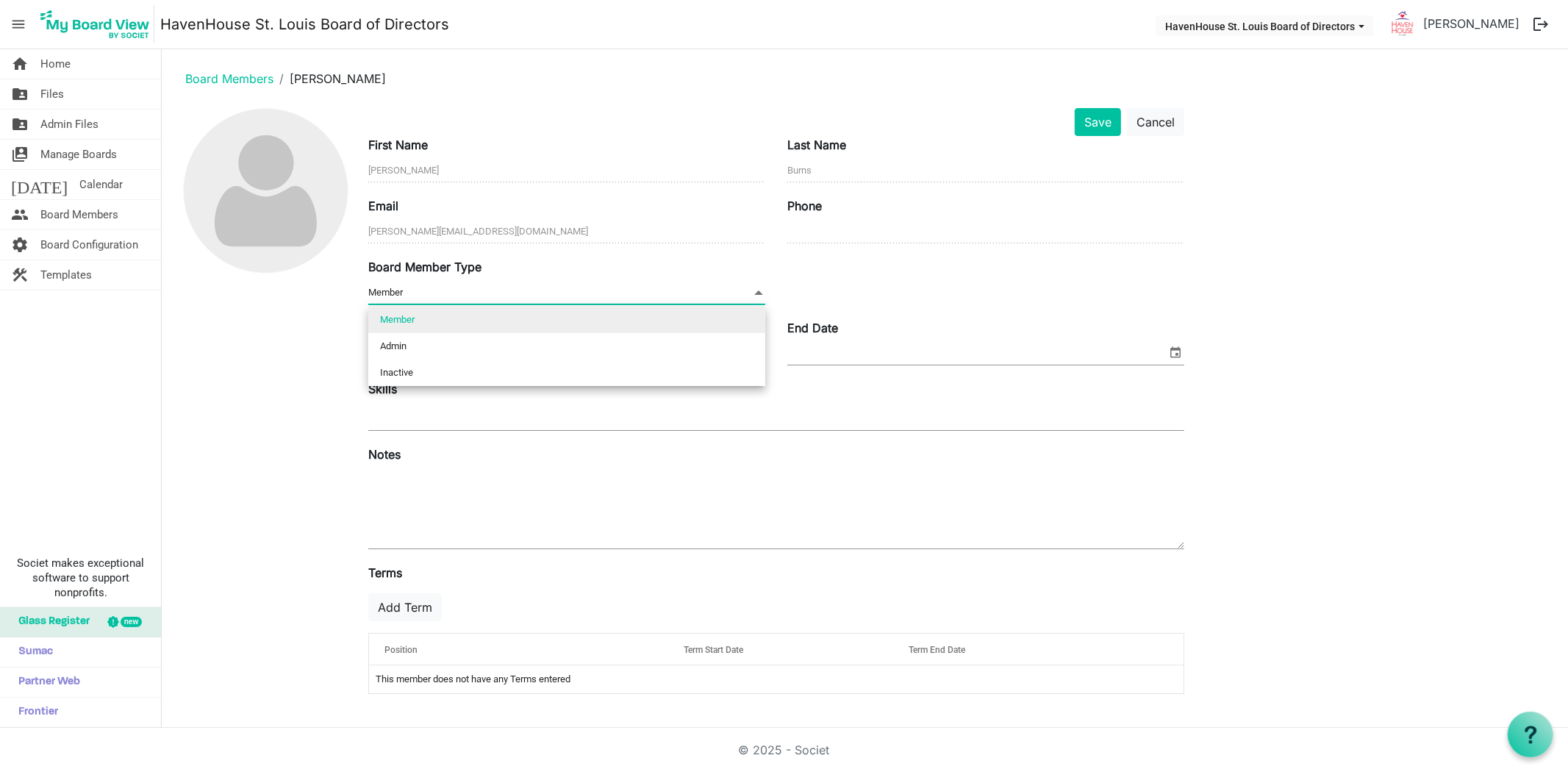
click at [268, 304] on div at bounding box center [265, 407] width 184 height 598
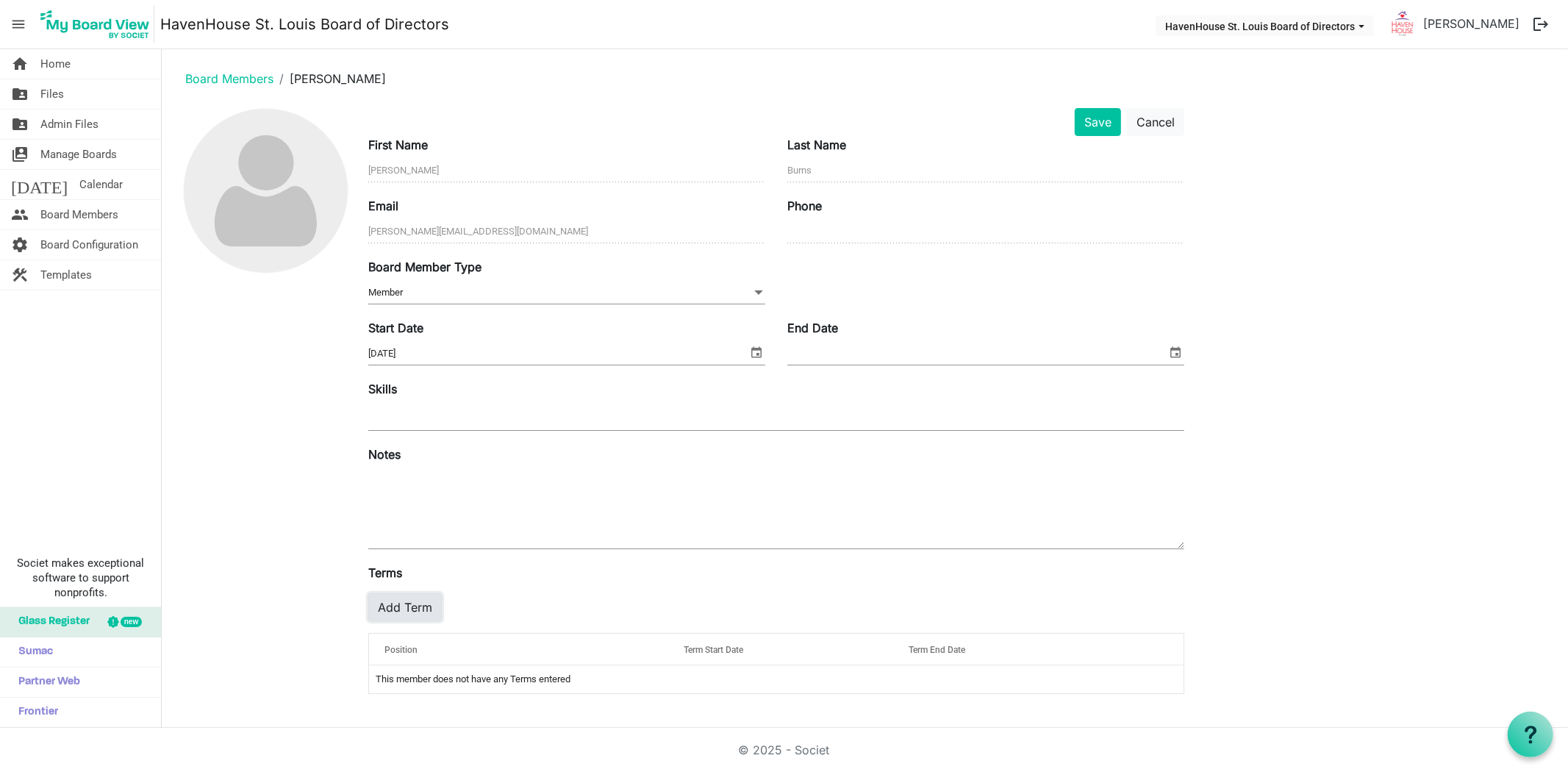
click at [391, 614] on button "Add Term" at bounding box center [404, 607] width 74 height 28
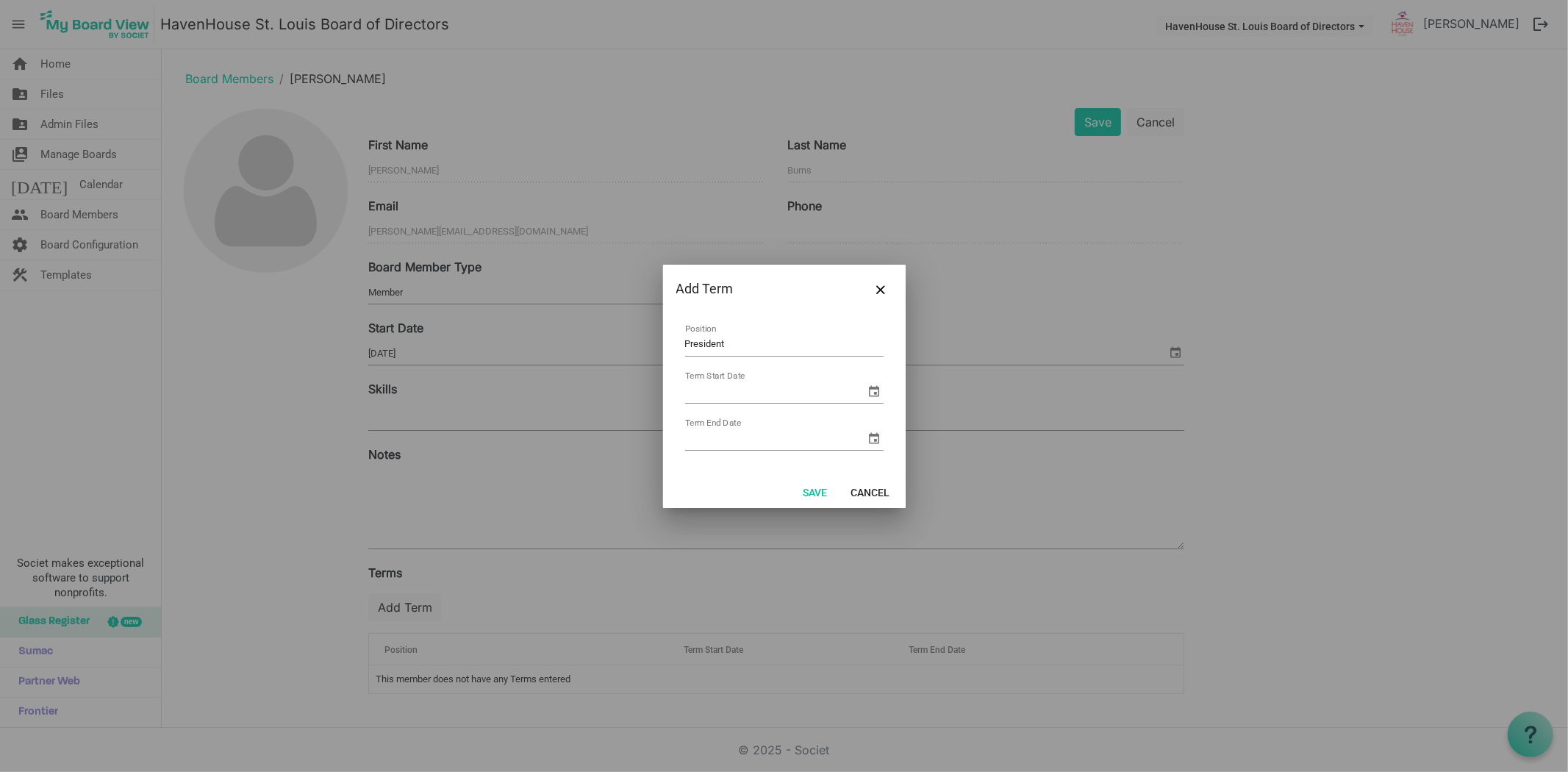
type input "President"
type input "[DATE]"
click at [779, 445] on input "Term End Date" at bounding box center [774, 438] width 181 height 22
type input "[DATE]"
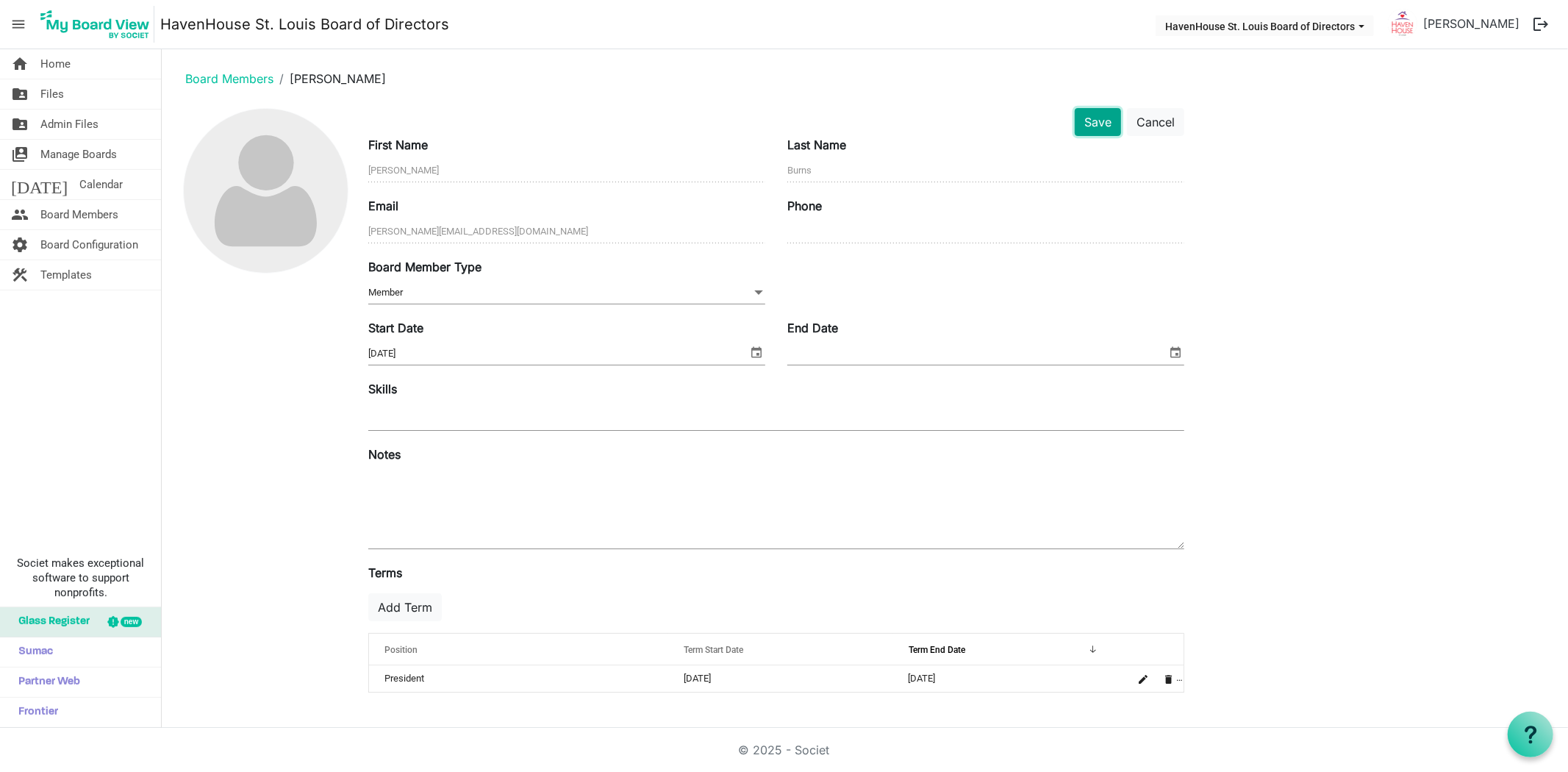
click at [1104, 120] on button "Save" at bounding box center [1098, 121] width 46 height 28
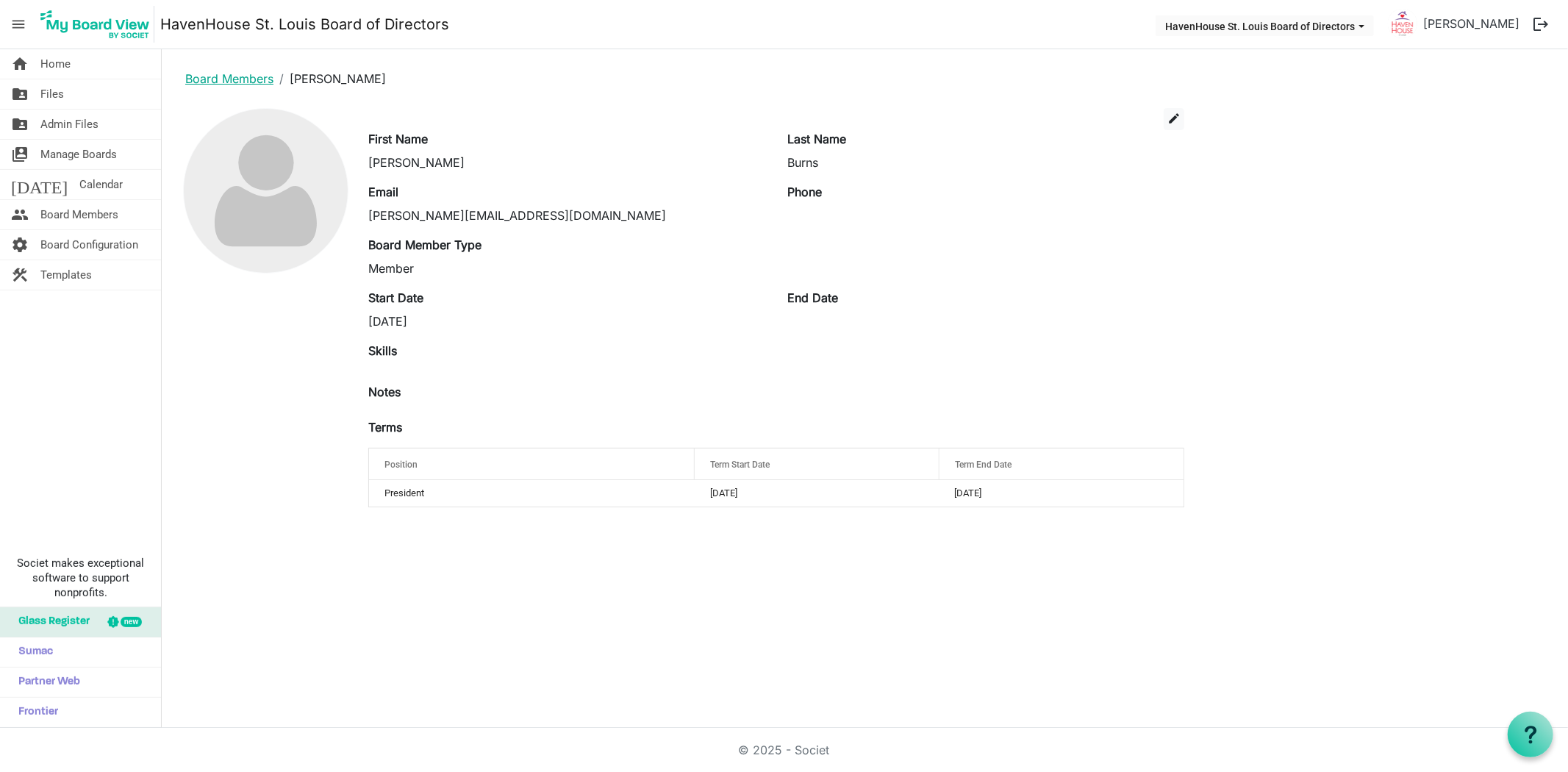
click at [202, 81] on link "Board Members" at bounding box center [229, 78] width 88 height 14
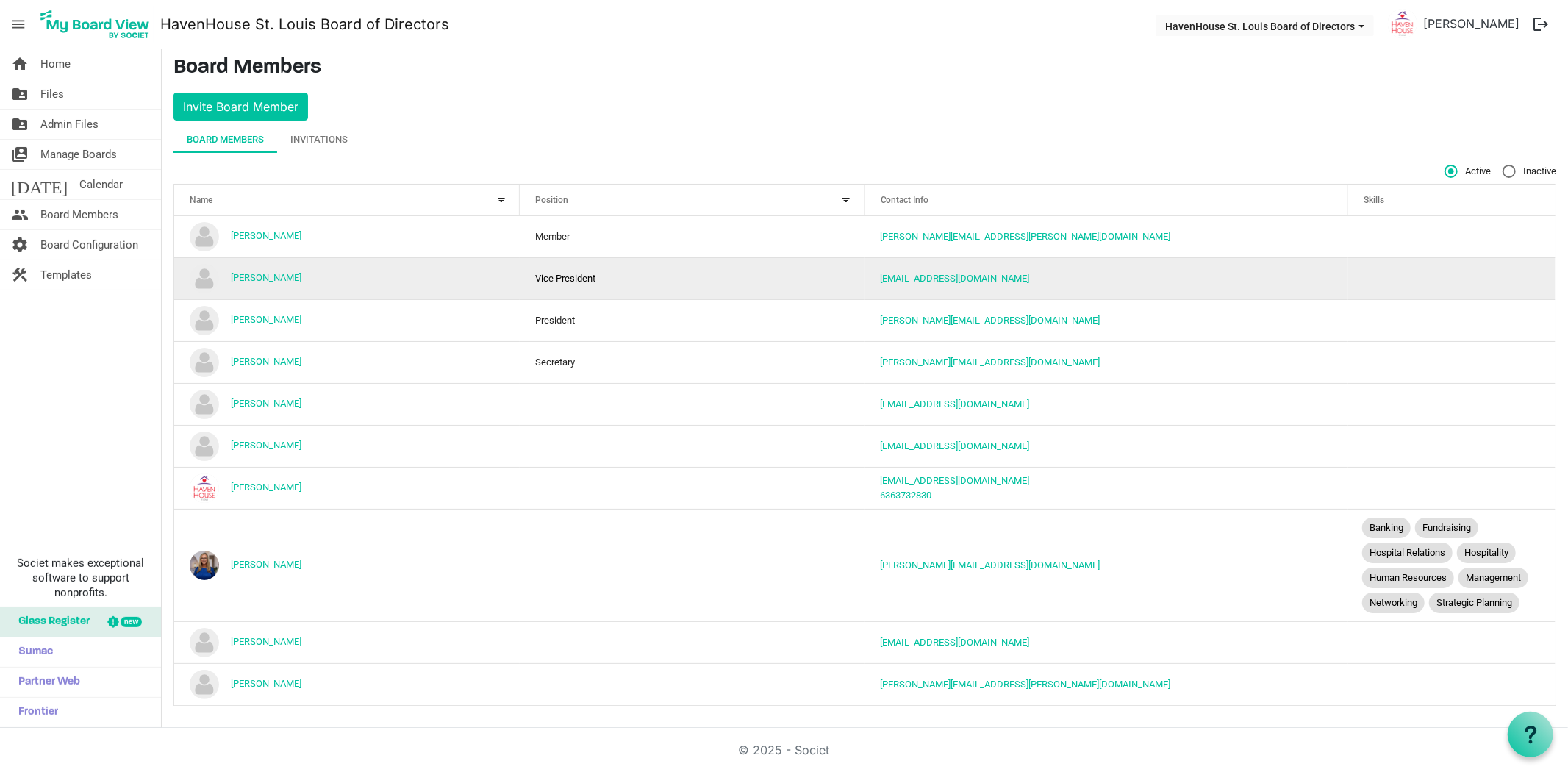
scroll to position [6, 0]
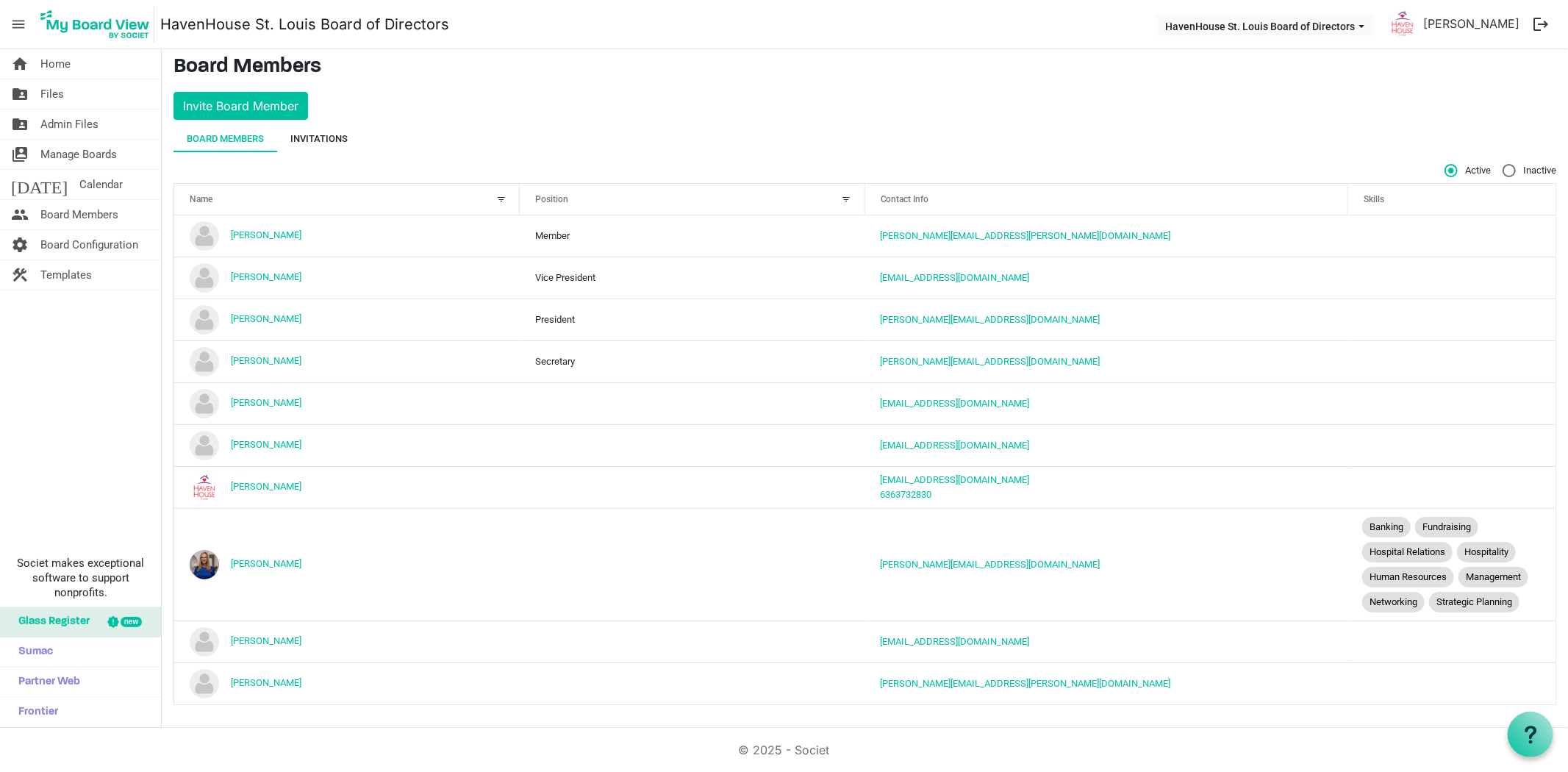
click at [332, 137] on div "Invitations" at bounding box center [319, 139] width 57 height 14
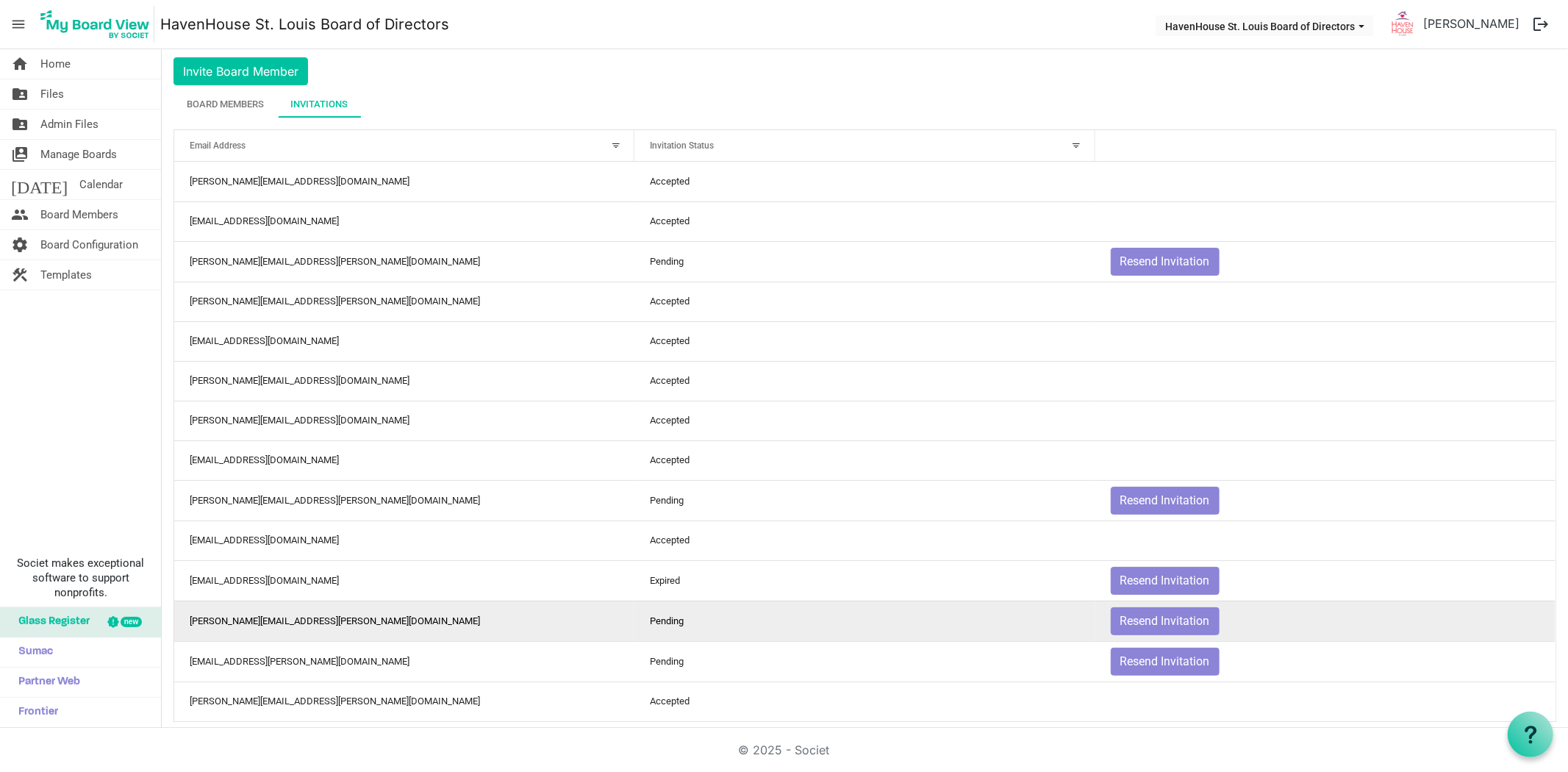
scroll to position [58, 0]
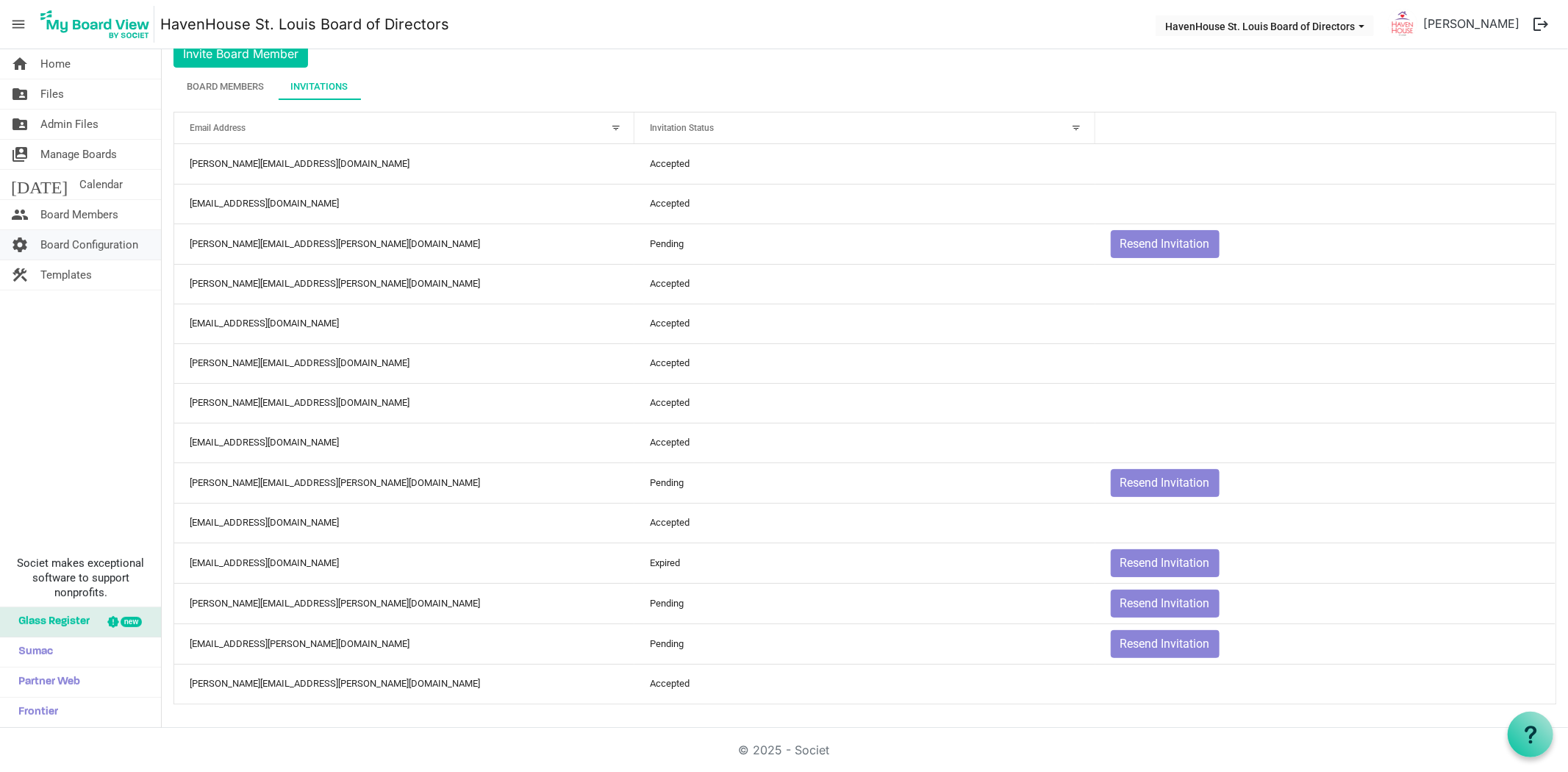
click at [76, 253] on span "Board Configuration" at bounding box center [89, 245] width 98 height 30
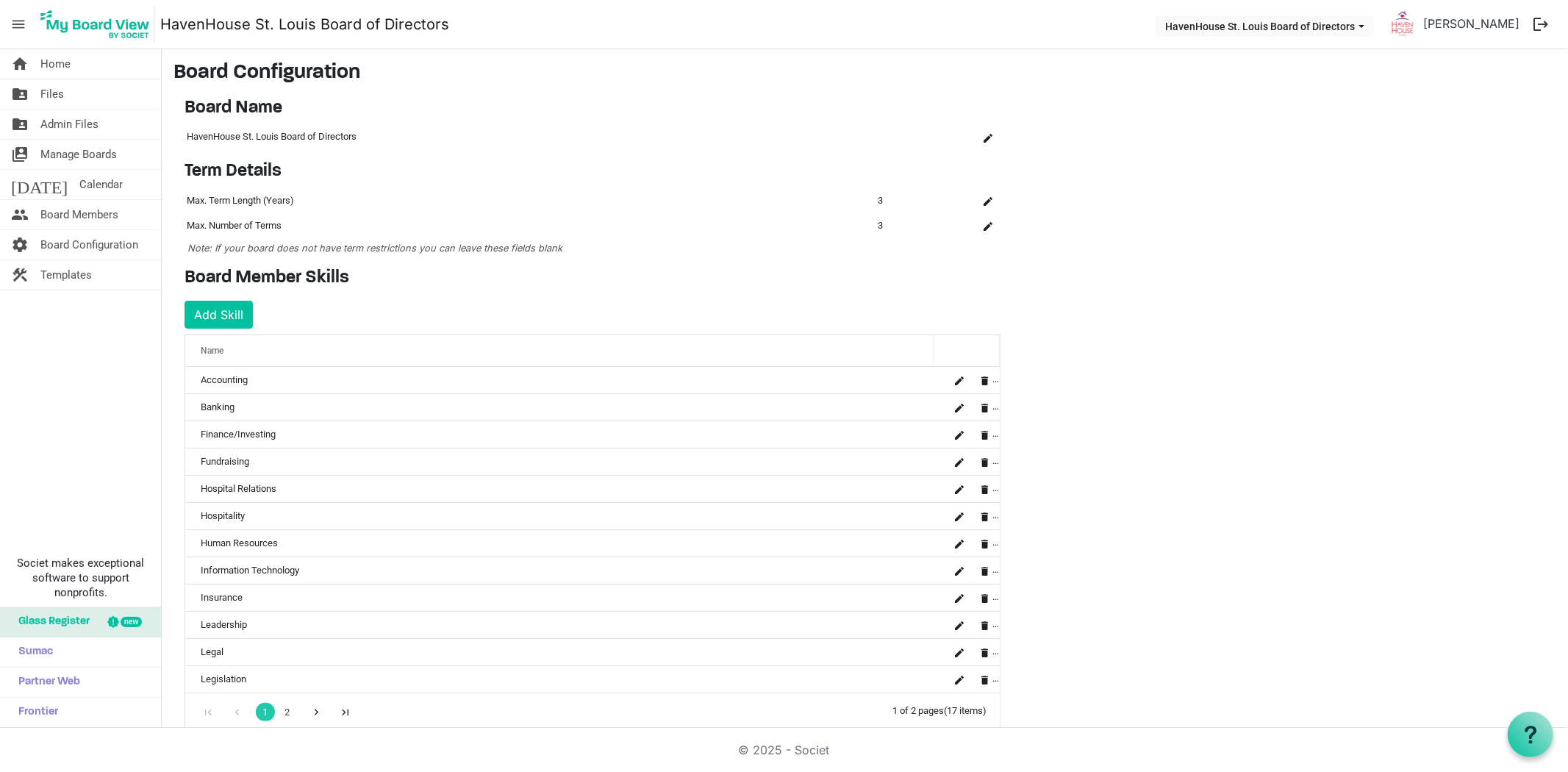
scroll to position [238, 0]
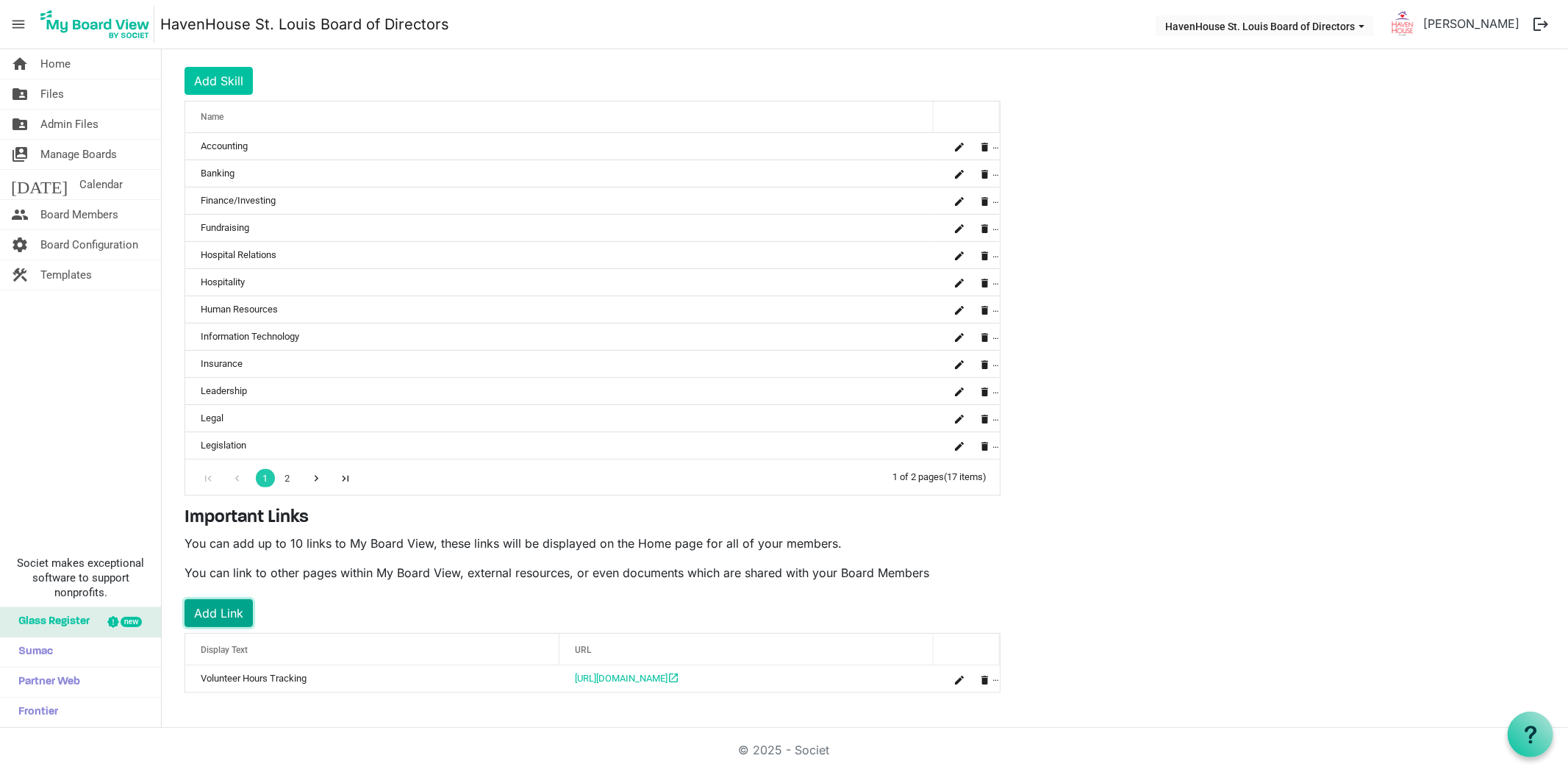
click at [246, 611] on button "Add Link" at bounding box center [218, 612] width 68 height 28
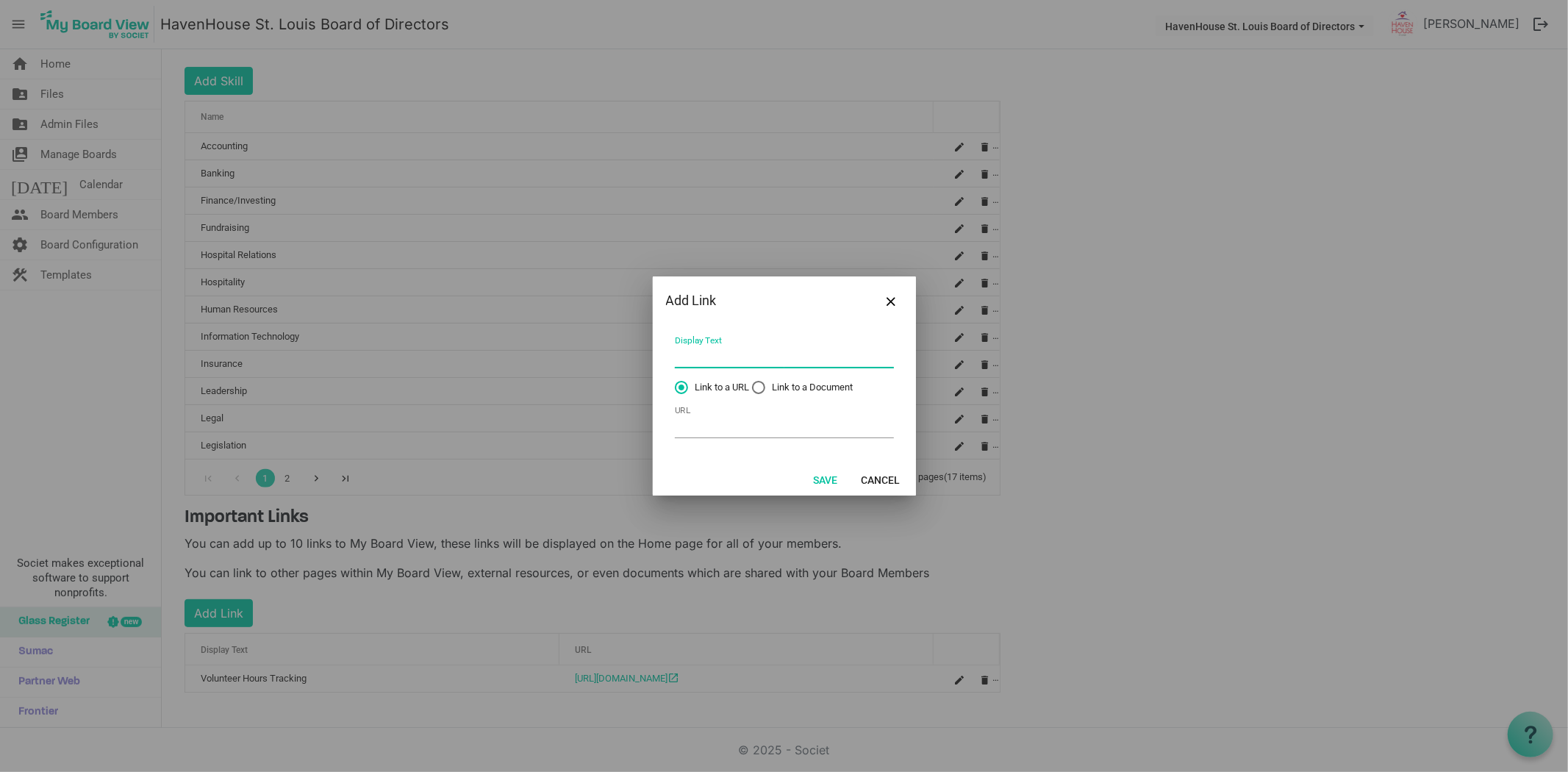
click at [713, 363] on input "Display Text" at bounding box center [784, 357] width 219 height 23
type input "HavenHouse Events"
paste input "[URL][DOMAIN_NAME]"
type input "[URL][DOMAIN_NAME]"
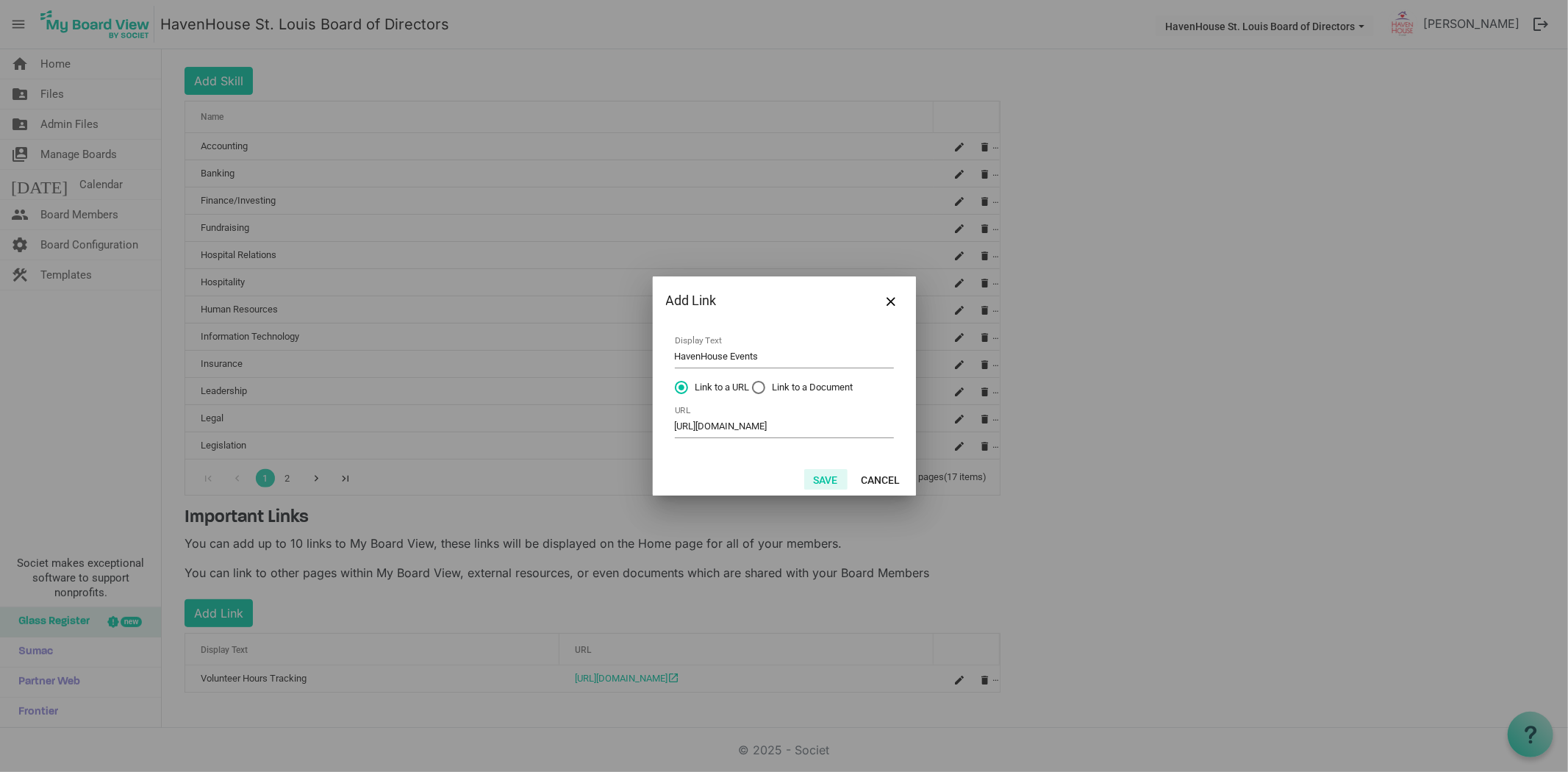
scroll to position [0, 0]
click at [818, 487] on button "Save" at bounding box center [825, 479] width 43 height 21
